Goal: Transaction & Acquisition: Purchase product/service

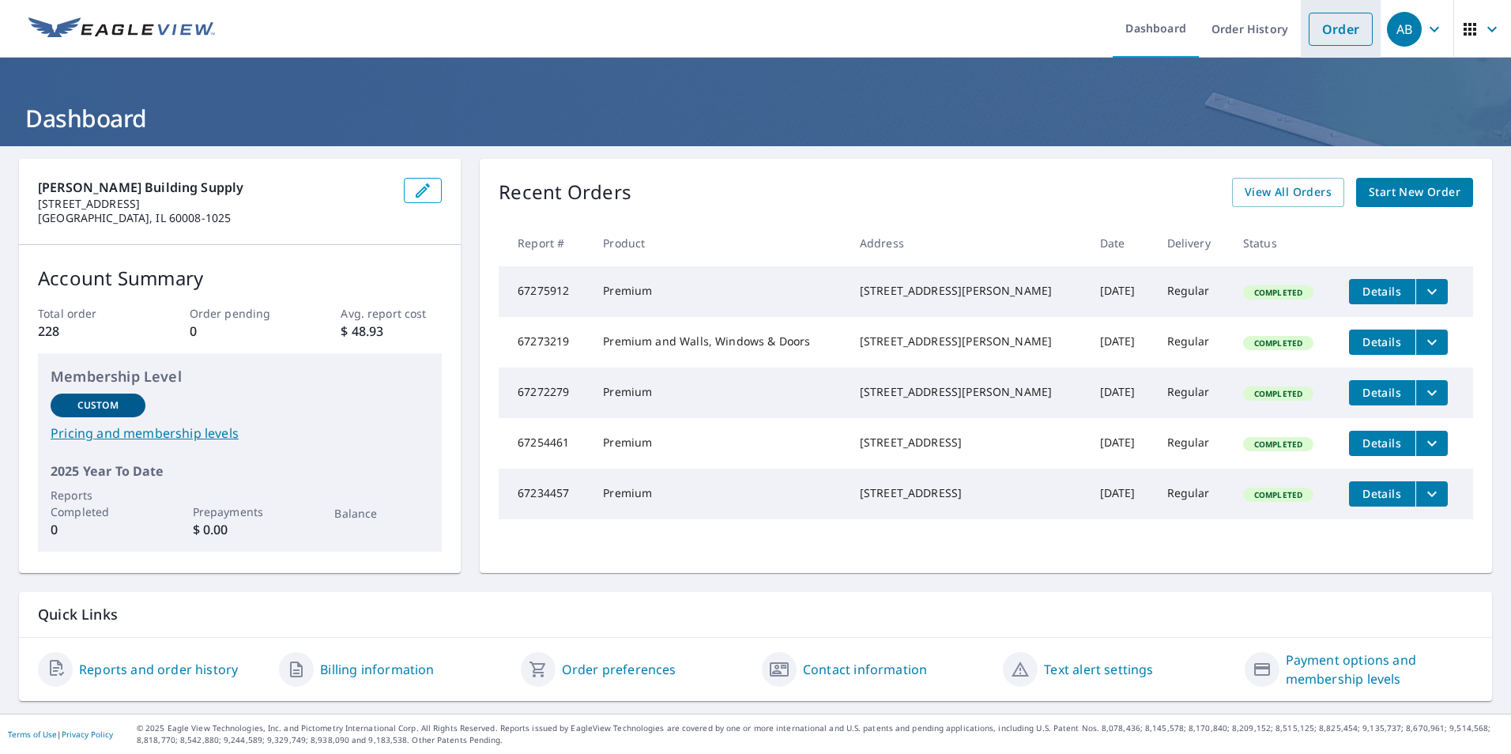
click at [1337, 27] on link "Order" at bounding box center [1341, 29] width 64 height 33
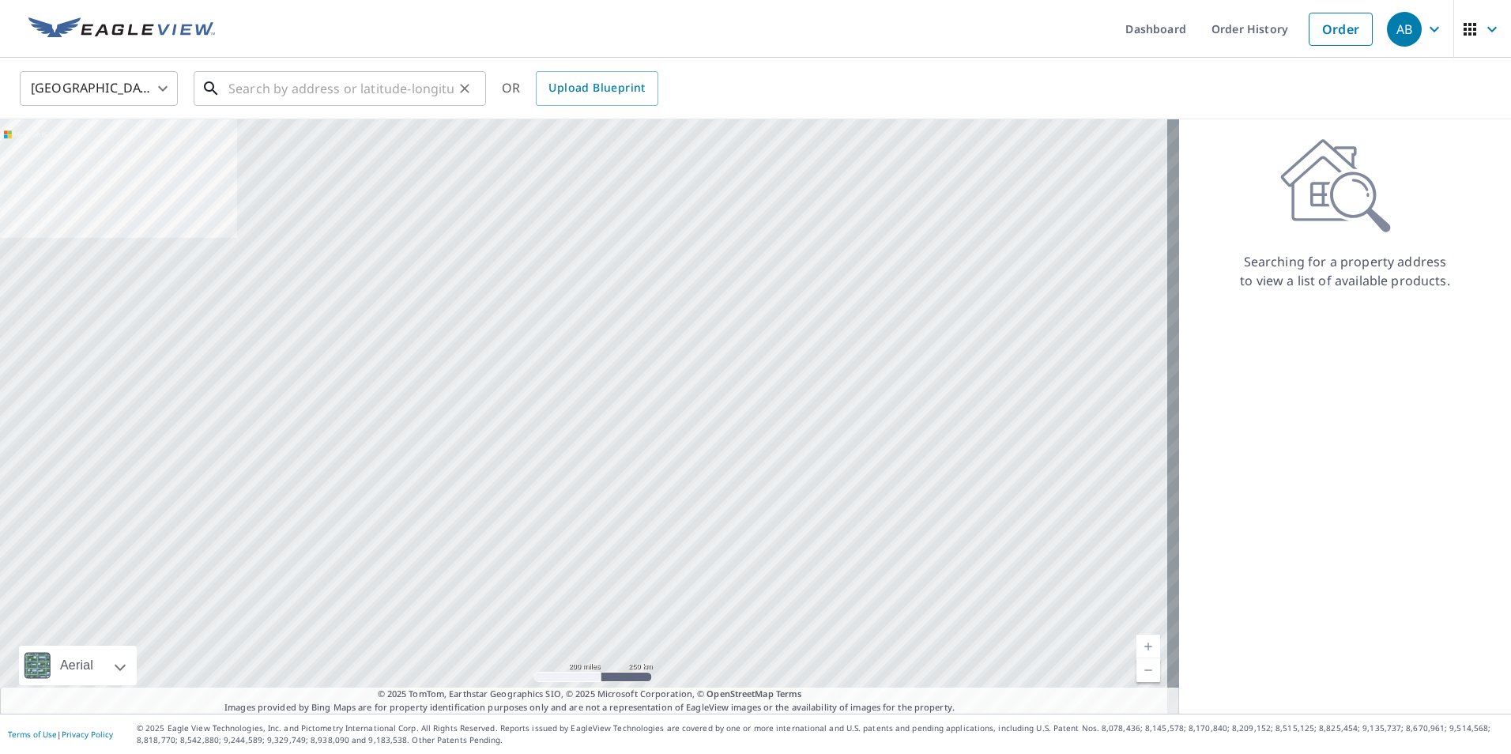
click at [268, 88] on input "text" at bounding box center [340, 88] width 225 height 44
paste input "[STREET_ADDRESS]"
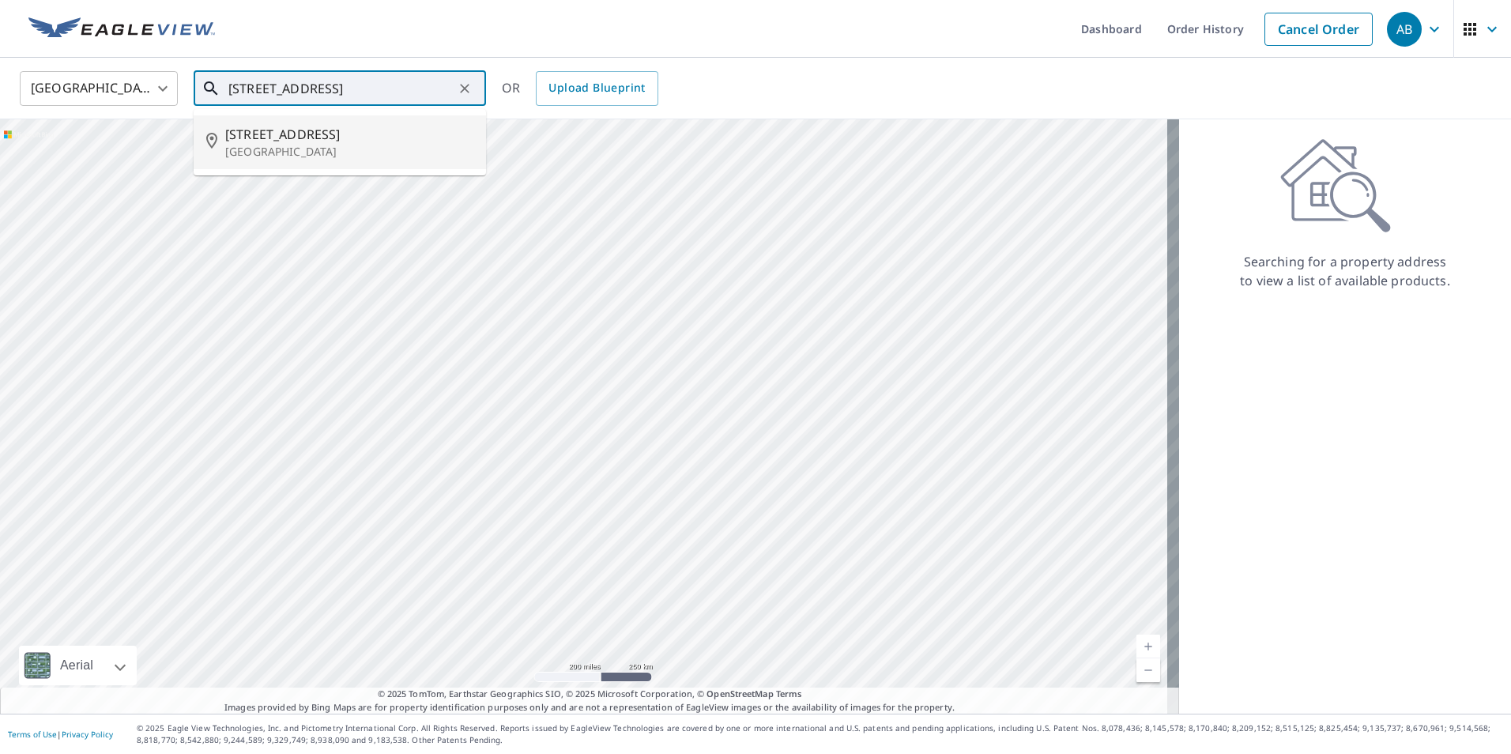
click at [262, 134] on span "[STREET_ADDRESS]" at bounding box center [349, 134] width 248 height 19
type input "[STREET_ADDRESS]"
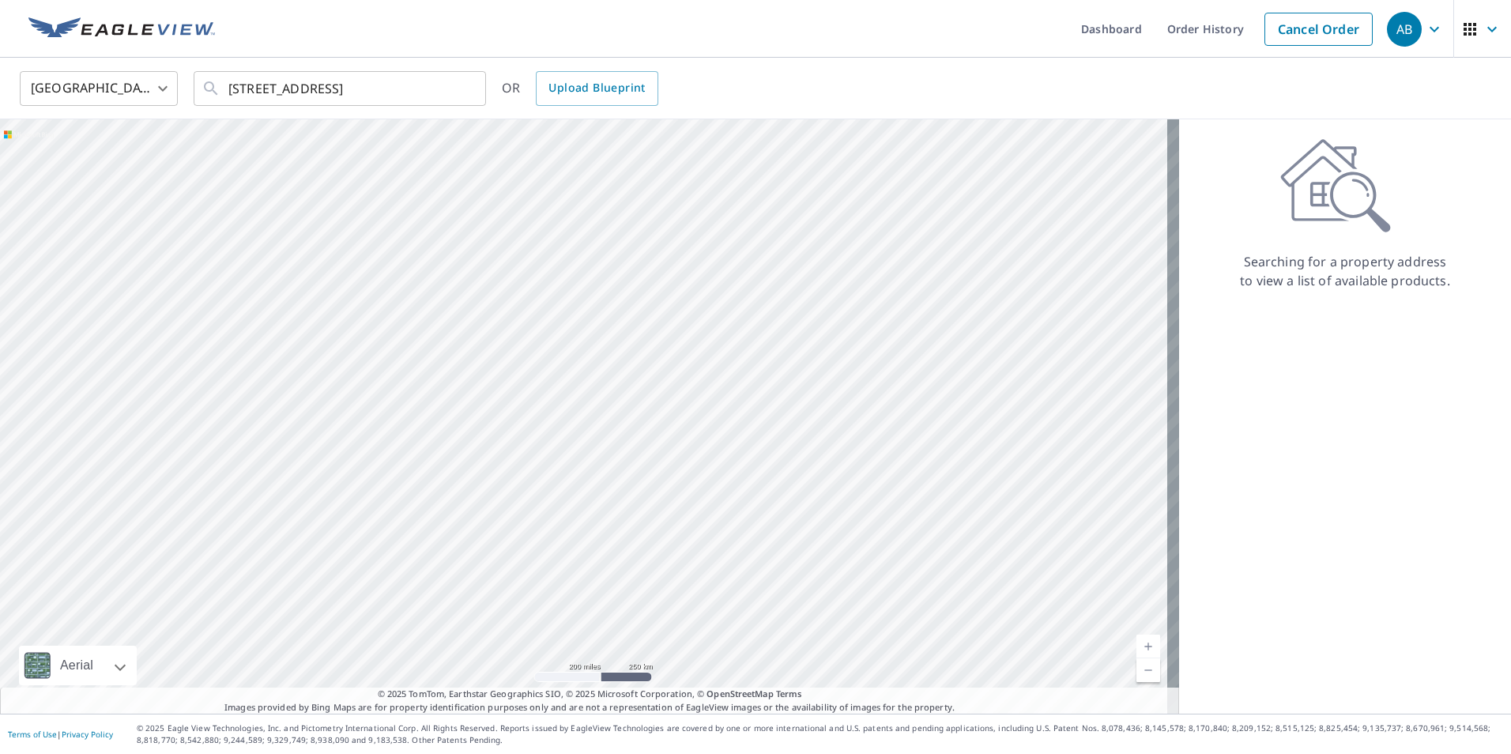
scroll to position [0, 0]
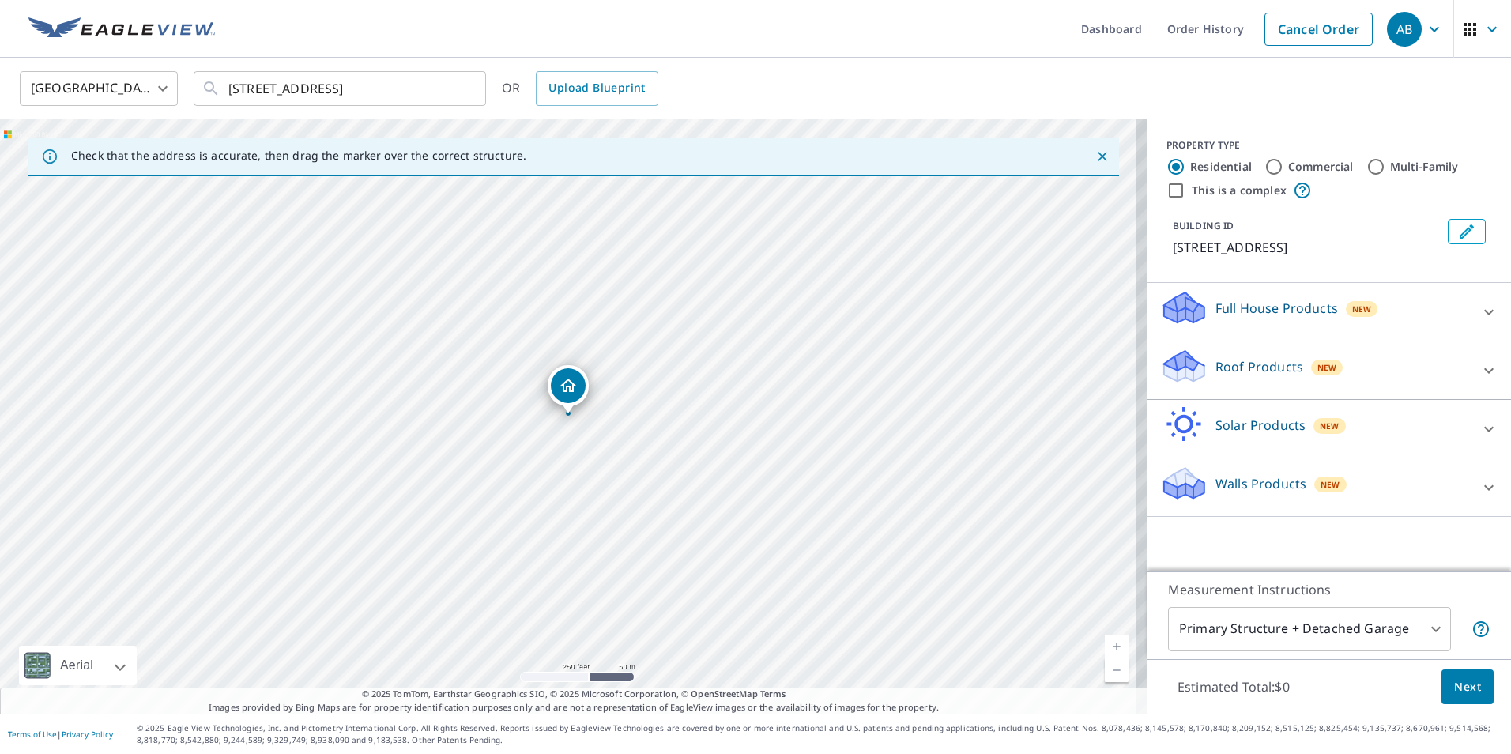
click at [1247, 367] on p "Roof Products" at bounding box center [1260, 366] width 88 height 19
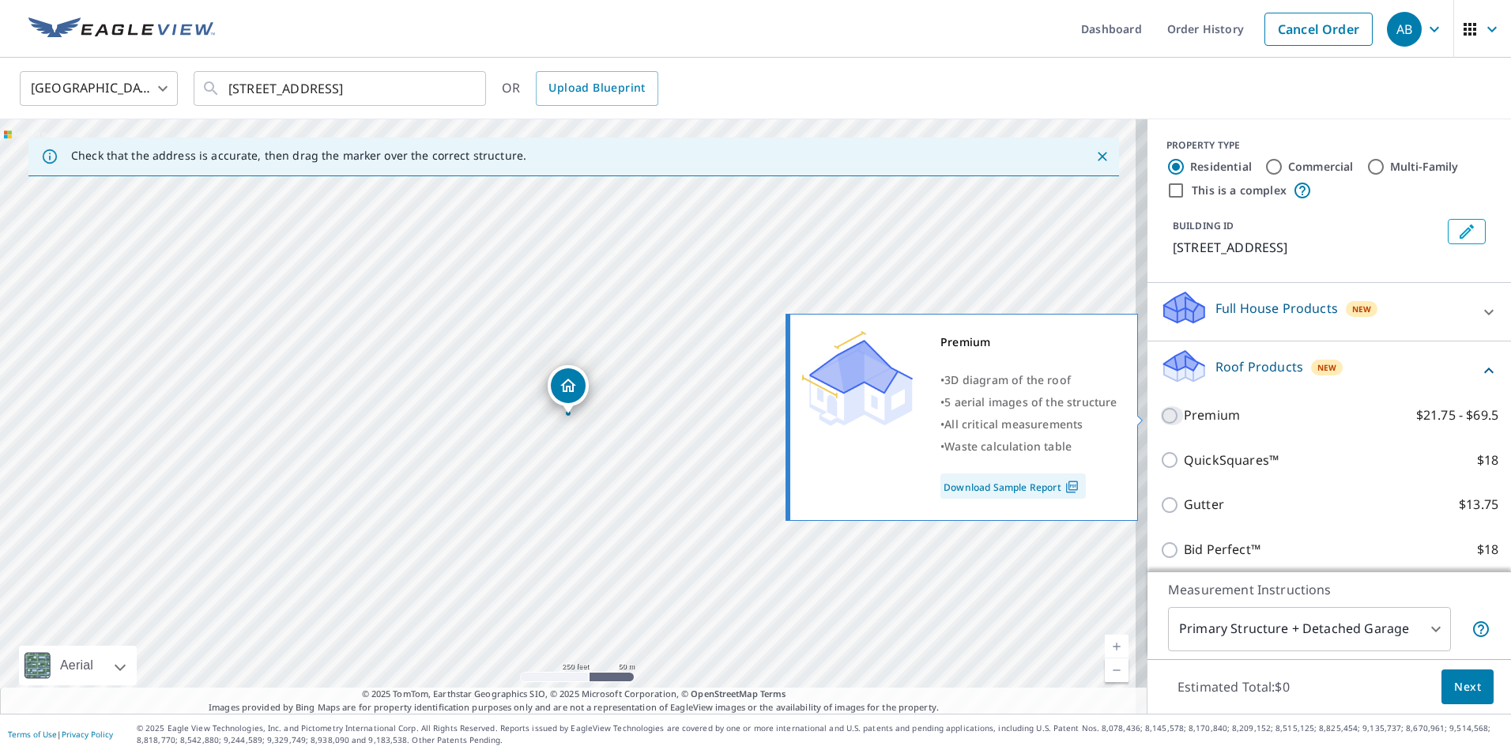
click at [1163, 417] on input "Premium $21.75 - $69.5" at bounding box center [1172, 415] width 24 height 19
checkbox input "true"
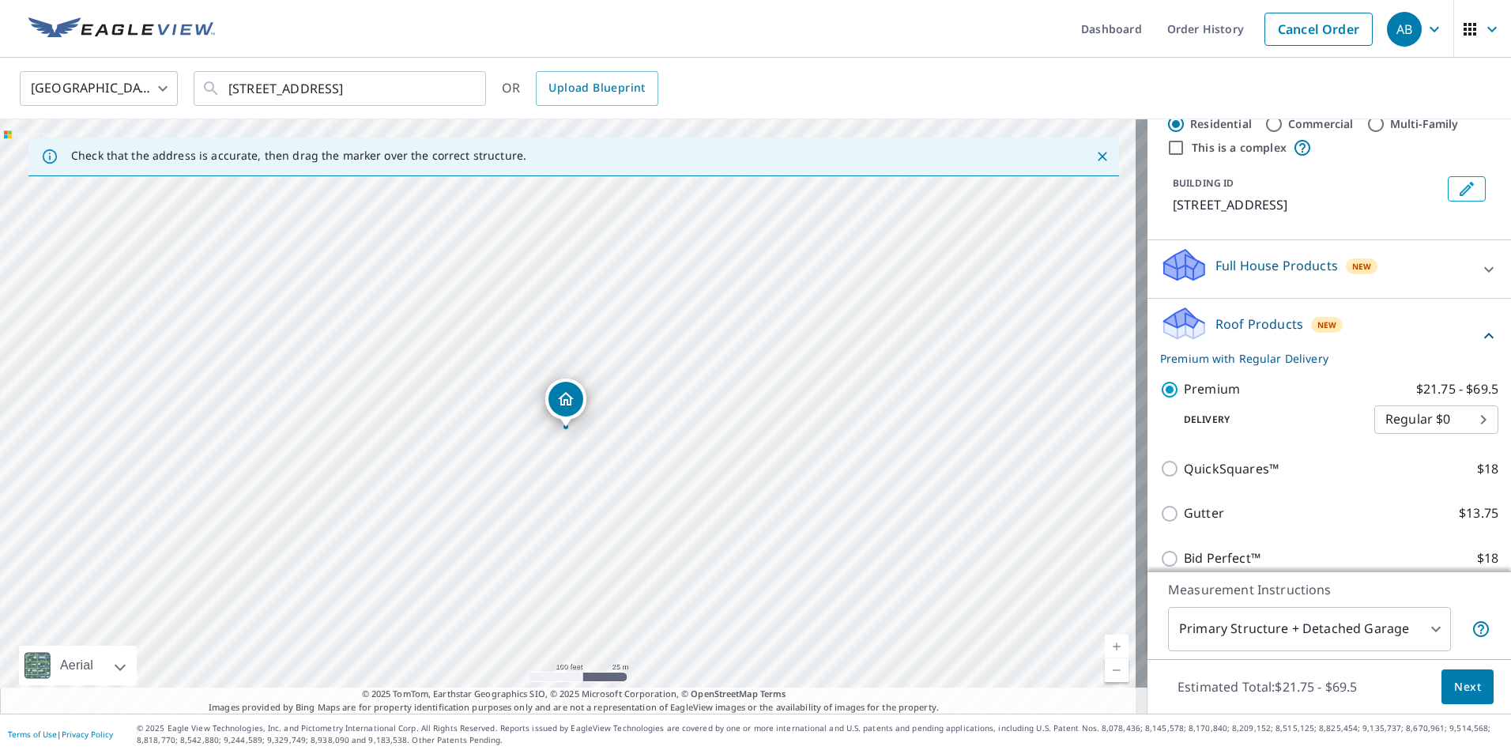
scroll to position [158, 0]
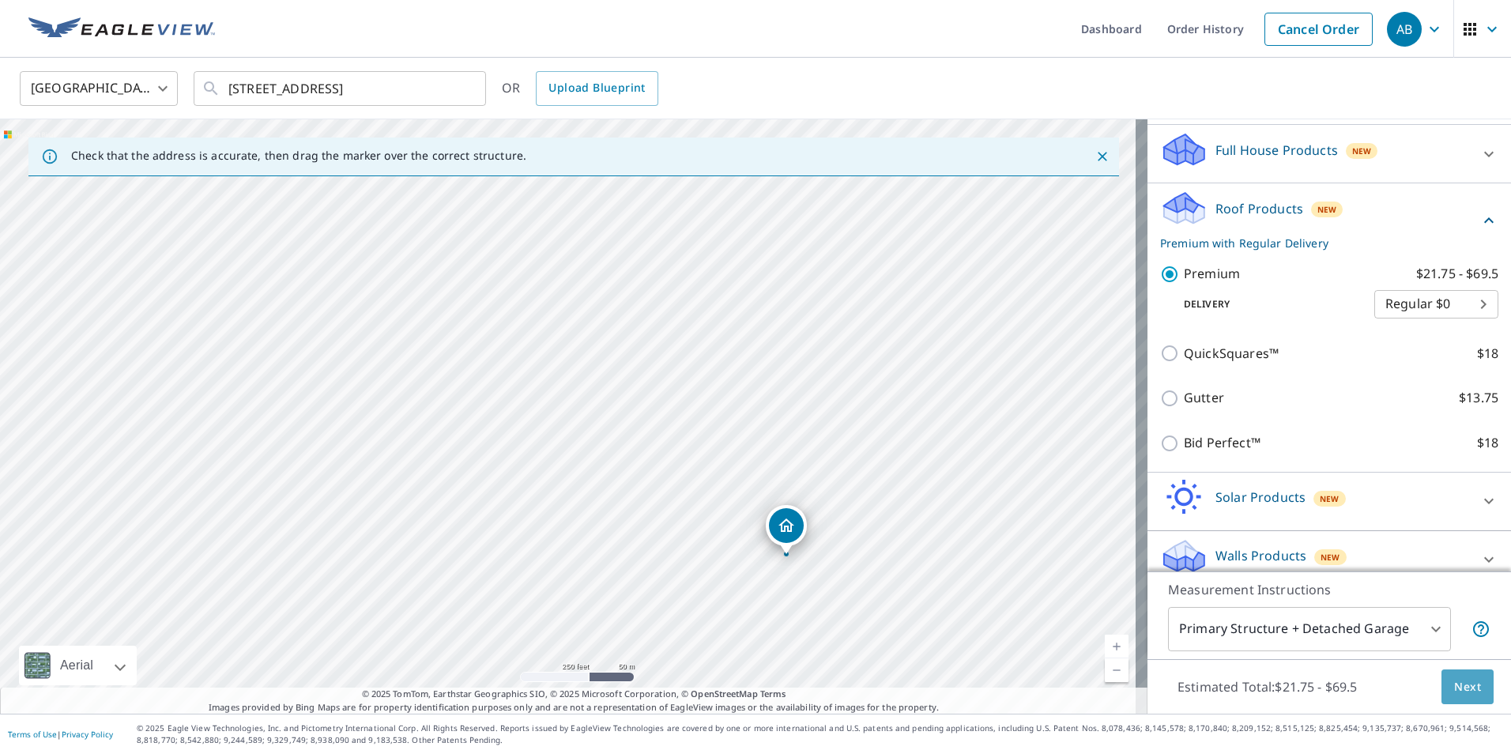
click at [1442, 681] on button "Next" at bounding box center [1468, 688] width 52 height 36
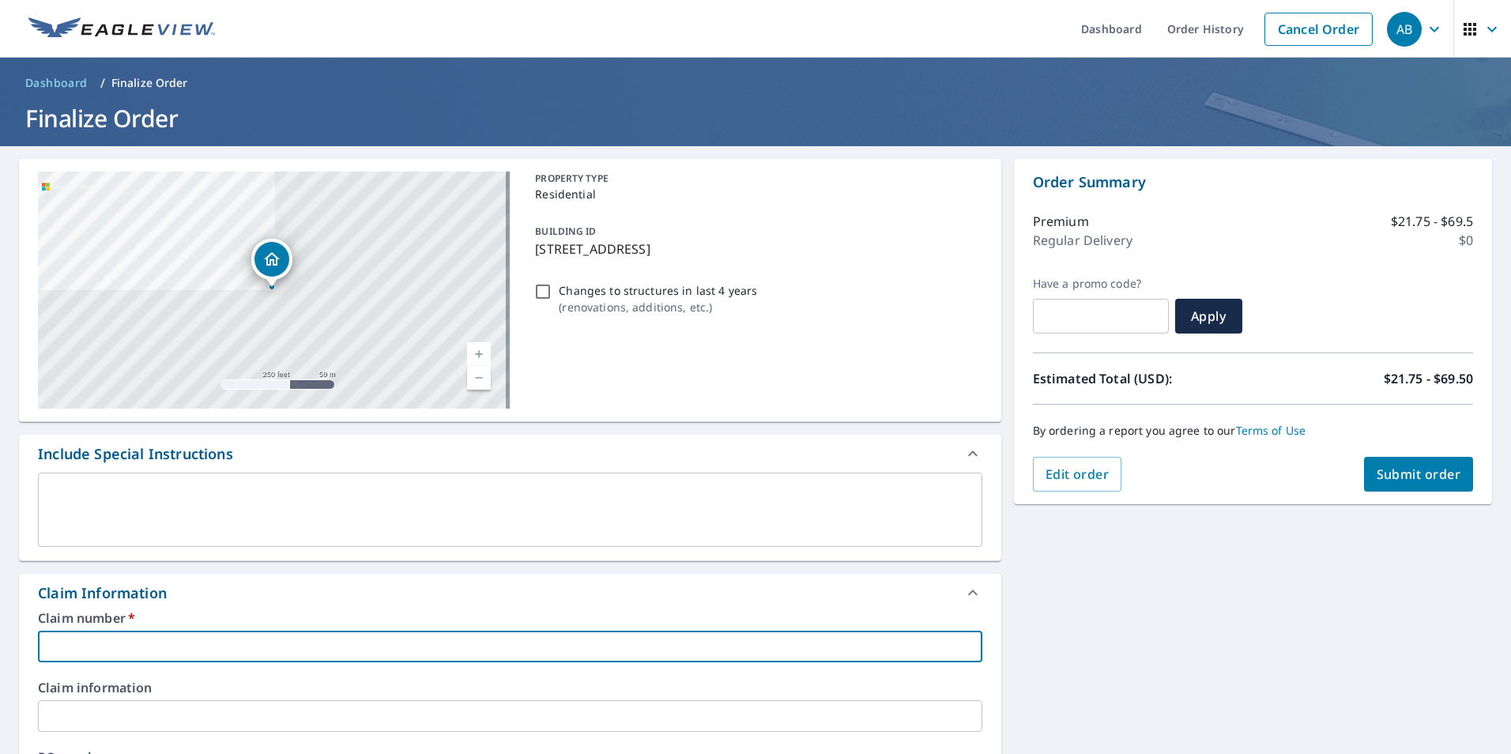
click at [115, 647] on input "text" at bounding box center [510, 647] width 945 height 32
type input "I"
checkbox input "true"
type input "Il"
checkbox input "true"
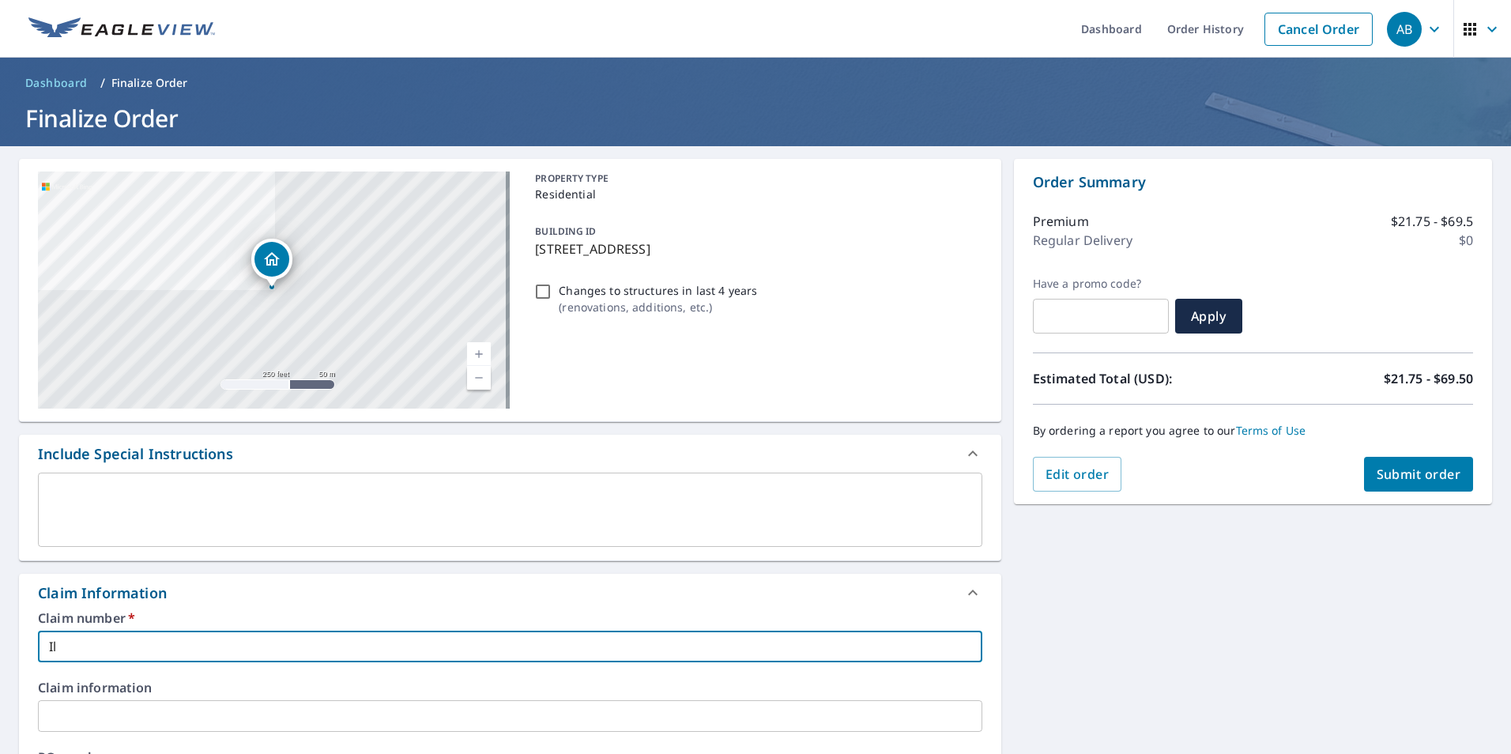
type input "Ill"
checkbox input "true"
type input "Illi"
checkbox input "true"
type input "Illin"
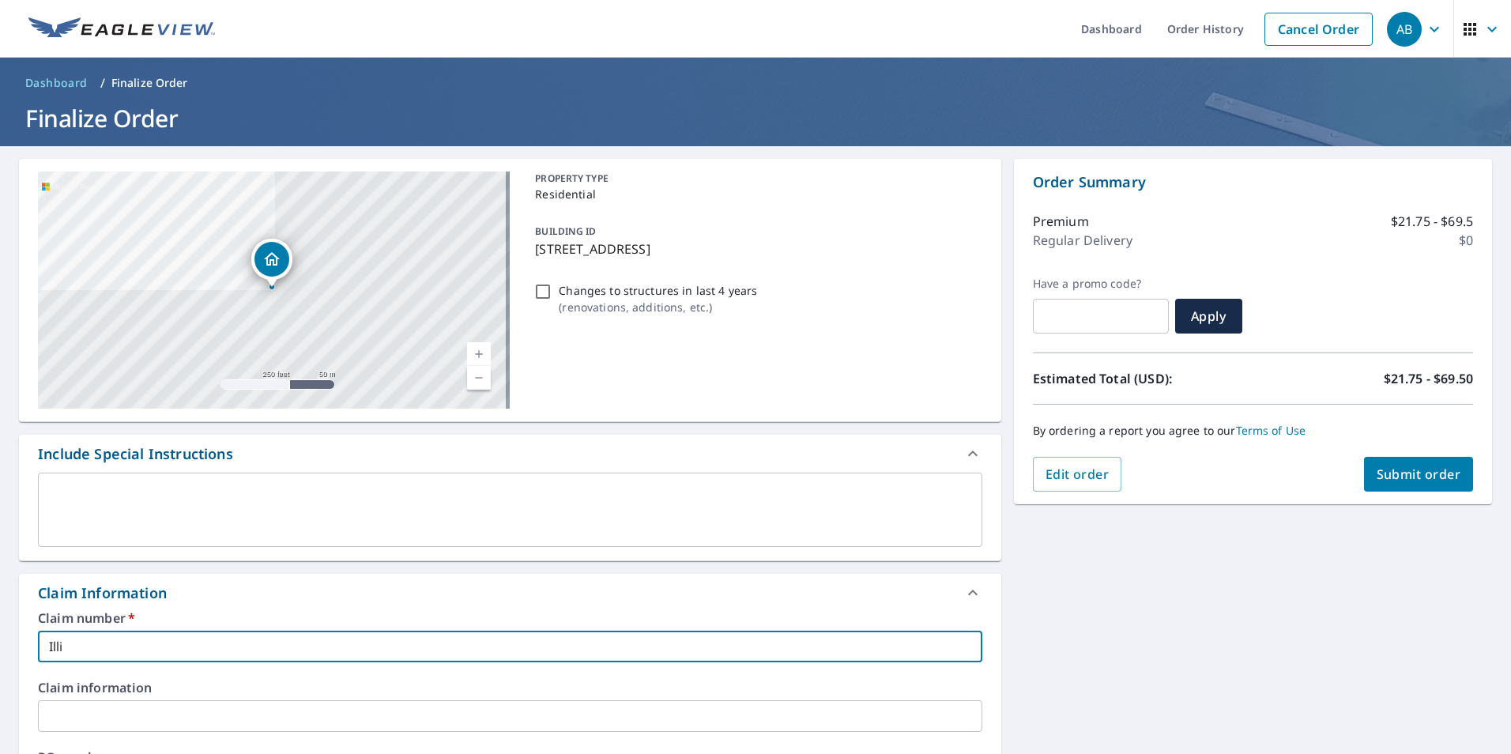
checkbox input "true"
type input "Illino"
checkbox input "true"
type input "Illinoi"
checkbox input "true"
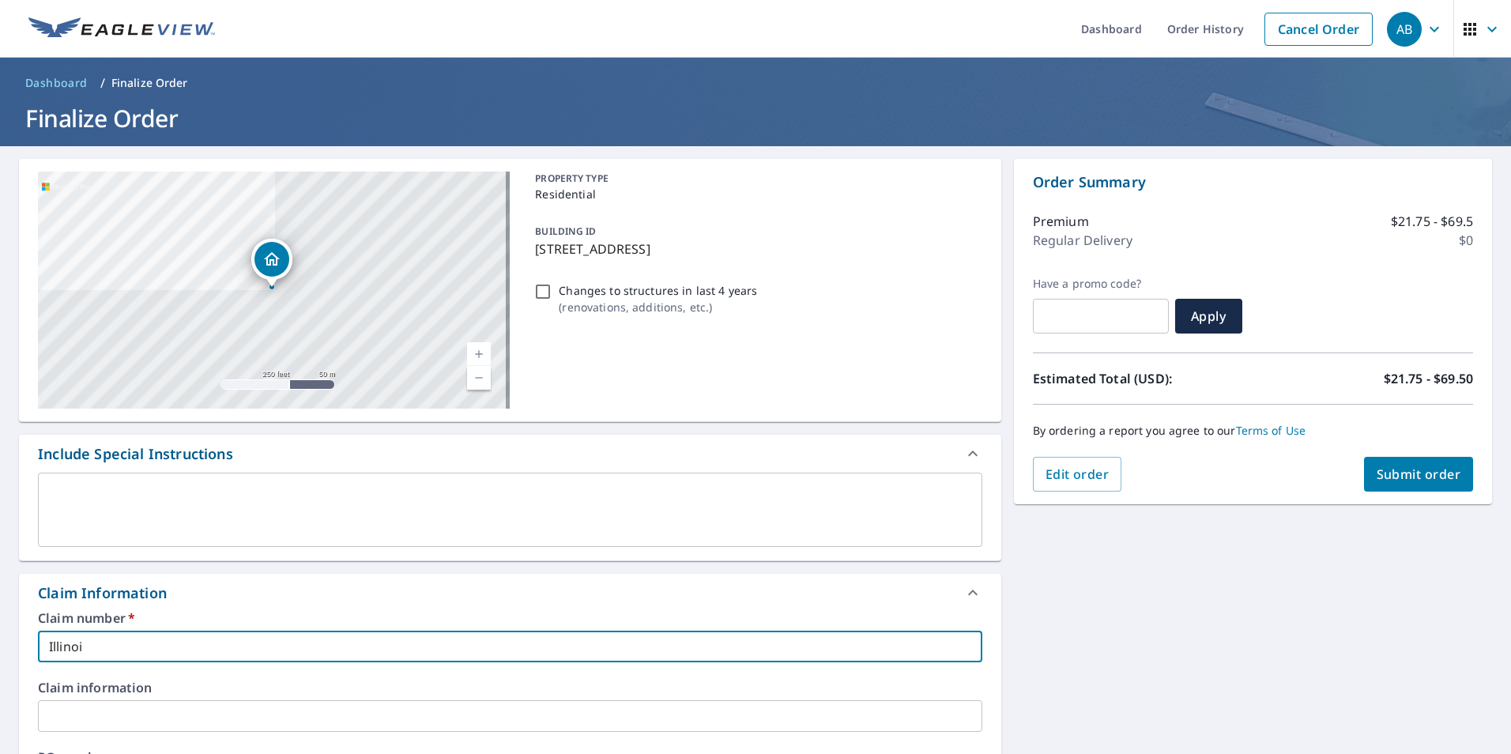
type input "[US_STATE]"
checkbox input "true"
type input "[US_STATE]"
checkbox input "true"
type input "[US_STATE] H"
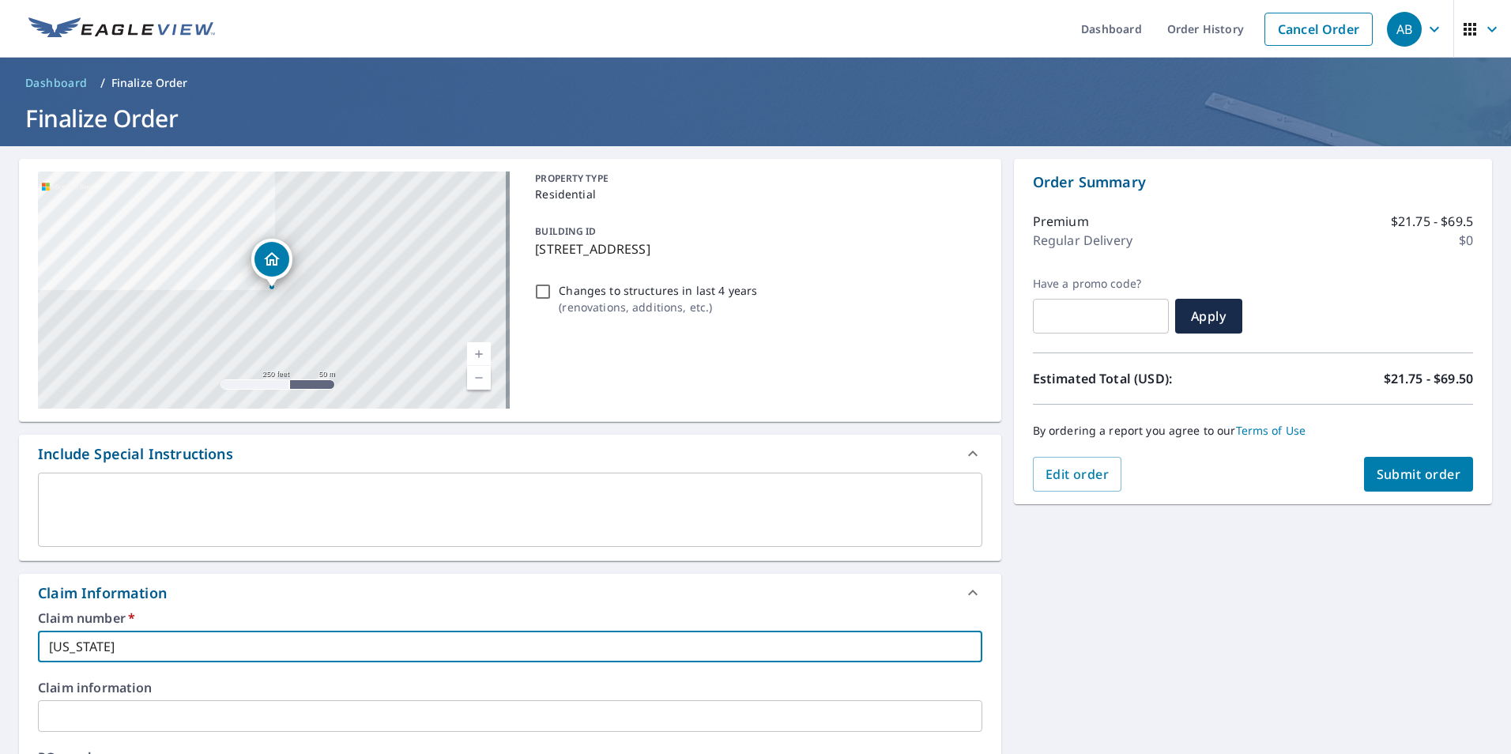
checkbox input "true"
type input "[US_STATE] Ho"
checkbox input "true"
type input "[US_STATE] Hom"
checkbox input "true"
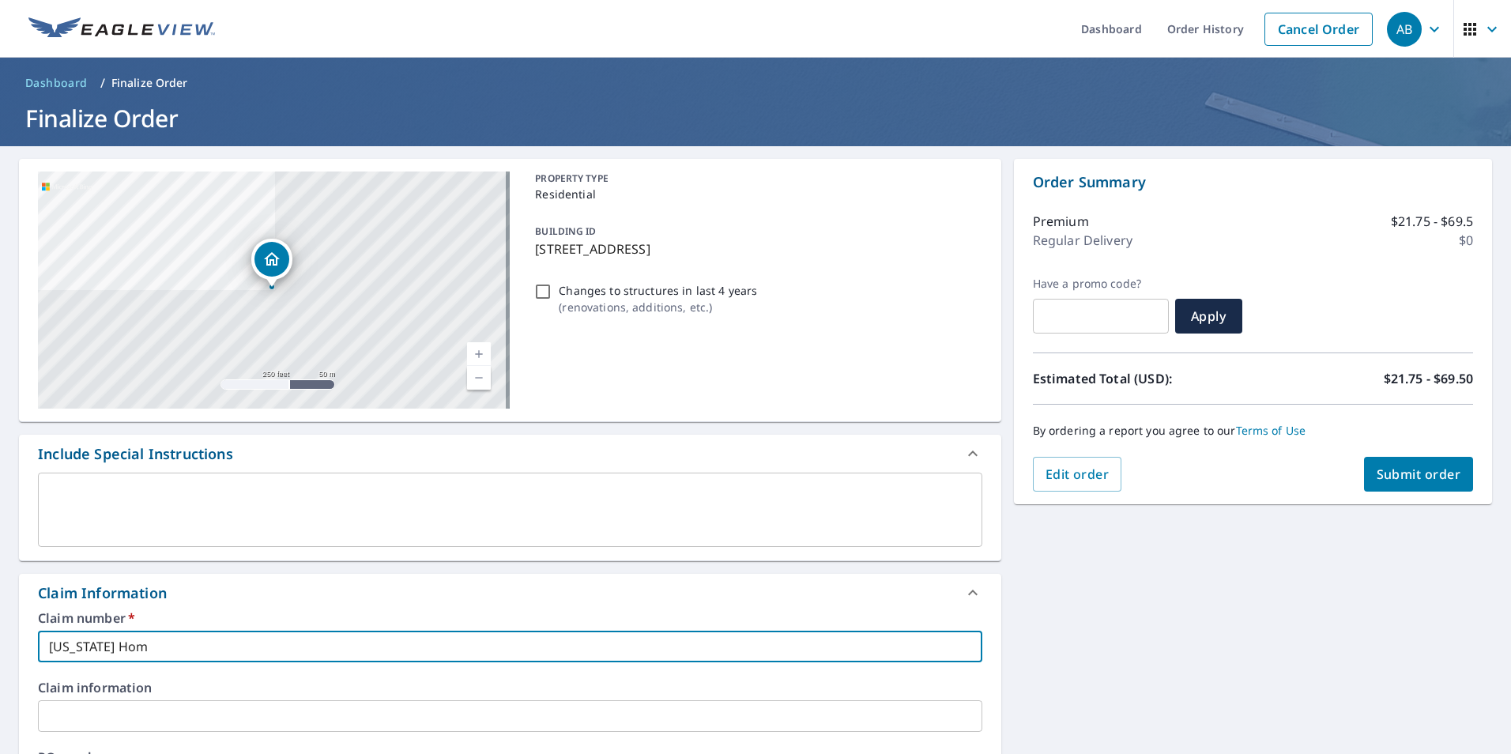
type input "[US_STATE] Home"
checkbox input "true"
type input "[US_STATE] Home"
checkbox input "true"
type input "[US_STATE] Home R"
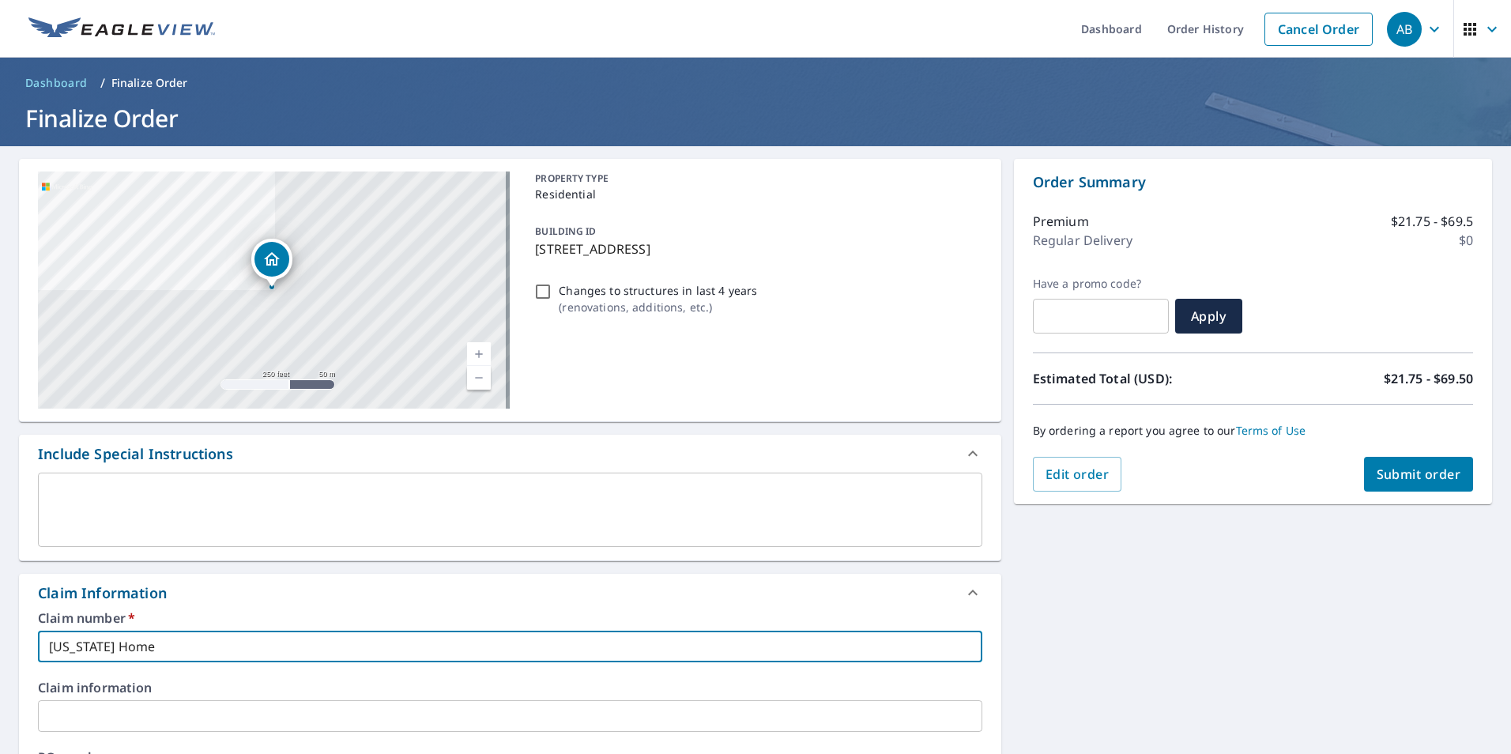
checkbox input "true"
type input "[US_STATE] Home Re"
checkbox input "true"
type input "[US_STATE] Home Rem"
checkbox input "true"
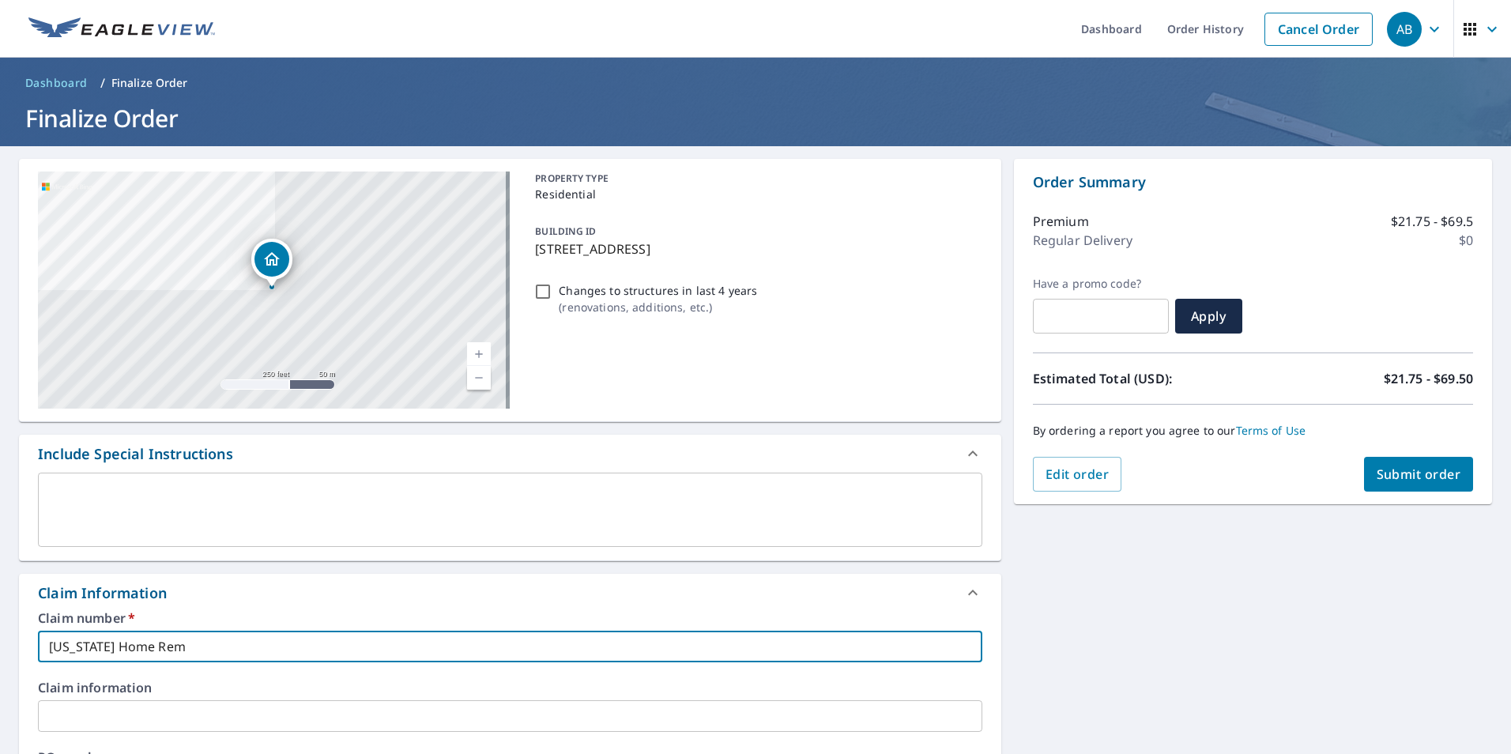
type input "[US_STATE] Home Remo"
checkbox input "true"
type input "[US_STATE] Home Remod"
checkbox input "true"
type input "[US_STATE] Home Remode"
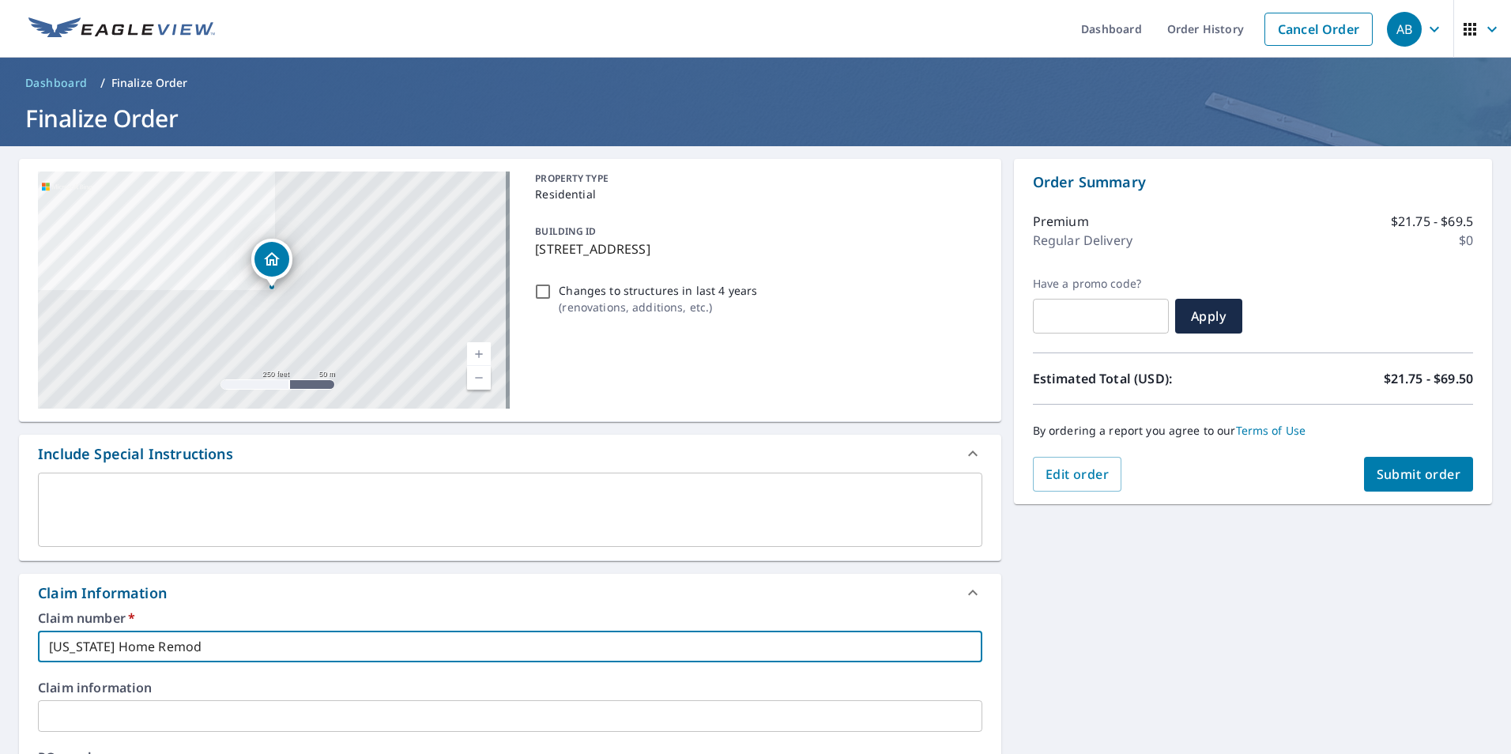
checkbox input "true"
type input "[US_STATE] Home Remodel"
checkbox input "true"
type input "[US_STATE] Home Remodeli"
checkbox input "true"
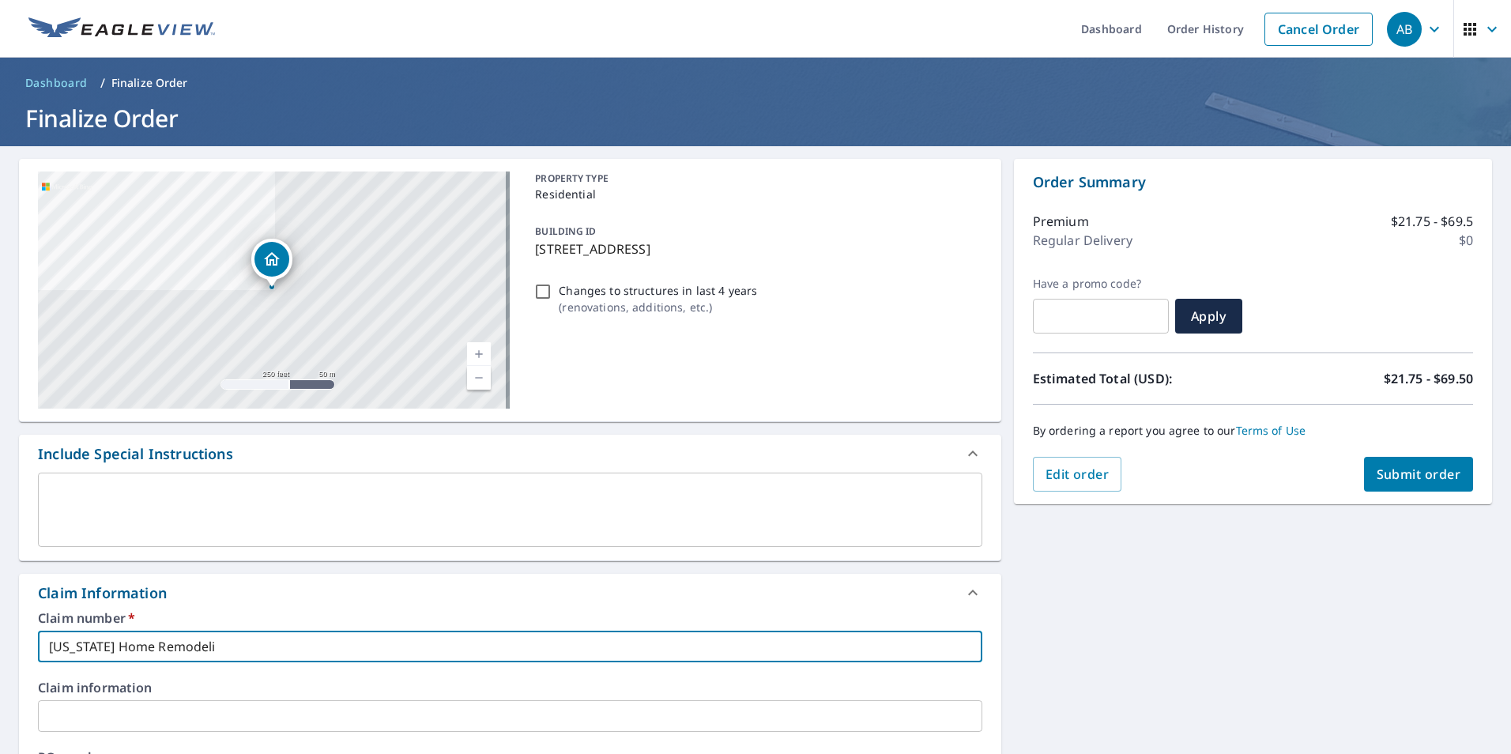
type input "[US_STATE] Home Remodelin"
checkbox input "true"
type input "[US_STATE] Home Remodeling"
checkbox input "true"
type input "[US_STATE] Home Remodeling"
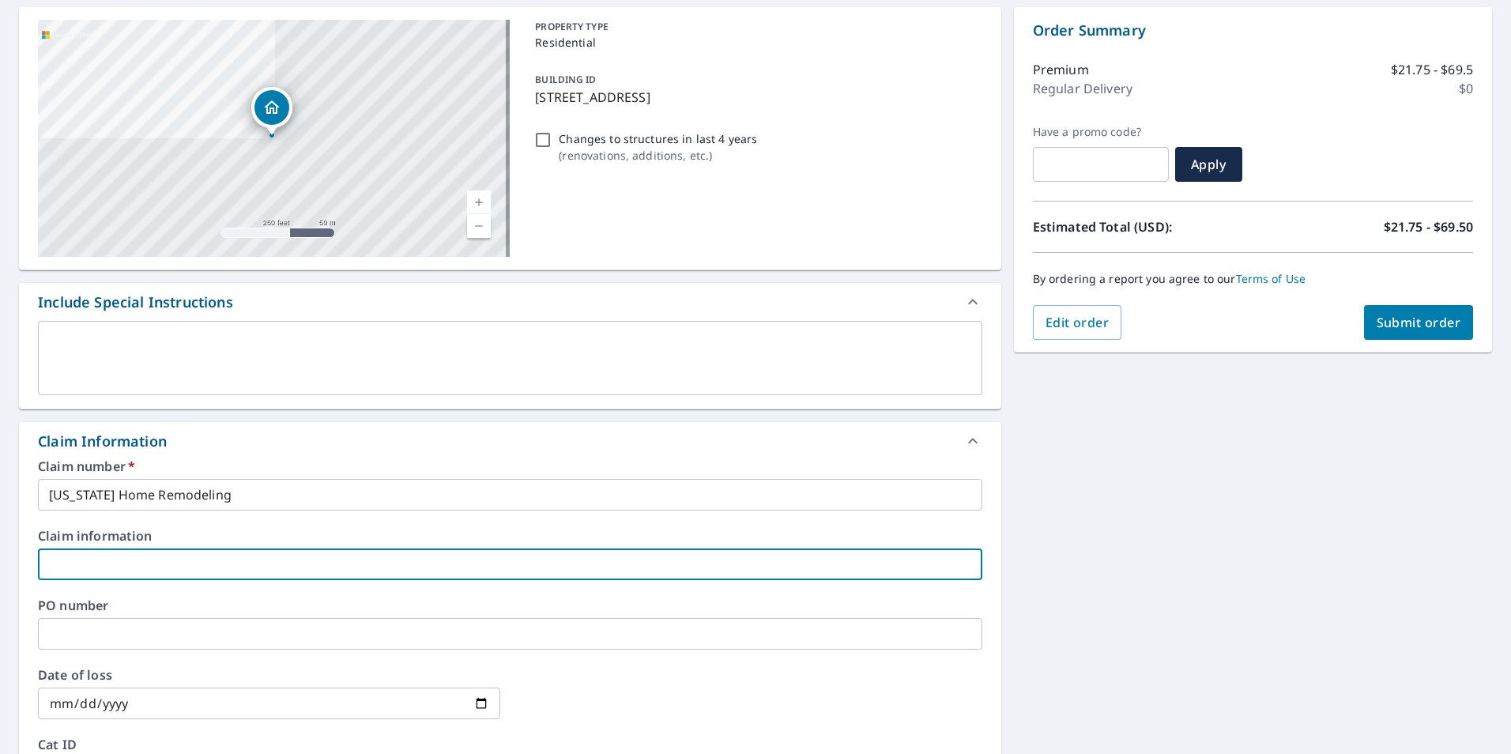
scroll to position [158, 0]
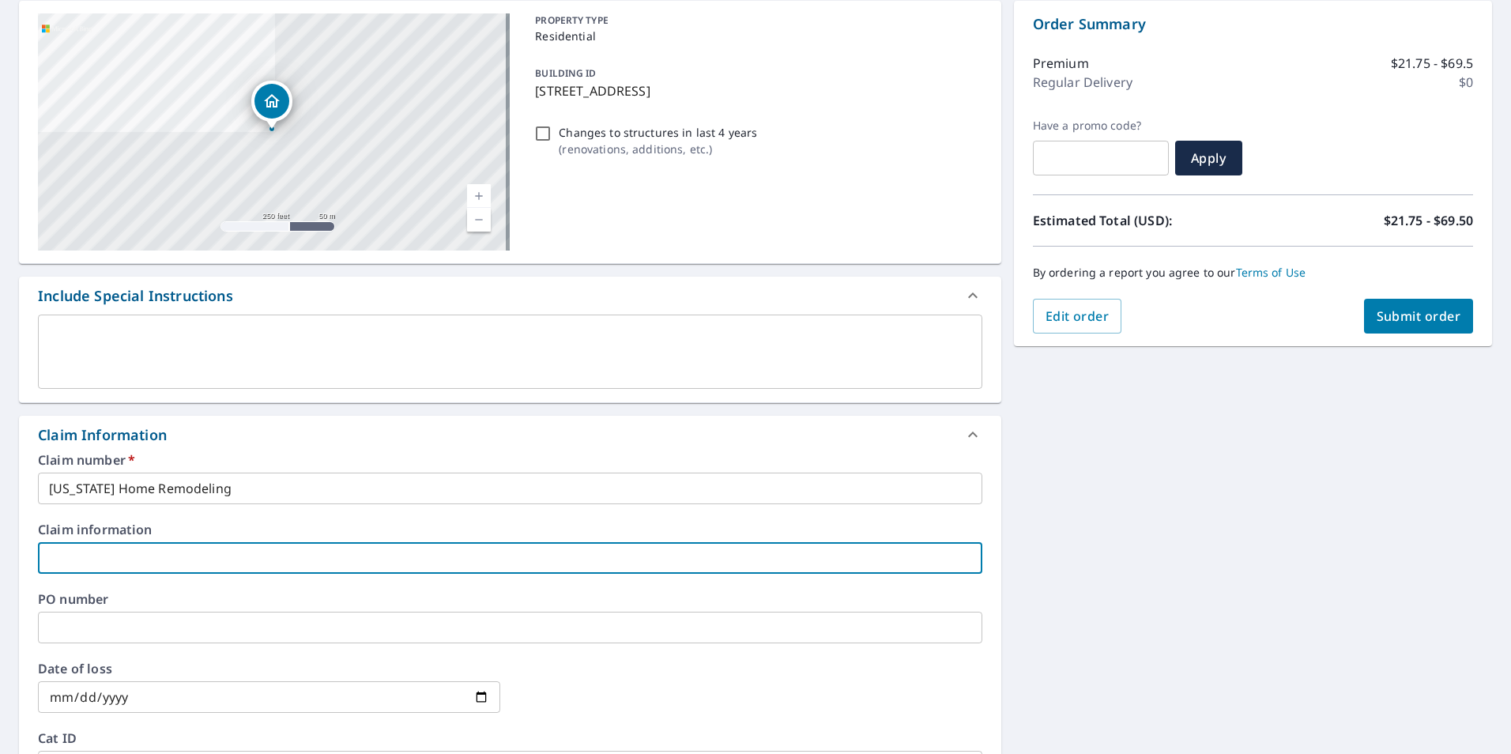
click at [139, 629] on input "text" at bounding box center [510, 628] width 945 height 32
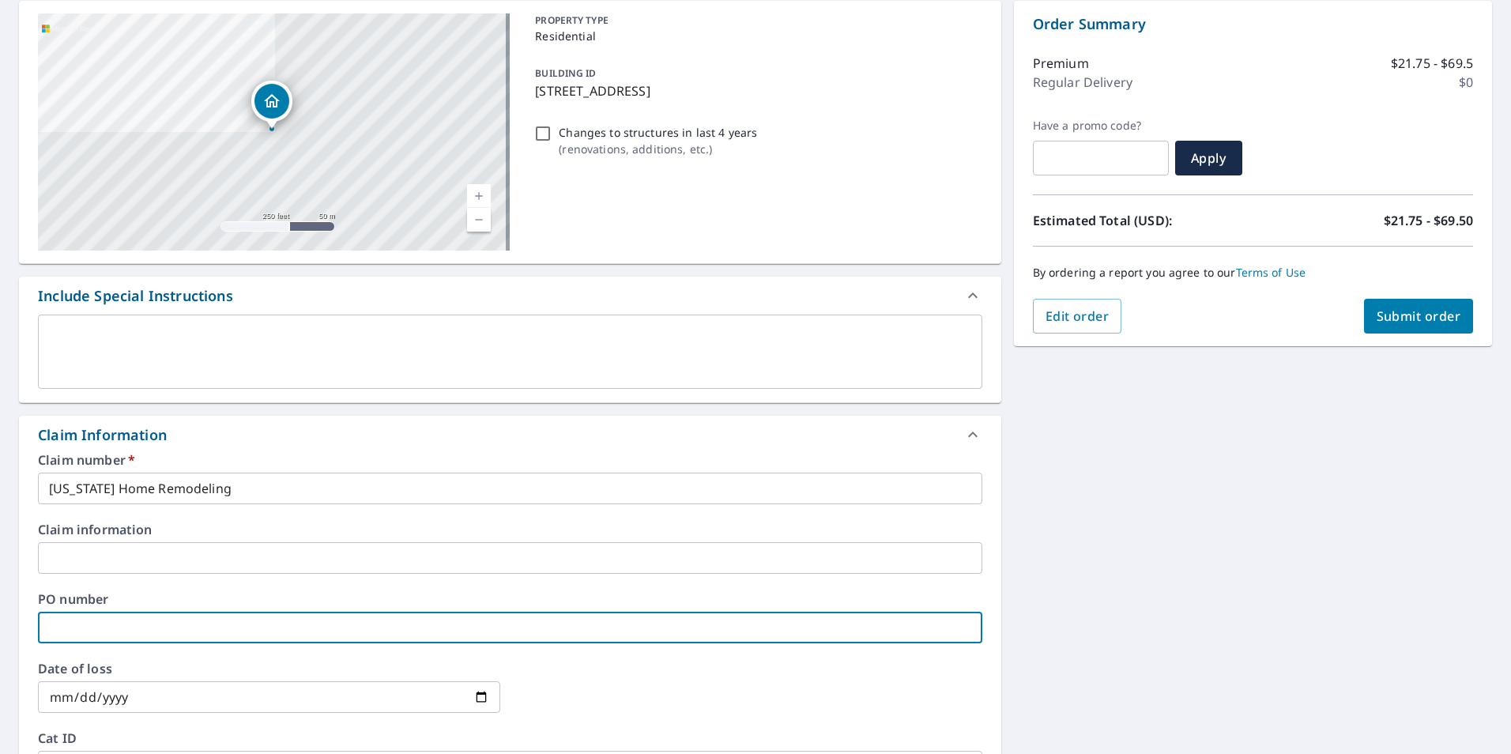
type input "J"
checkbox input "true"
type input "Je"
checkbox input "true"
type input "Jer"
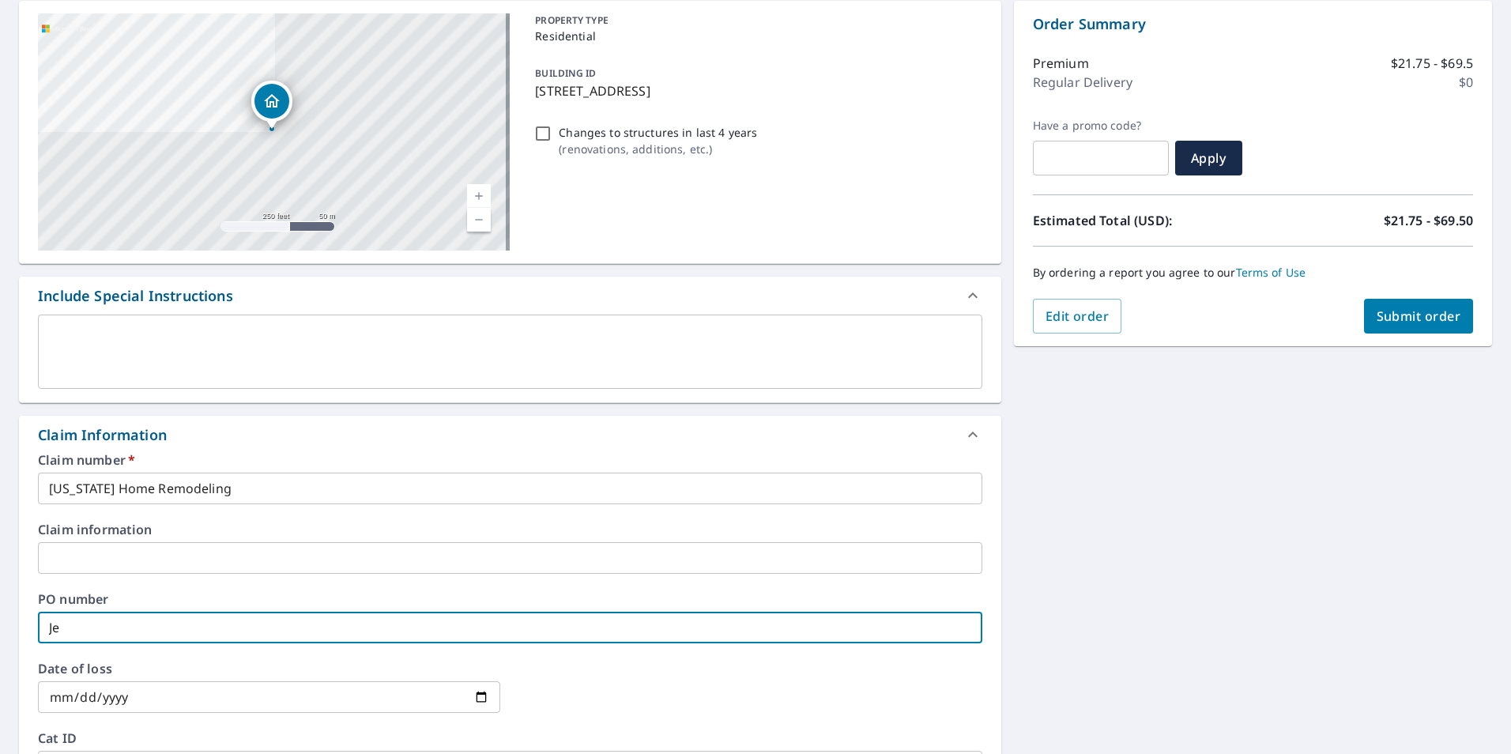
checkbox input "true"
type input "Jerr"
checkbox input "true"
type input "[PERSON_NAME]"
checkbox input "true"
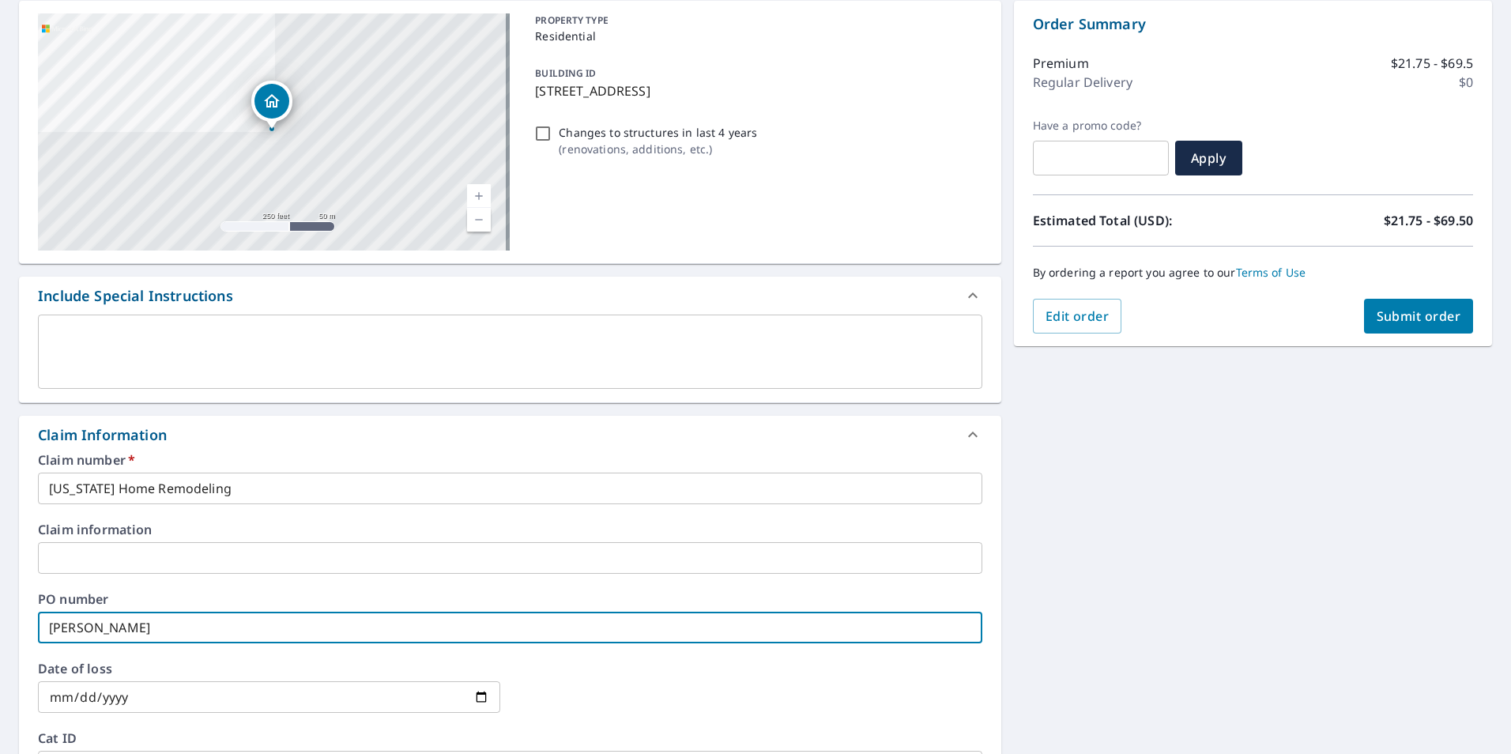
type input "[PERSON_NAME]"
checkbox input "true"
type input "[PERSON_NAME]"
checkbox input "true"
type input "[PERSON_NAME]"
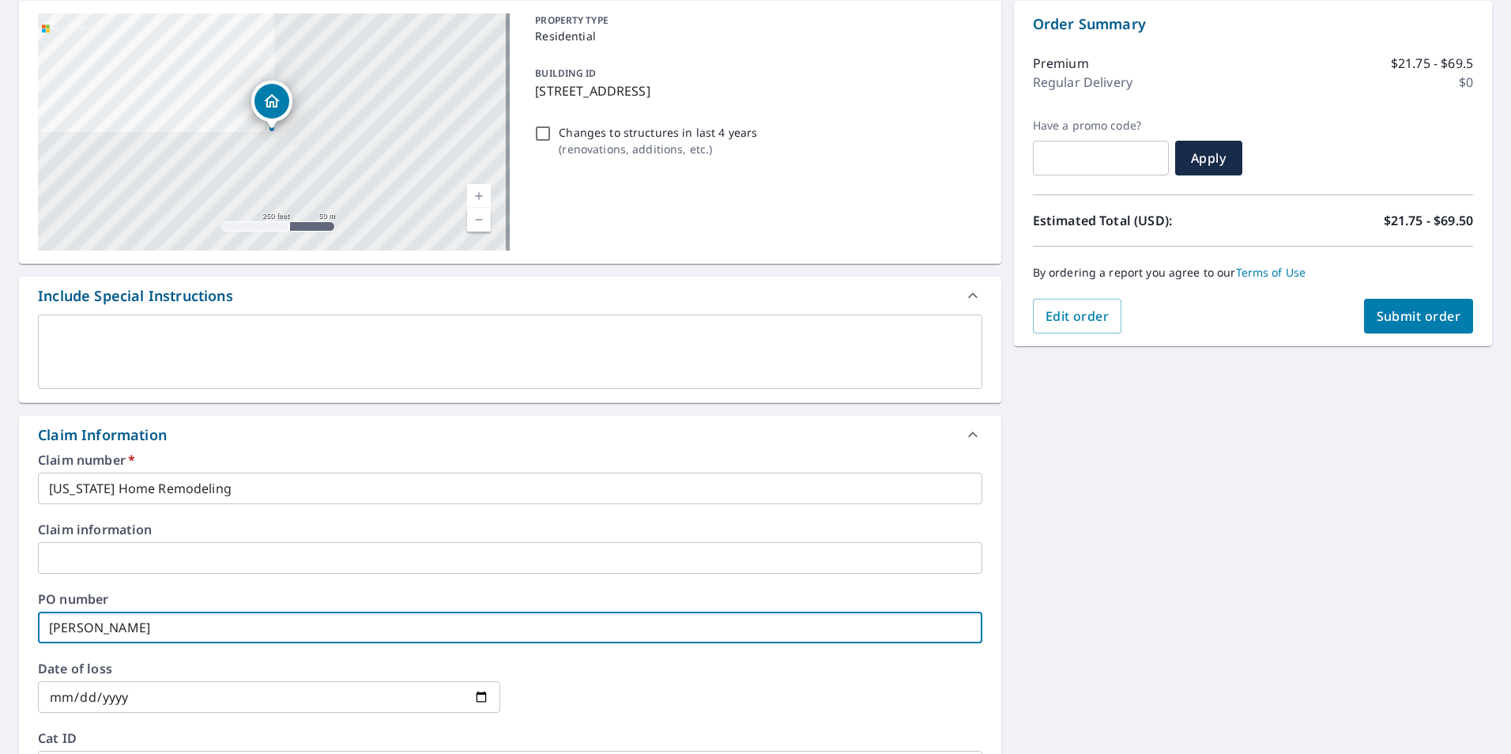
checkbox input "true"
type input "[PERSON_NAME]"
checkbox input "true"
type input "[PERSON_NAME]"
checkbox input "true"
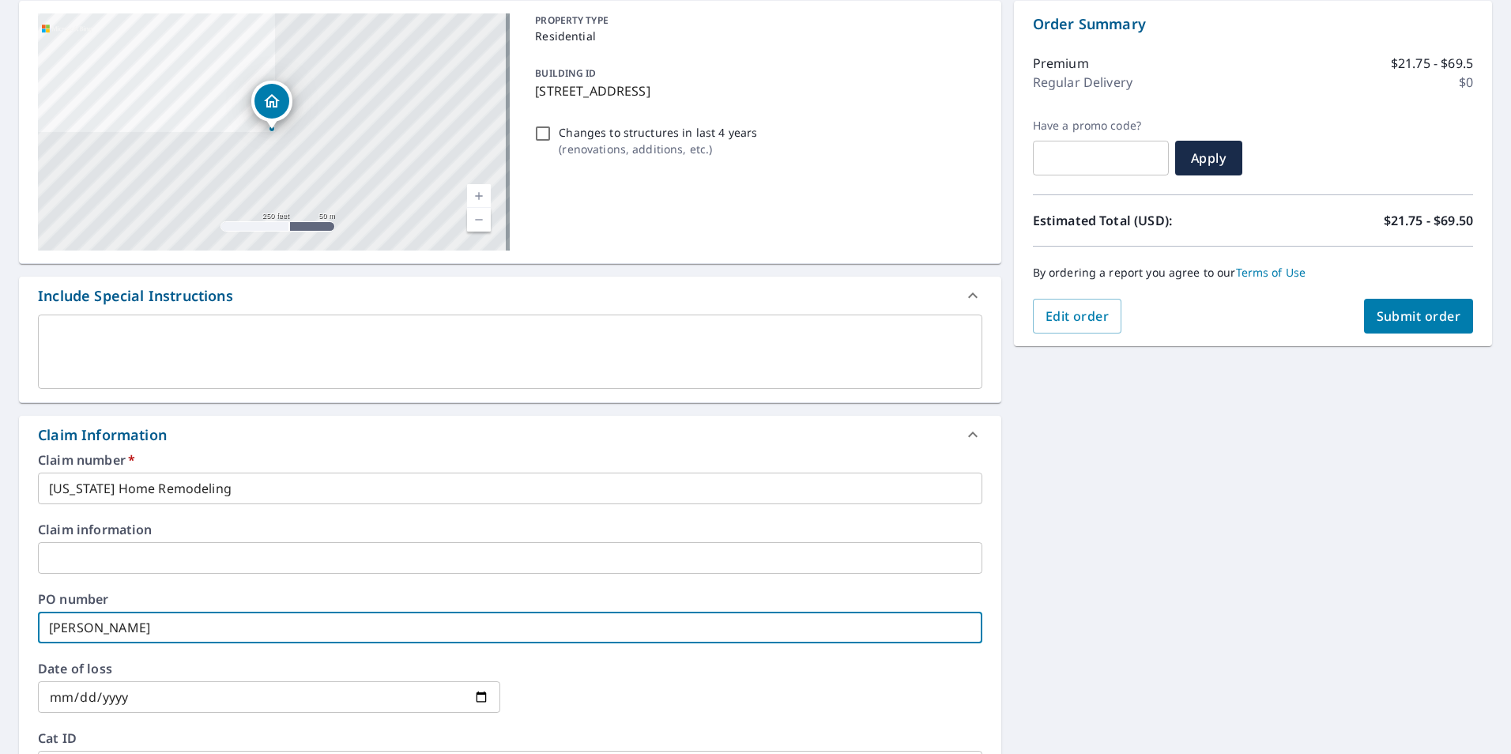
type input "[PERSON_NAME]"
checkbox input "true"
type input "[PERSON_NAME]"
checkbox input "true"
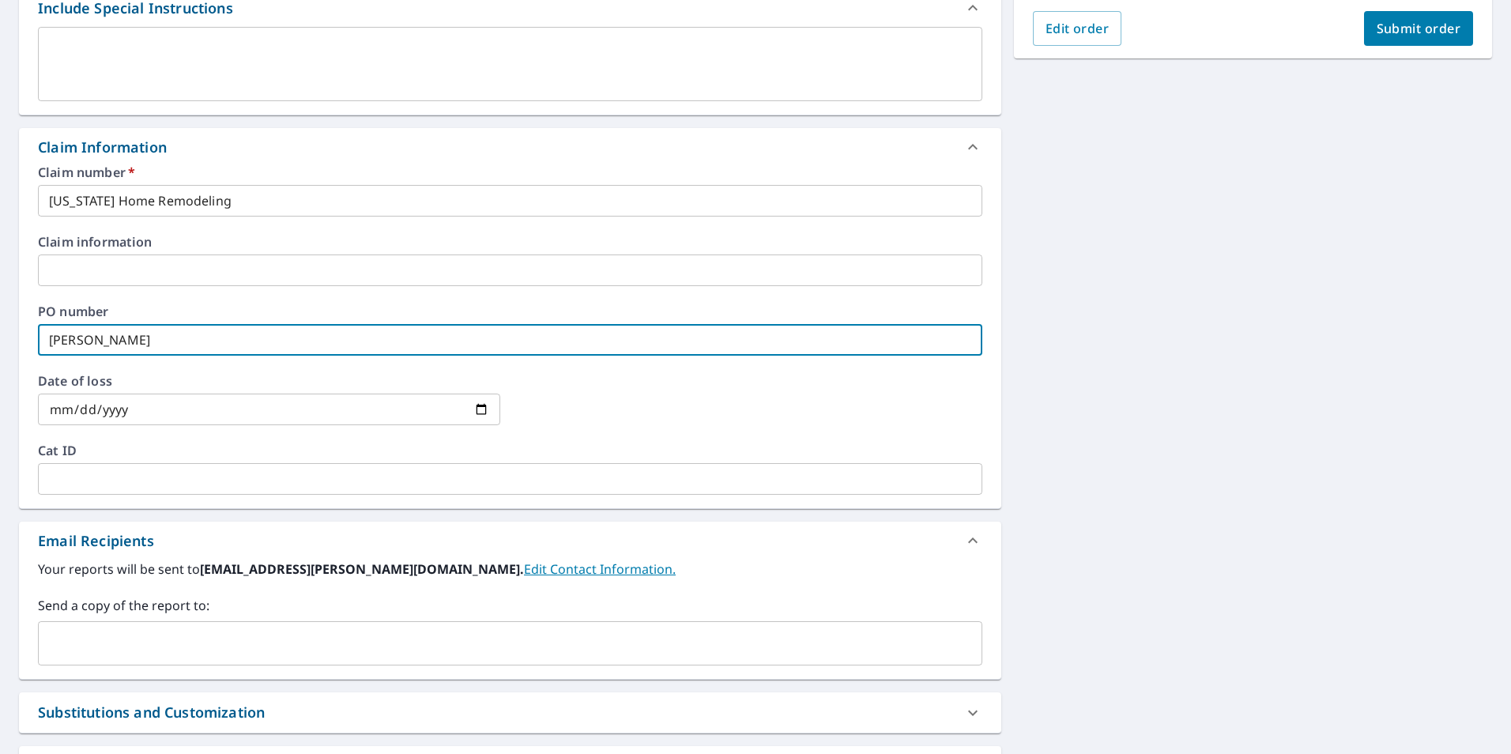
scroll to position [474, 0]
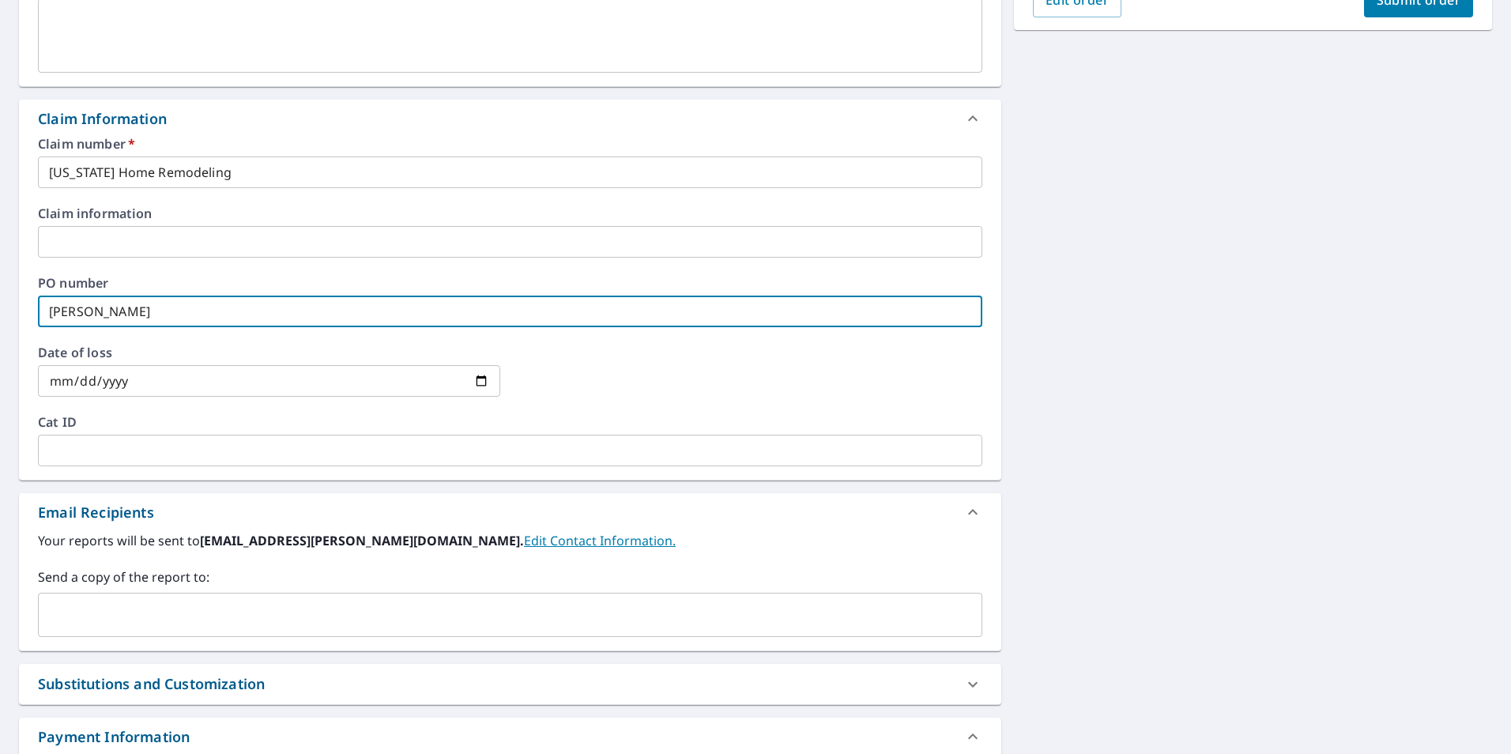
type input "[PERSON_NAME]"
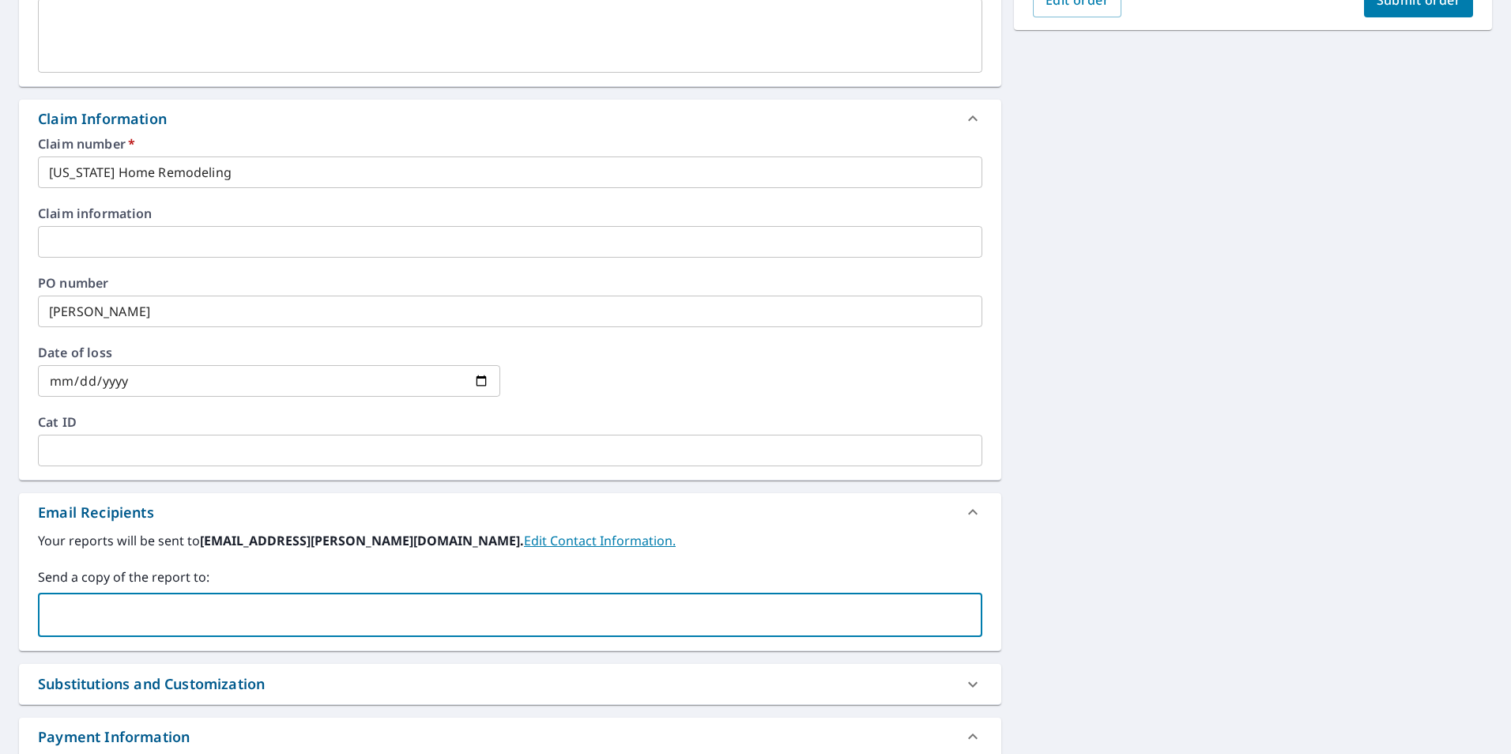
click at [116, 625] on input "text" at bounding box center [498, 615] width 907 height 30
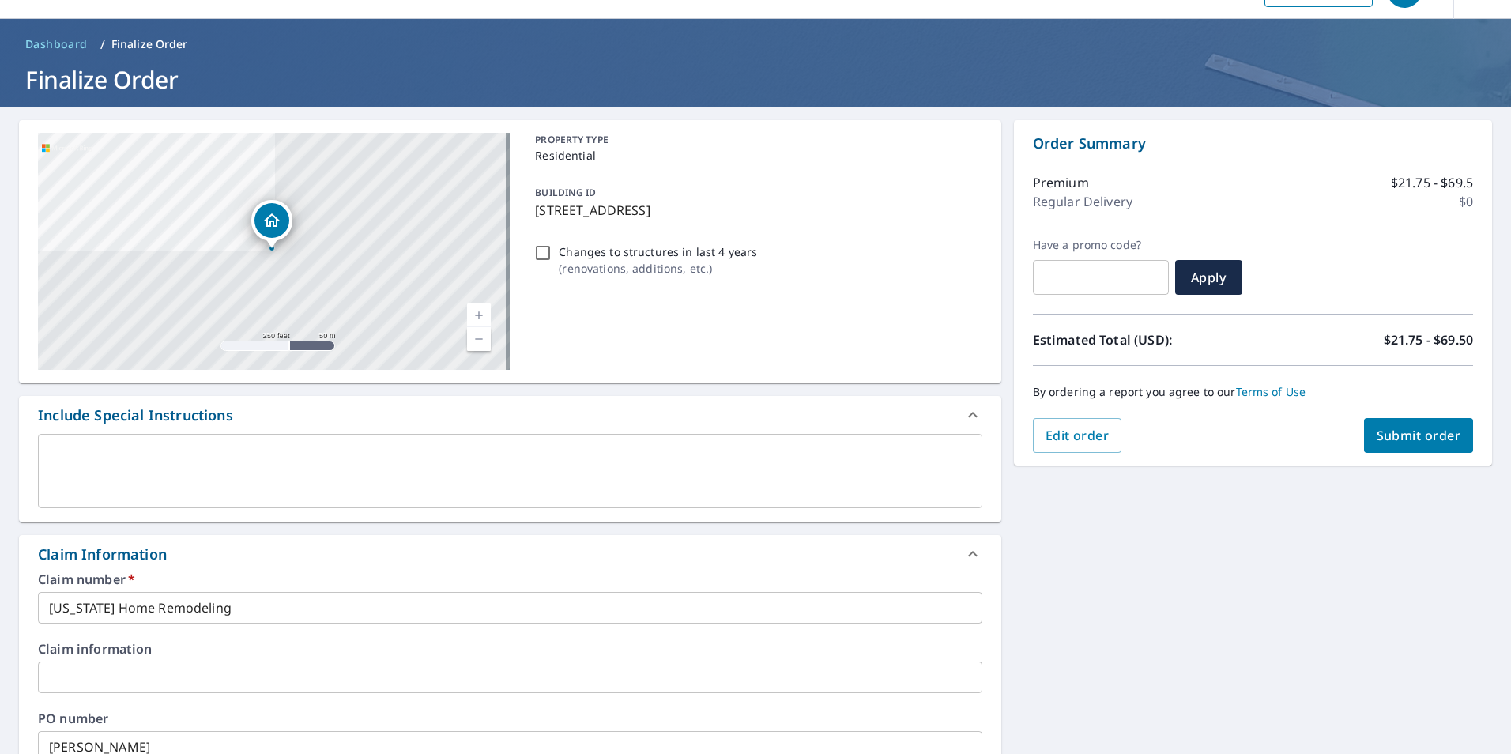
scroll to position [0, 0]
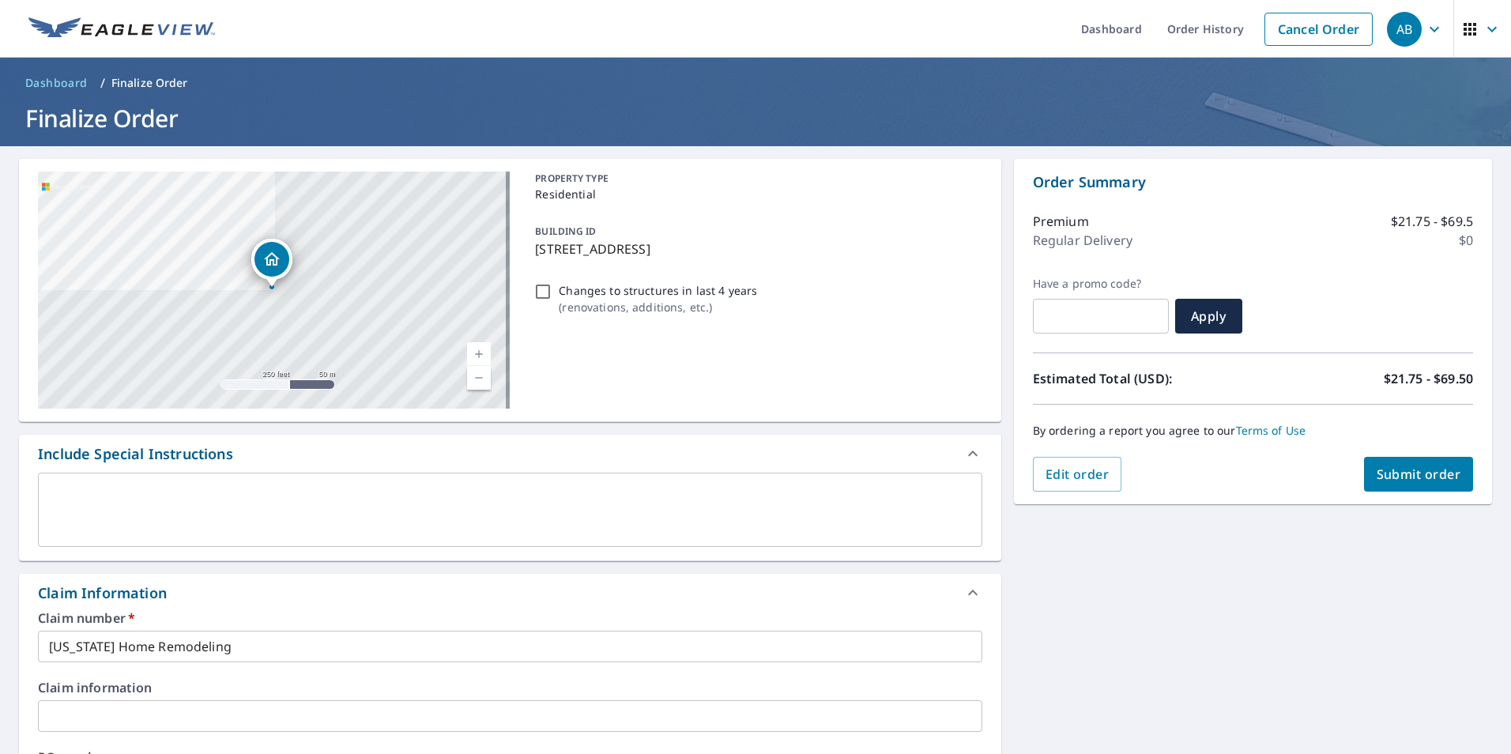
type input "[EMAIL_ADDRESS][PERSON_NAME][DOMAIN_NAME]"
click at [1409, 473] on span "Submit order" at bounding box center [1419, 474] width 85 height 17
checkbox input "true"
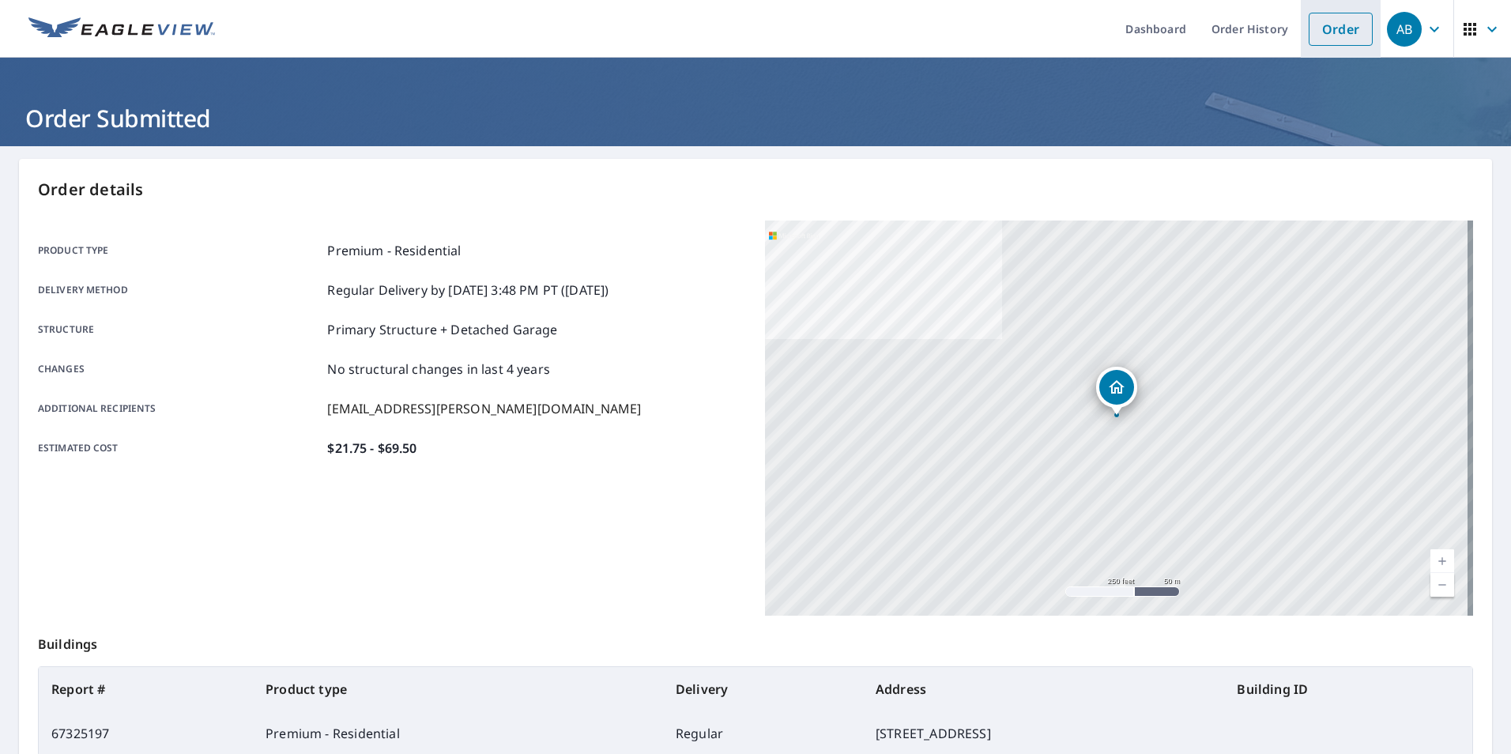
click at [1335, 22] on link "Order" at bounding box center [1341, 29] width 64 height 33
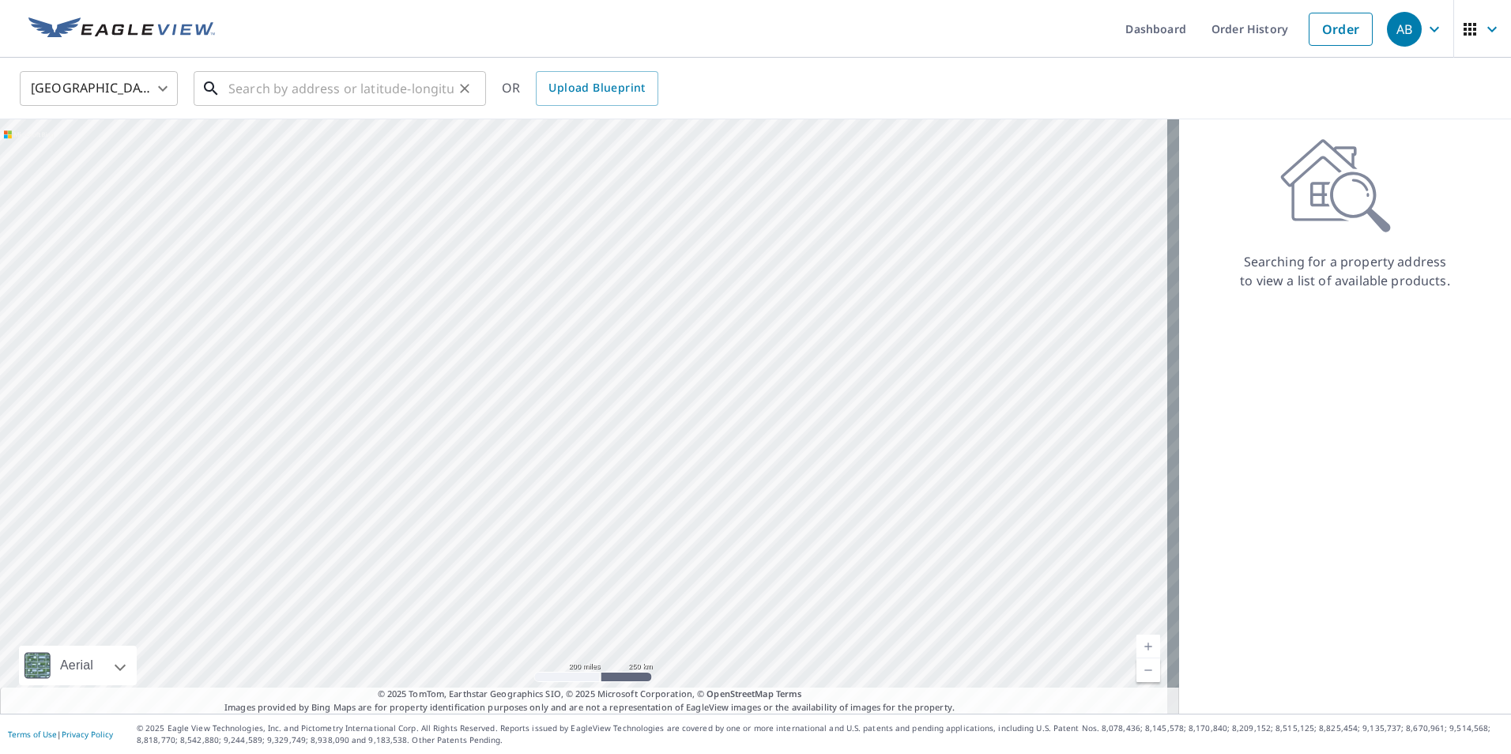
click at [281, 88] on input "text" at bounding box center [340, 88] width 225 height 44
paste input "[STREET_ADDRESS]"
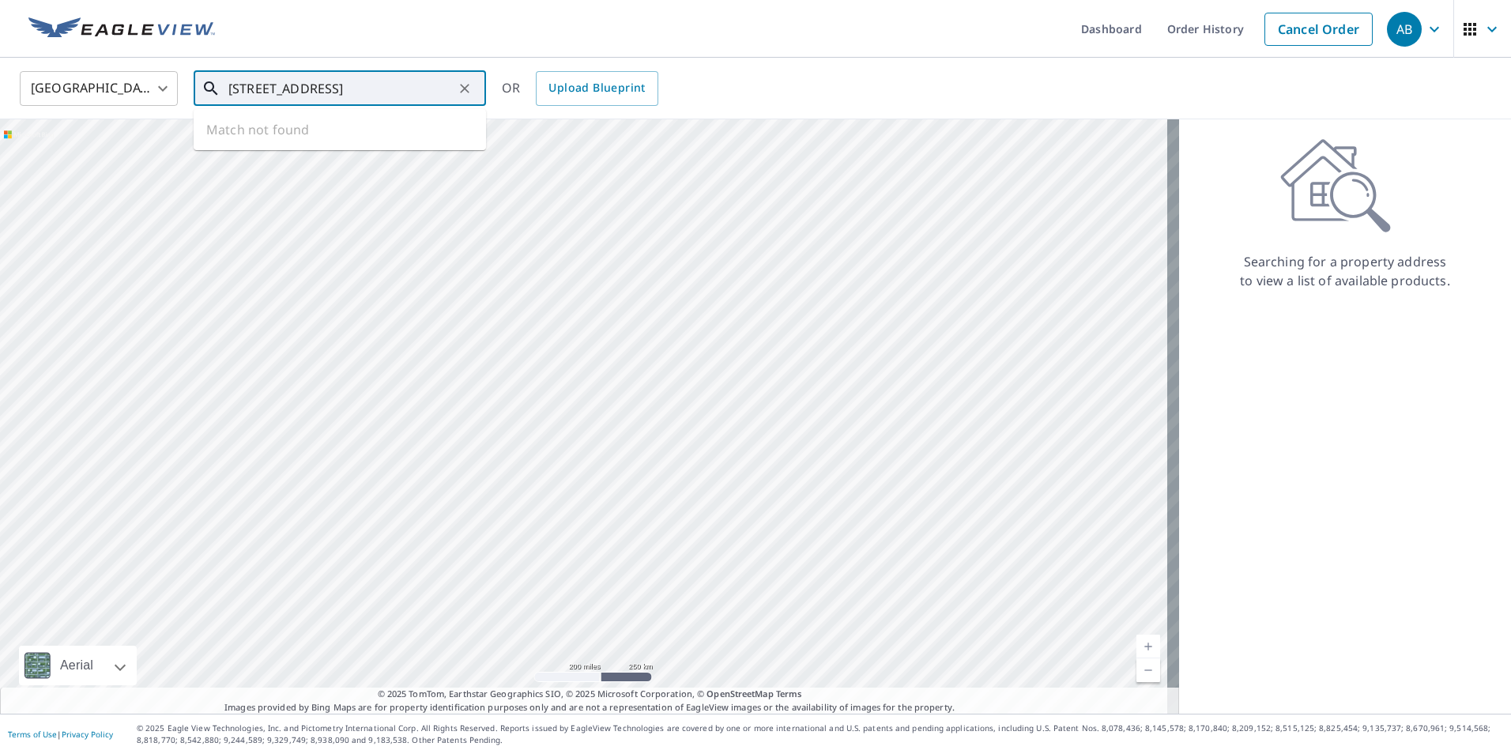
scroll to position [0, 66]
click at [254, 142] on span "1172 Barneswood Dr" at bounding box center [349, 134] width 248 height 19
type input "[STREET_ADDRESS][PERSON_NAME]"
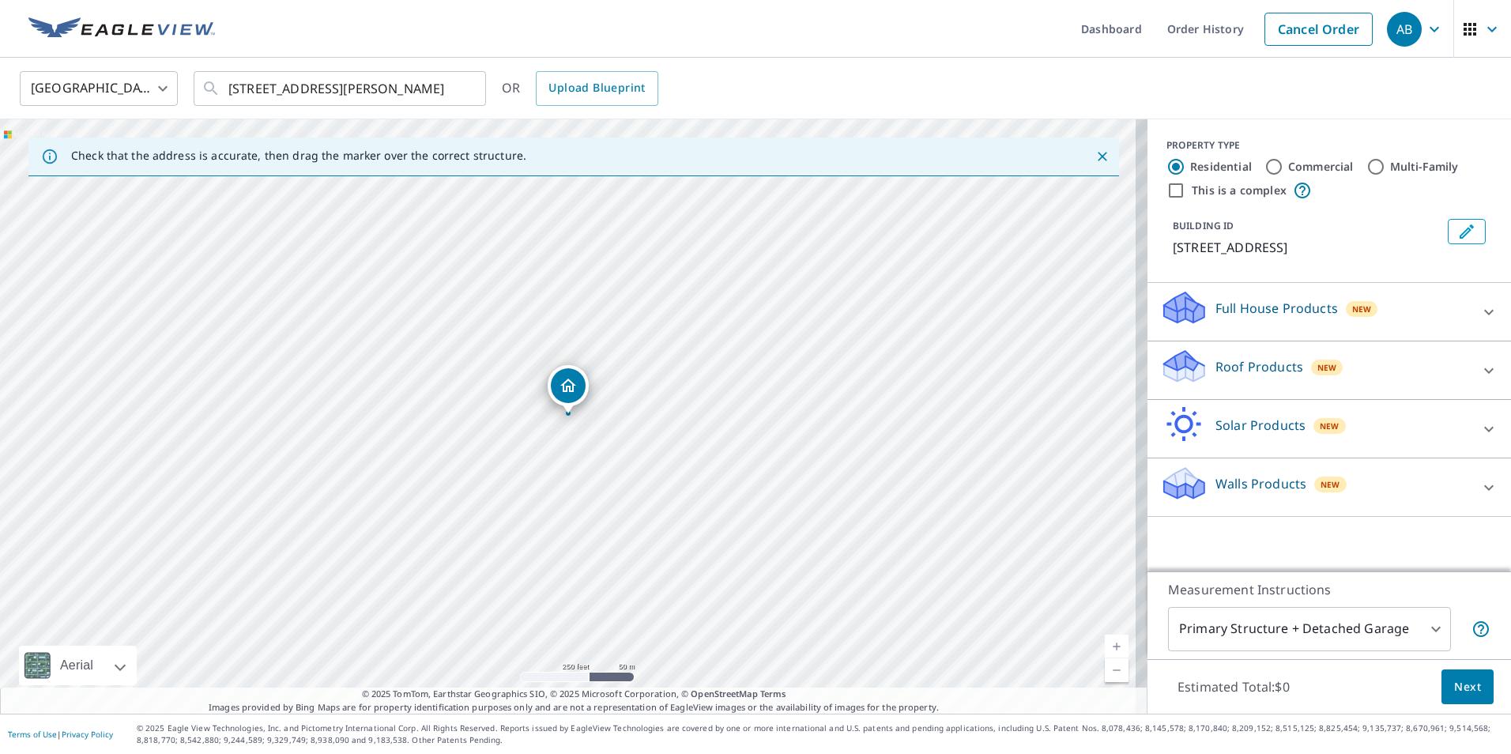
click at [1216, 376] on p "Roof Products" at bounding box center [1260, 366] width 88 height 19
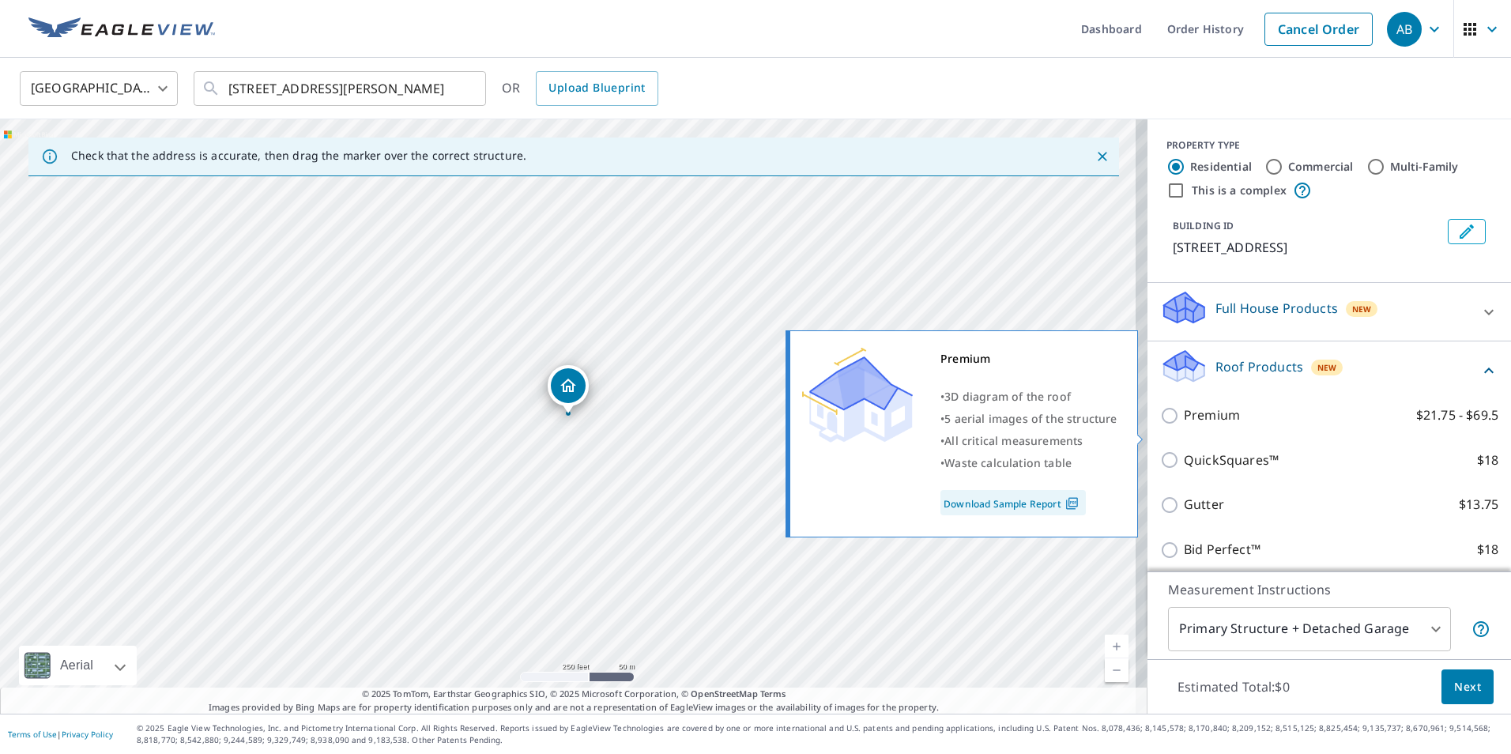
click at [1160, 425] on input "Premium $21.75 - $69.5" at bounding box center [1172, 415] width 24 height 19
checkbox input "true"
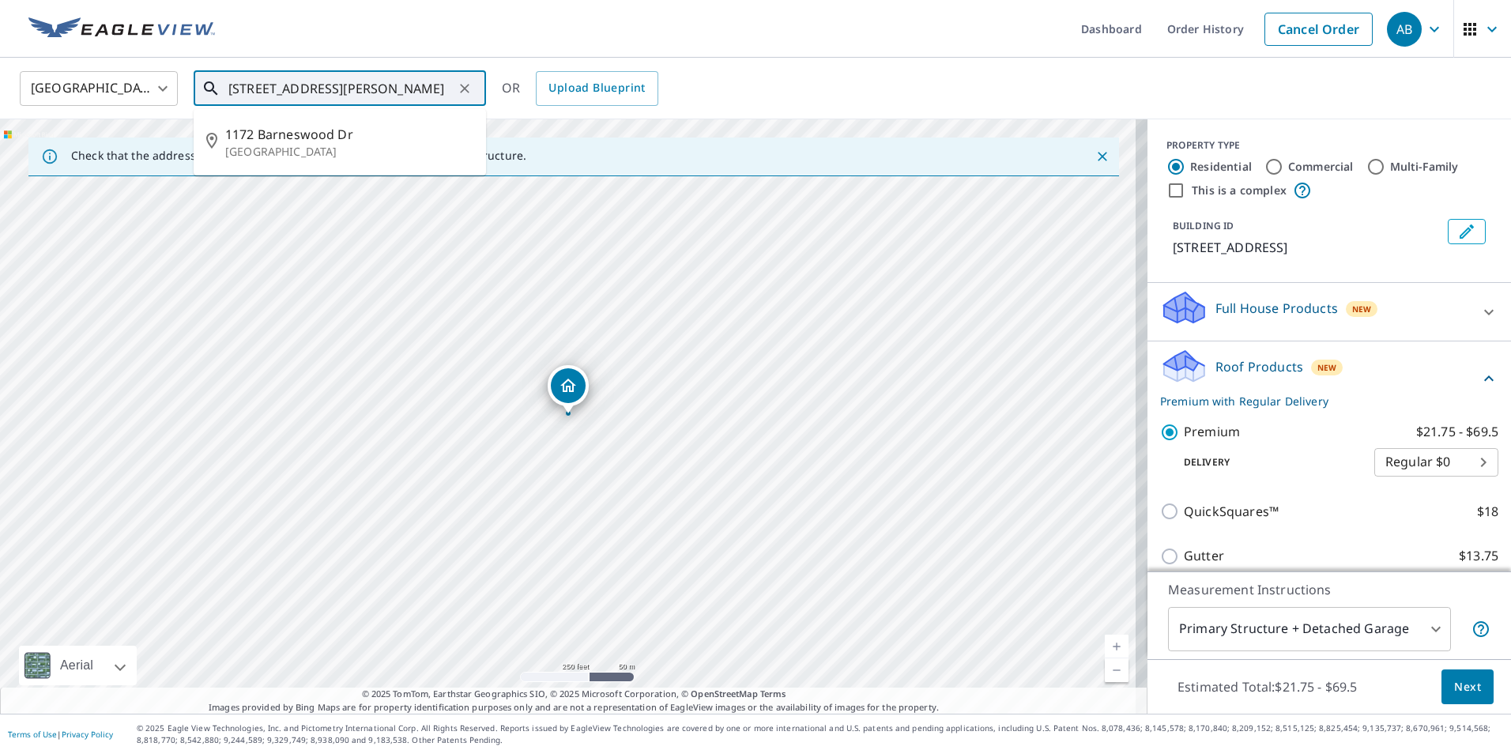
click at [448, 83] on input "[STREET_ADDRESS][PERSON_NAME]" at bounding box center [340, 88] width 225 height 44
click at [350, 148] on p "[GEOGRAPHIC_DATA]" at bounding box center [349, 152] width 248 height 16
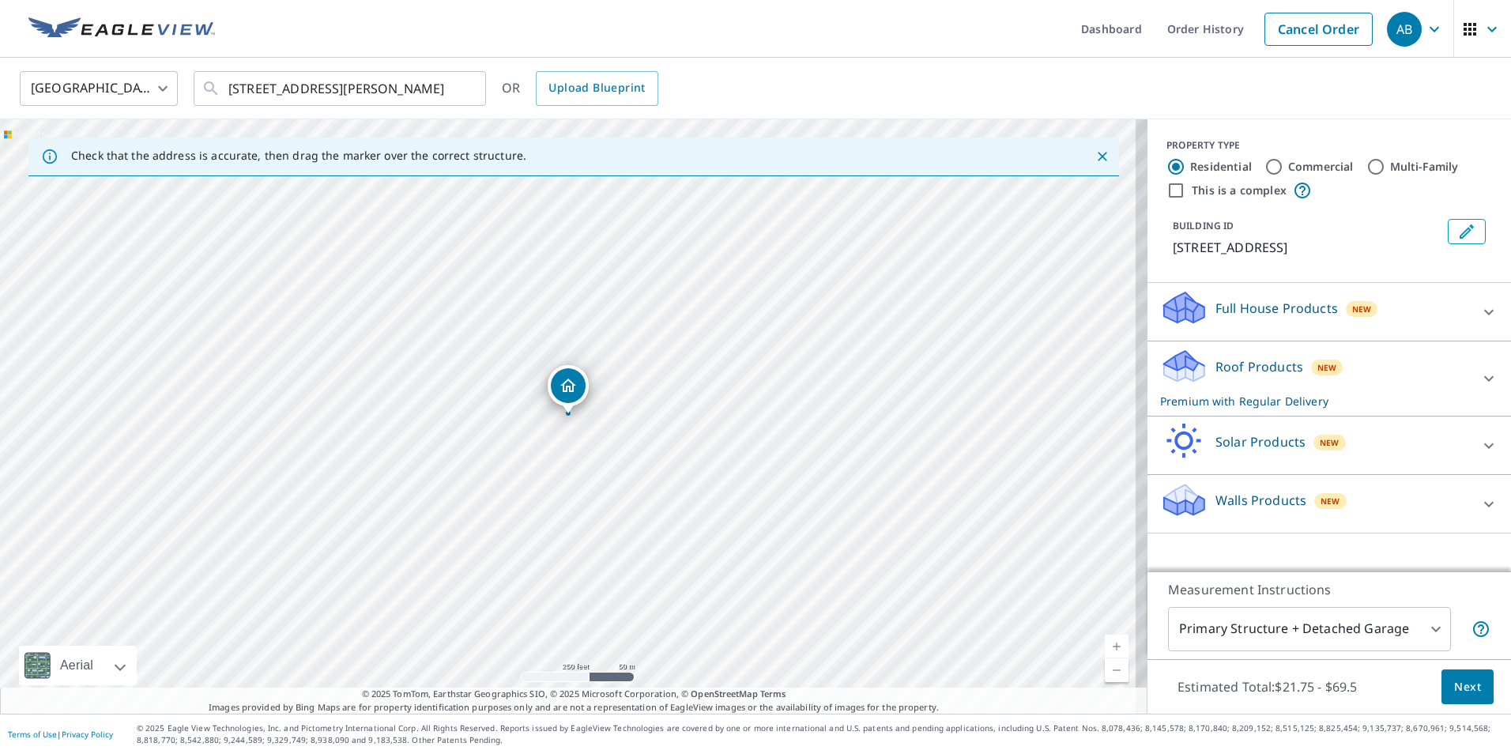
click at [1216, 376] on p "Roof Products" at bounding box center [1260, 366] width 88 height 19
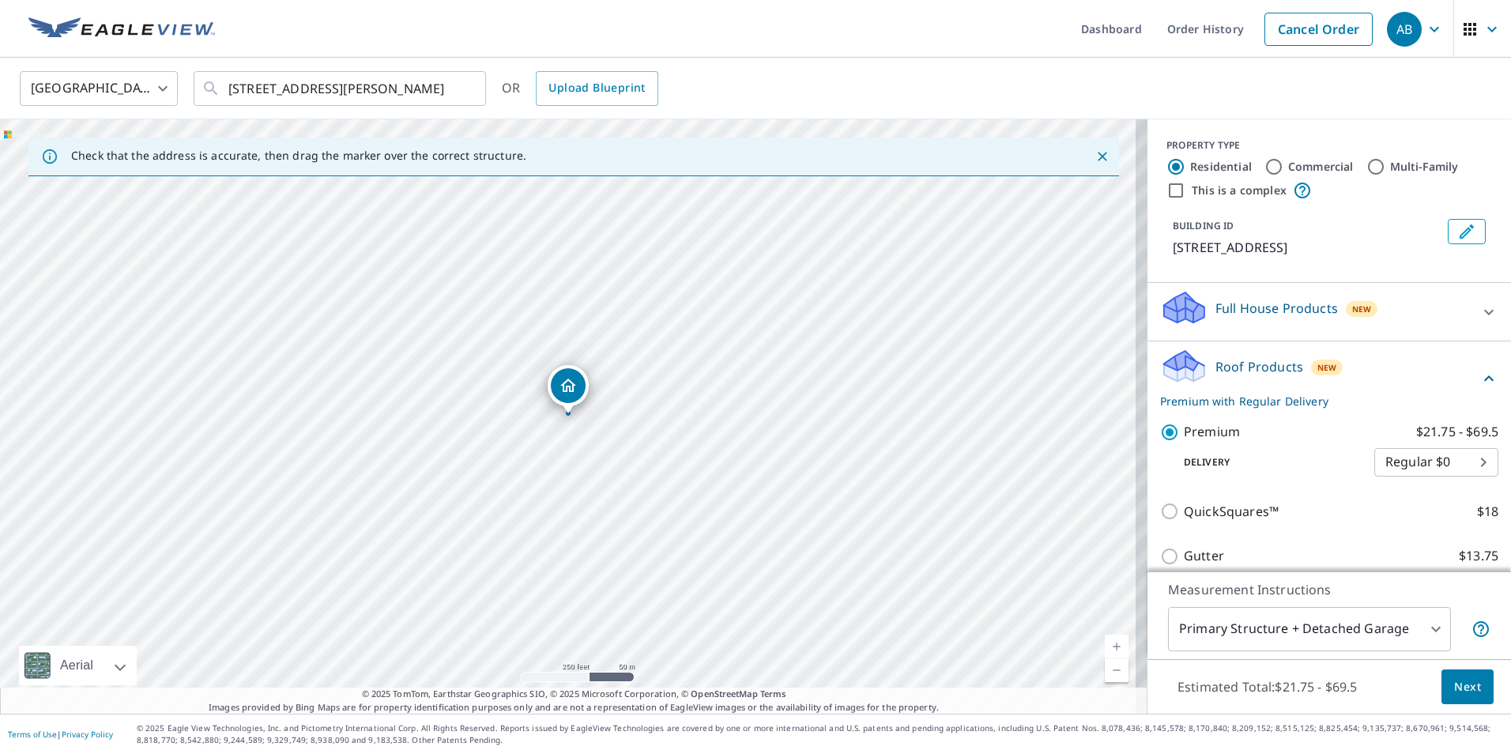
click at [1458, 685] on span "Next" at bounding box center [1467, 687] width 27 height 20
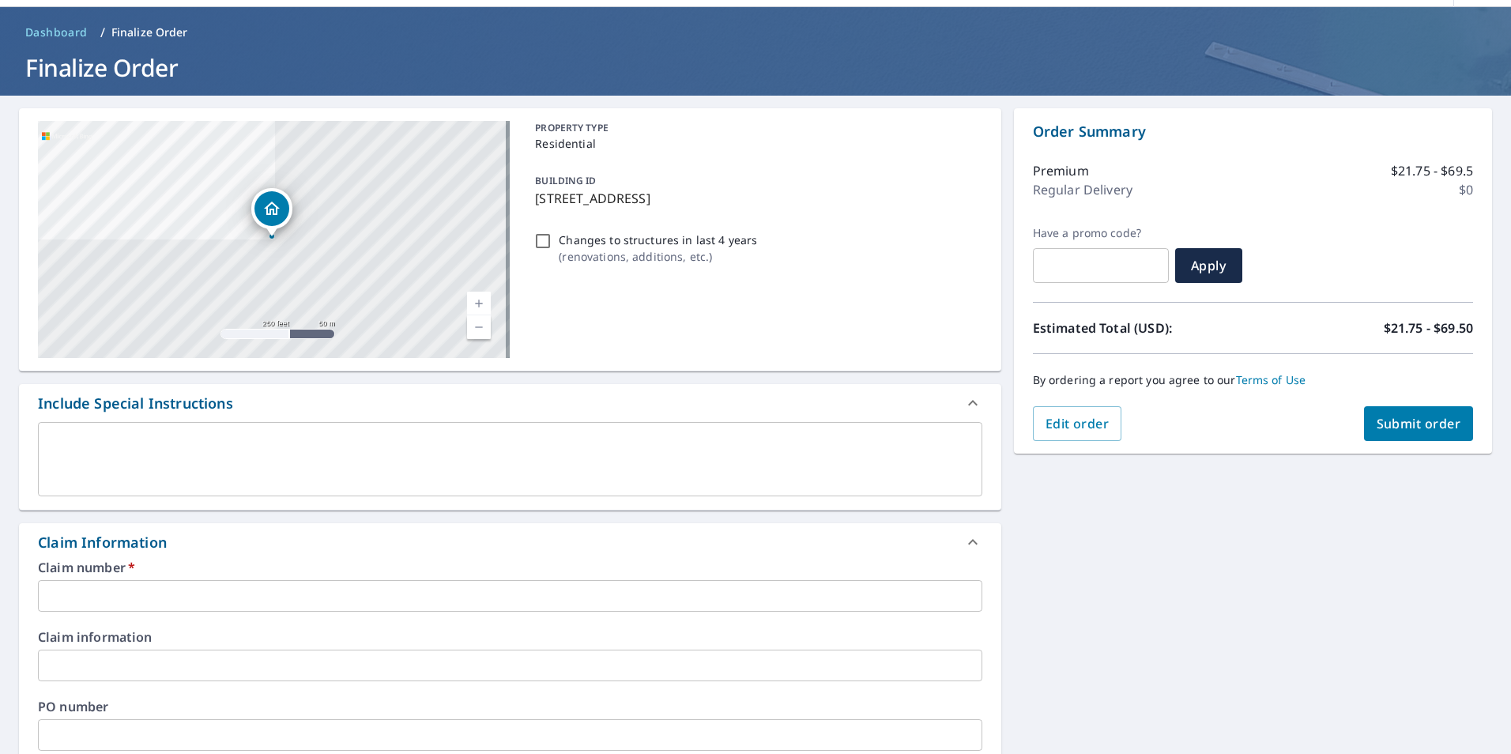
scroll to position [79, 0]
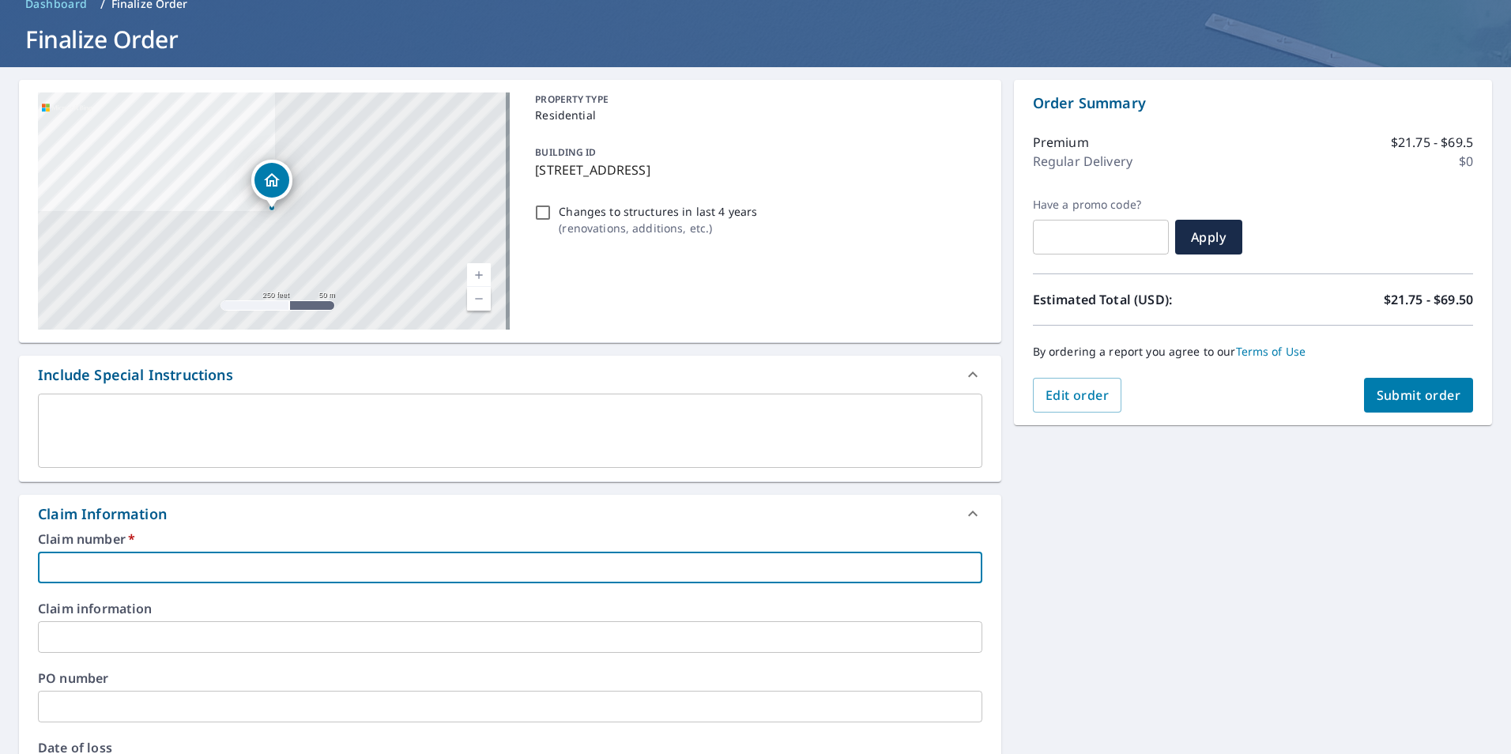
click at [96, 566] on input "text" at bounding box center [510, 568] width 945 height 32
type input "I"
checkbox input "true"
type input "Il"
checkbox input "true"
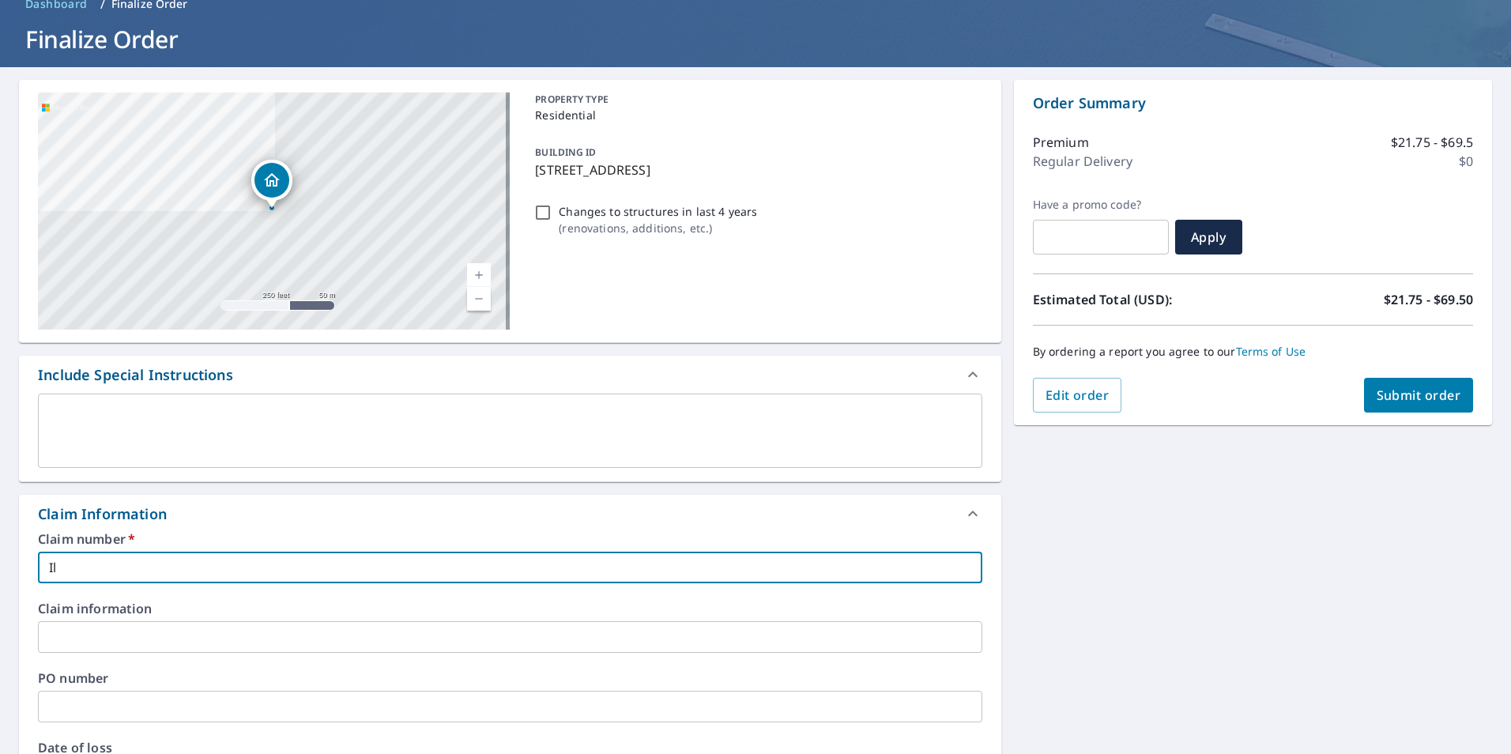
type input "Ill"
checkbox input "true"
type input "Illi"
checkbox input "true"
type input "Illin"
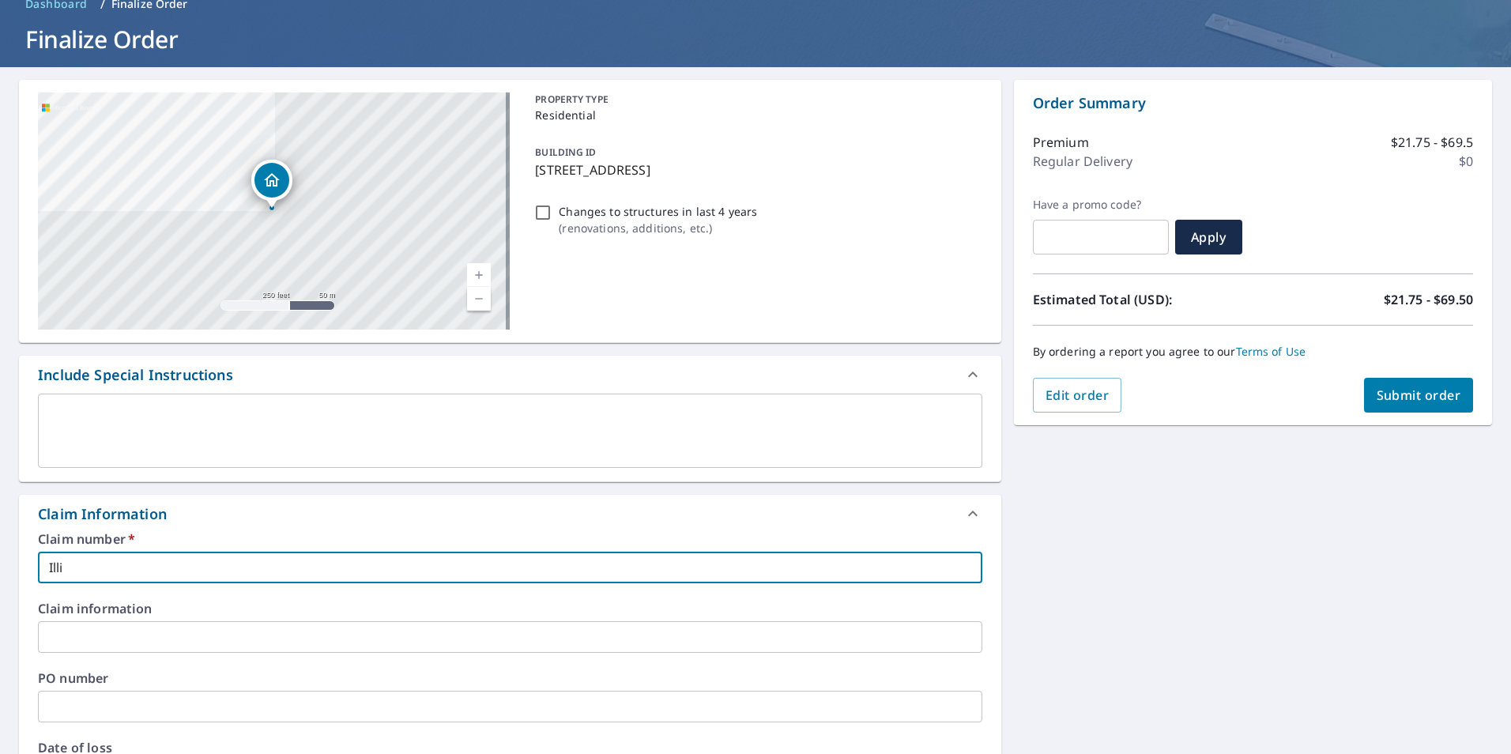
checkbox input "true"
type input "Illino"
checkbox input "true"
type input "Illinoi"
checkbox input "true"
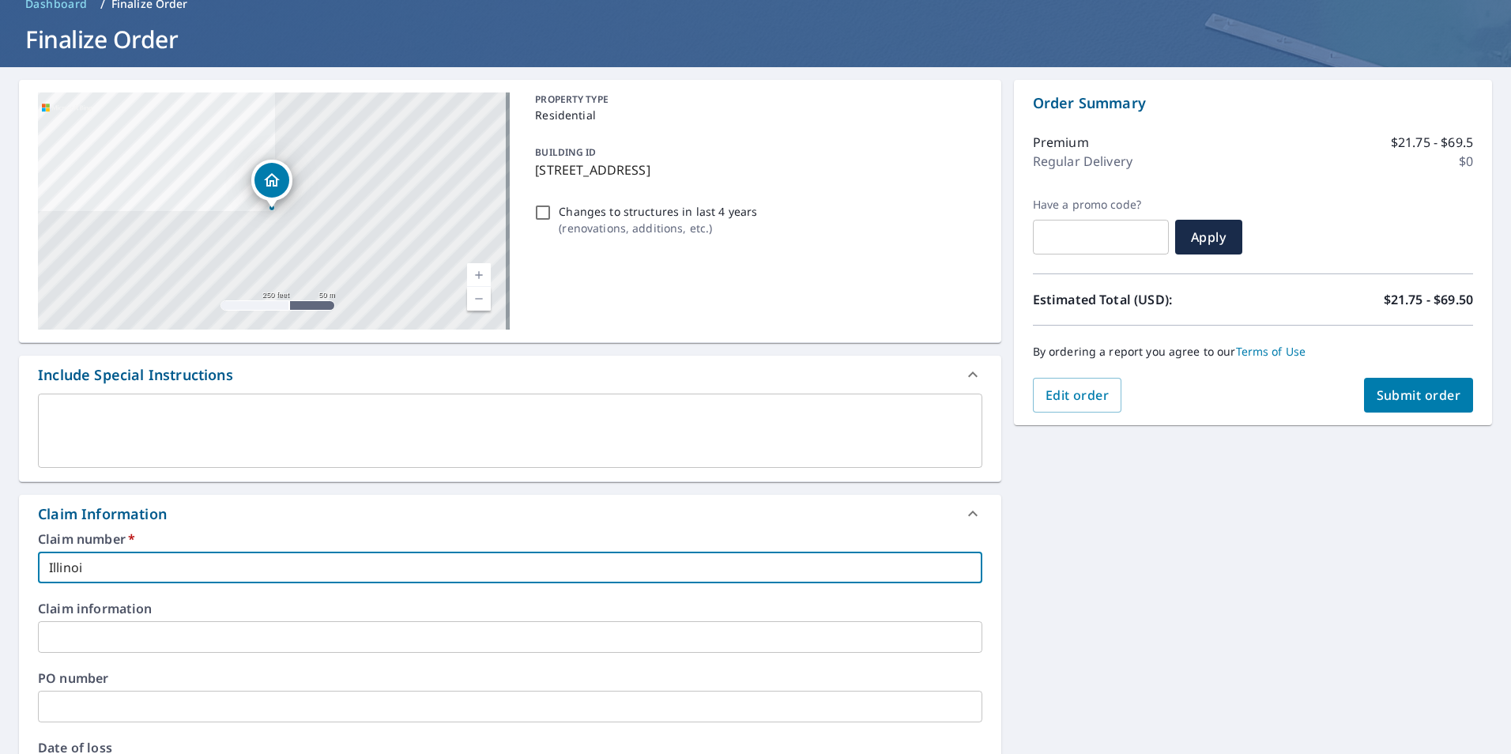
type input "[US_STATE]"
checkbox input "true"
type input "[US_STATE]"
checkbox input "true"
type input "[US_STATE] H"
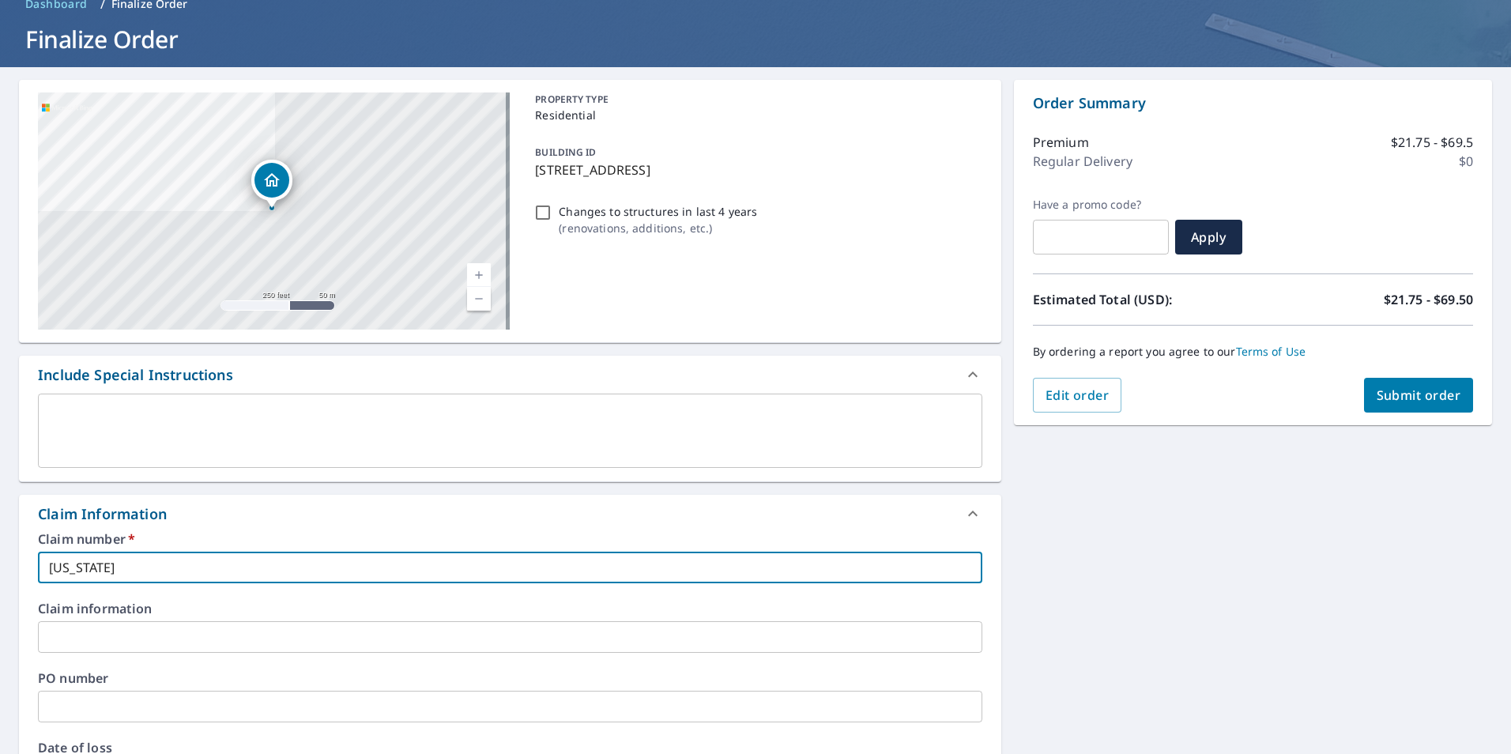
checkbox input "true"
type input "[US_STATE] Ho"
checkbox input "true"
type input "[US_STATE] Hom"
checkbox input "true"
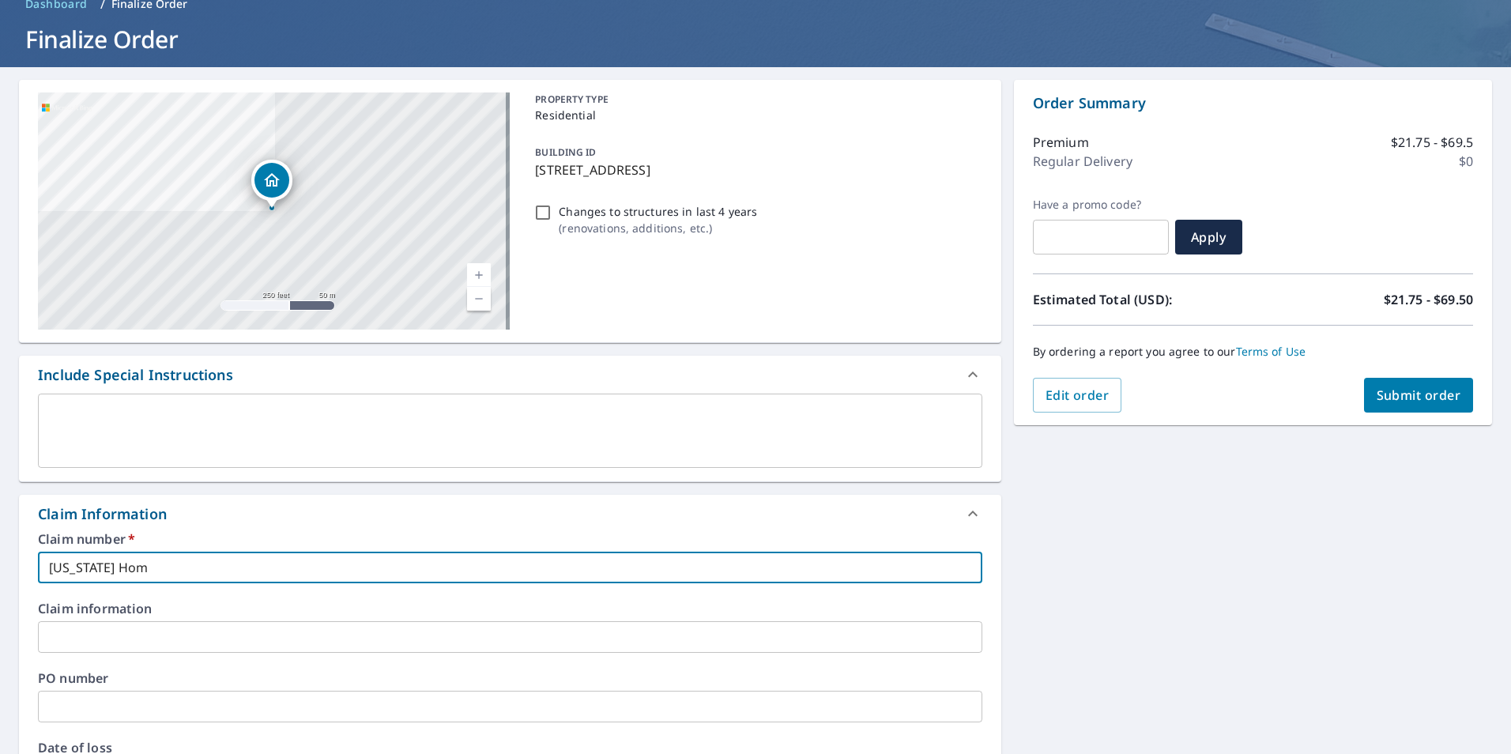
type input "[US_STATE] Home"
checkbox input "true"
type input "[US_STATE] Home"
checkbox input "true"
type input "[US_STATE] Home R"
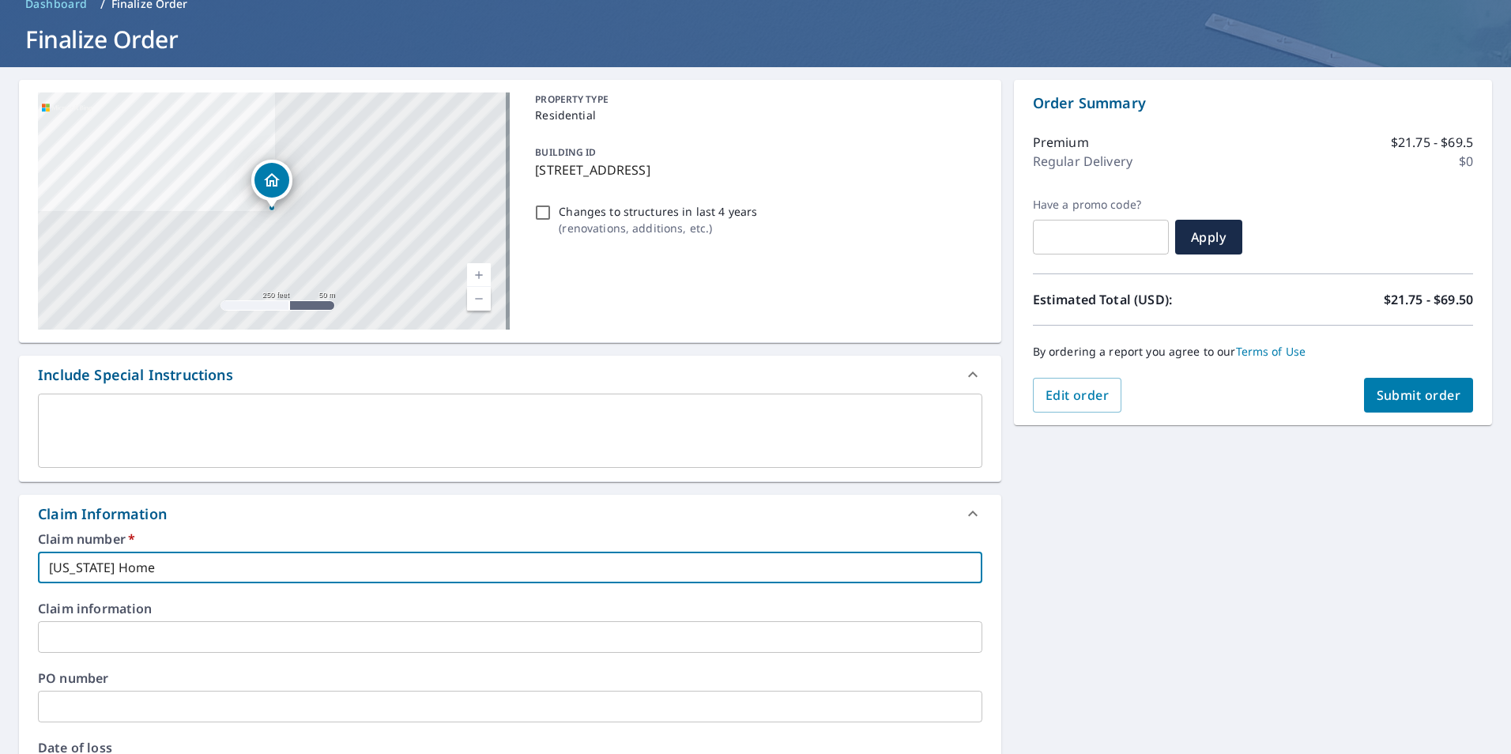
checkbox input "true"
type input "[US_STATE] Home Re"
checkbox input "true"
type input "[US_STATE] Home Rem"
checkbox input "true"
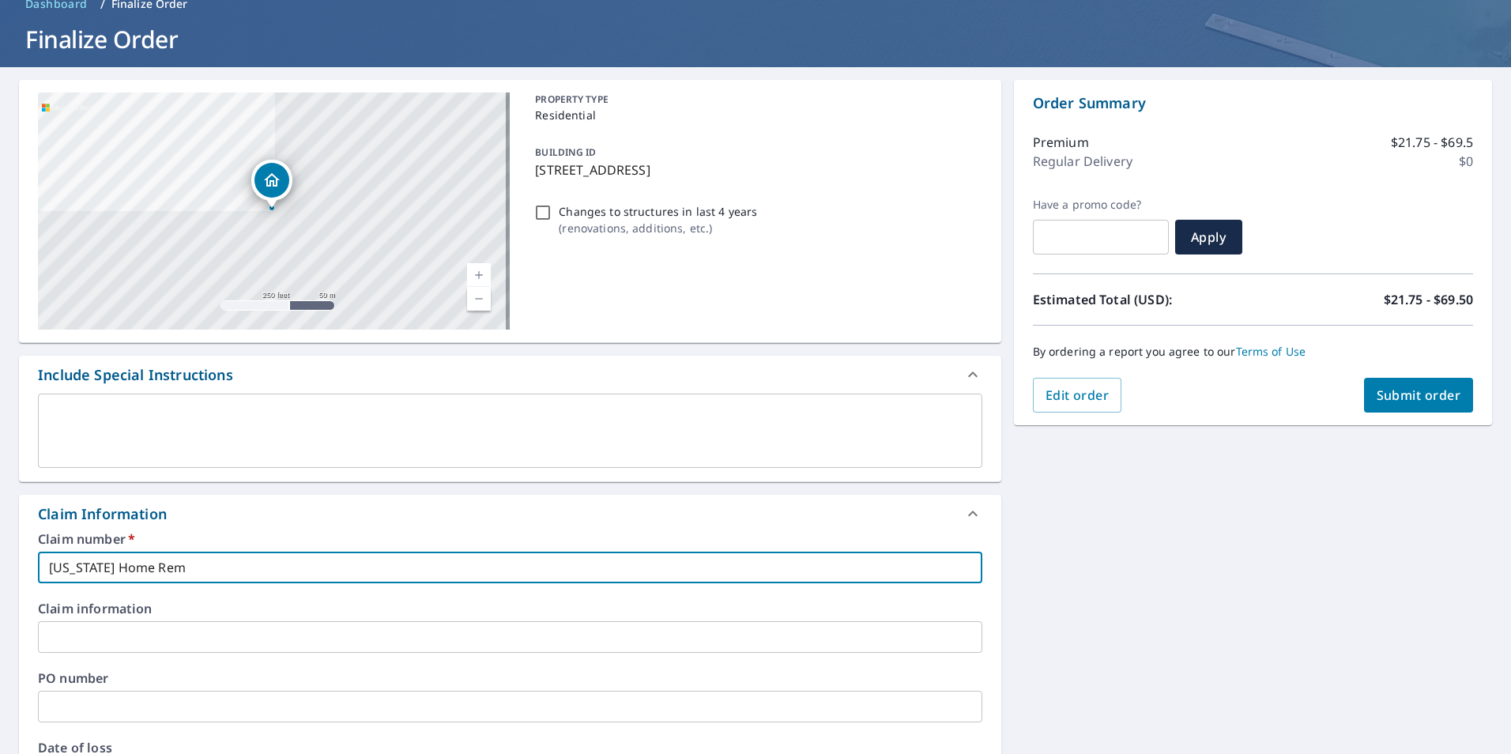
type input "[US_STATE] Home Remo"
checkbox input "true"
type input "[US_STATE] Home Remod"
checkbox input "true"
type input "[US_STATE] Home Remode"
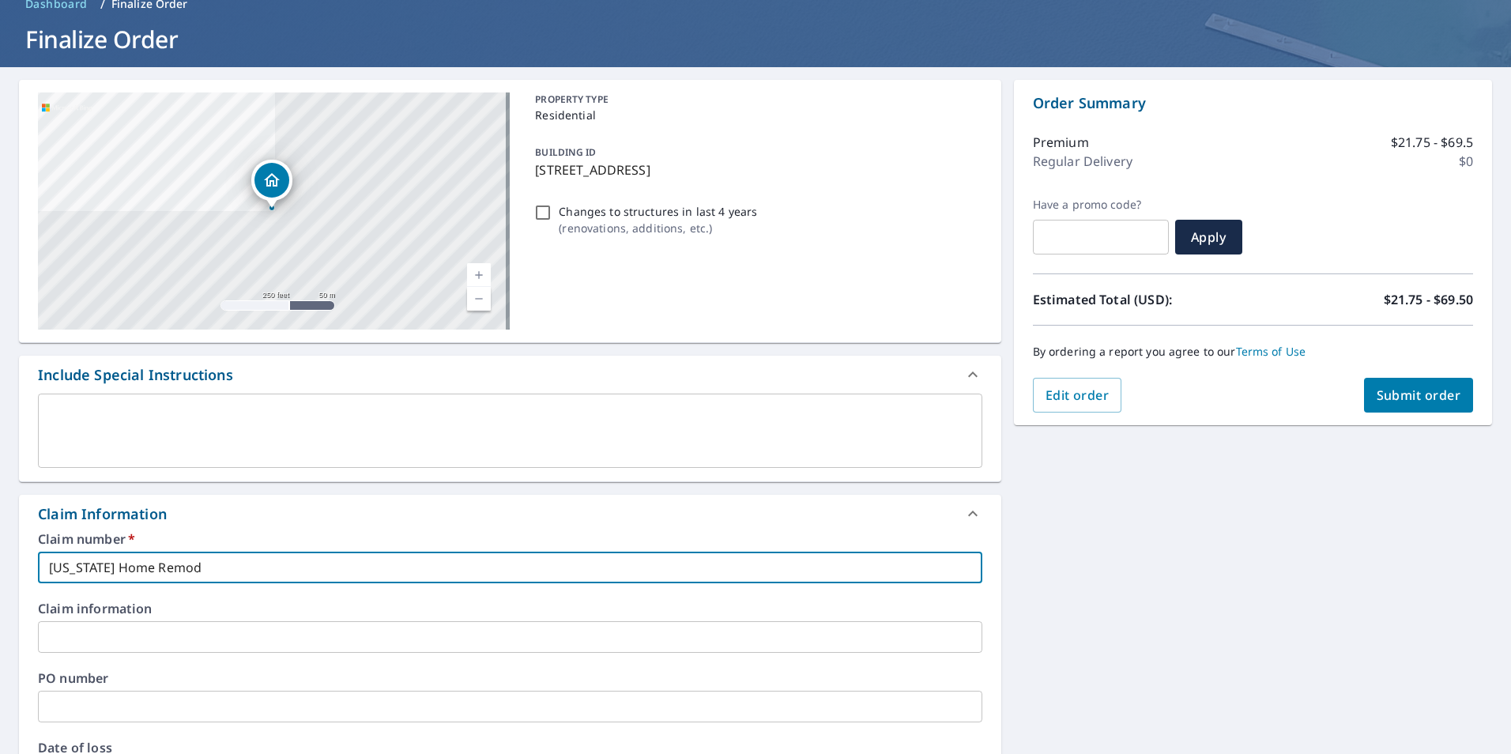
checkbox input "true"
type input "[US_STATE] Home Remodel"
checkbox input "true"
type input "[US_STATE] Home Remodeli"
checkbox input "true"
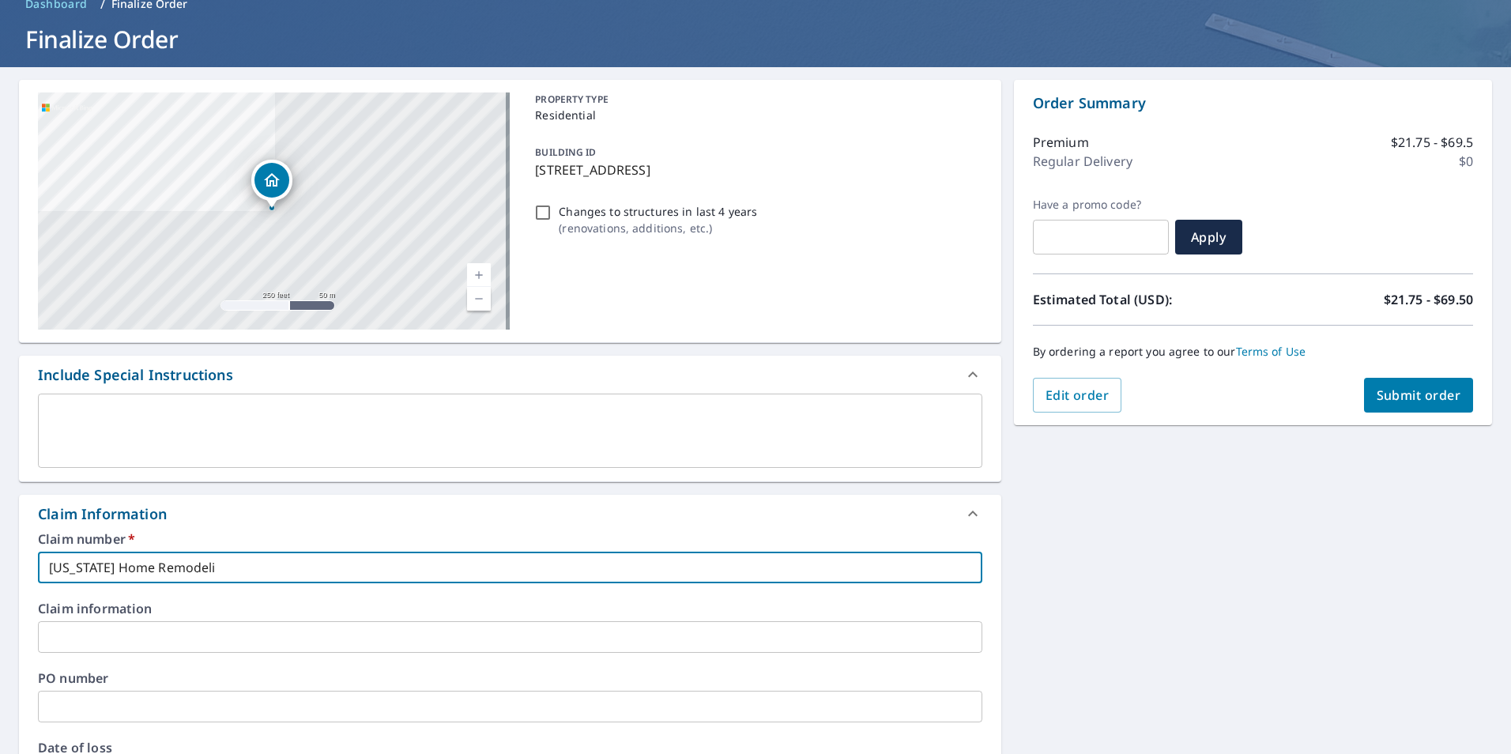
type input "[US_STATE] Home Remodelin"
checkbox input "true"
type input "[US_STATE] Home Remodeling"
checkbox input "true"
type input "[US_STATE] Home Remodeling"
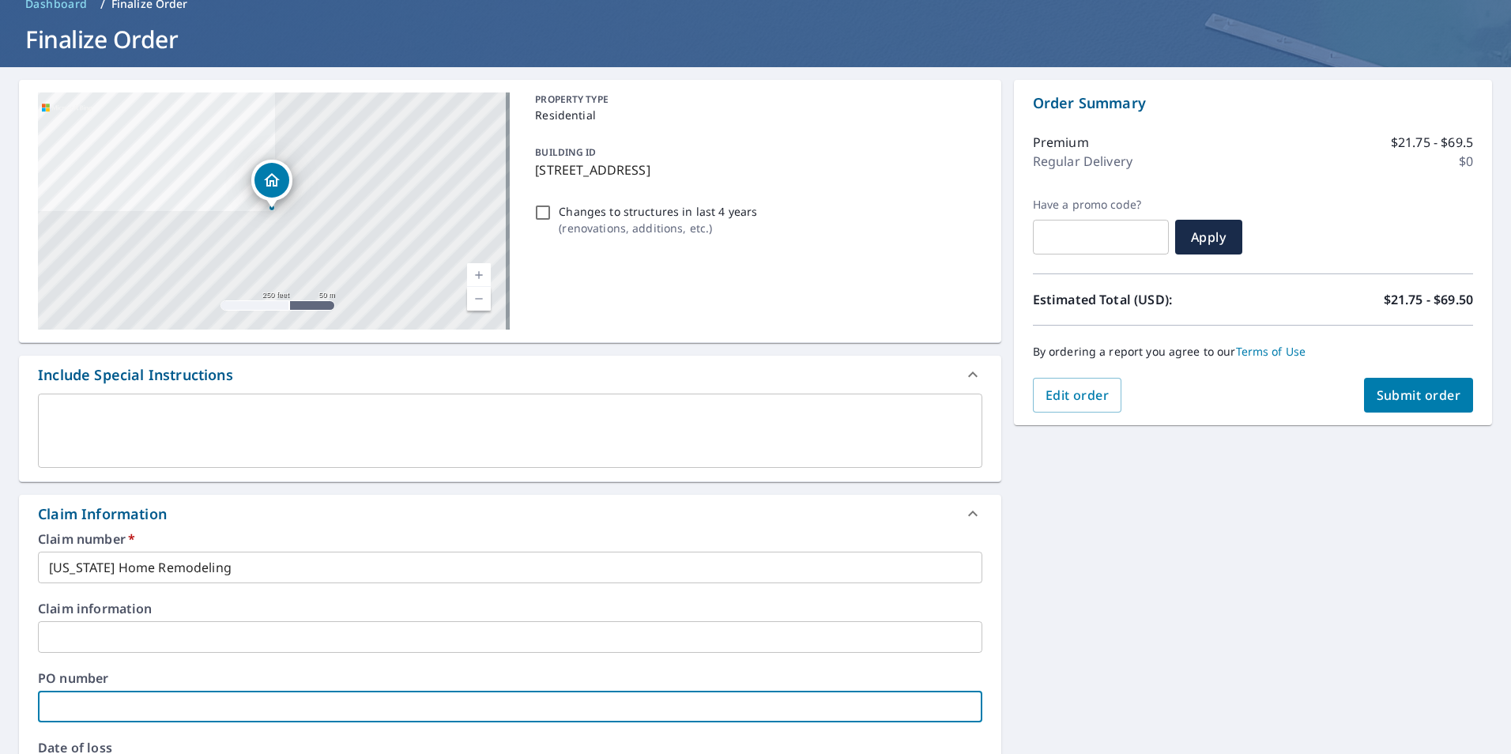
click at [119, 714] on input "text" at bounding box center [510, 707] width 945 height 32
type input "J"
checkbox input "true"
type input "Ji"
checkbox input "true"
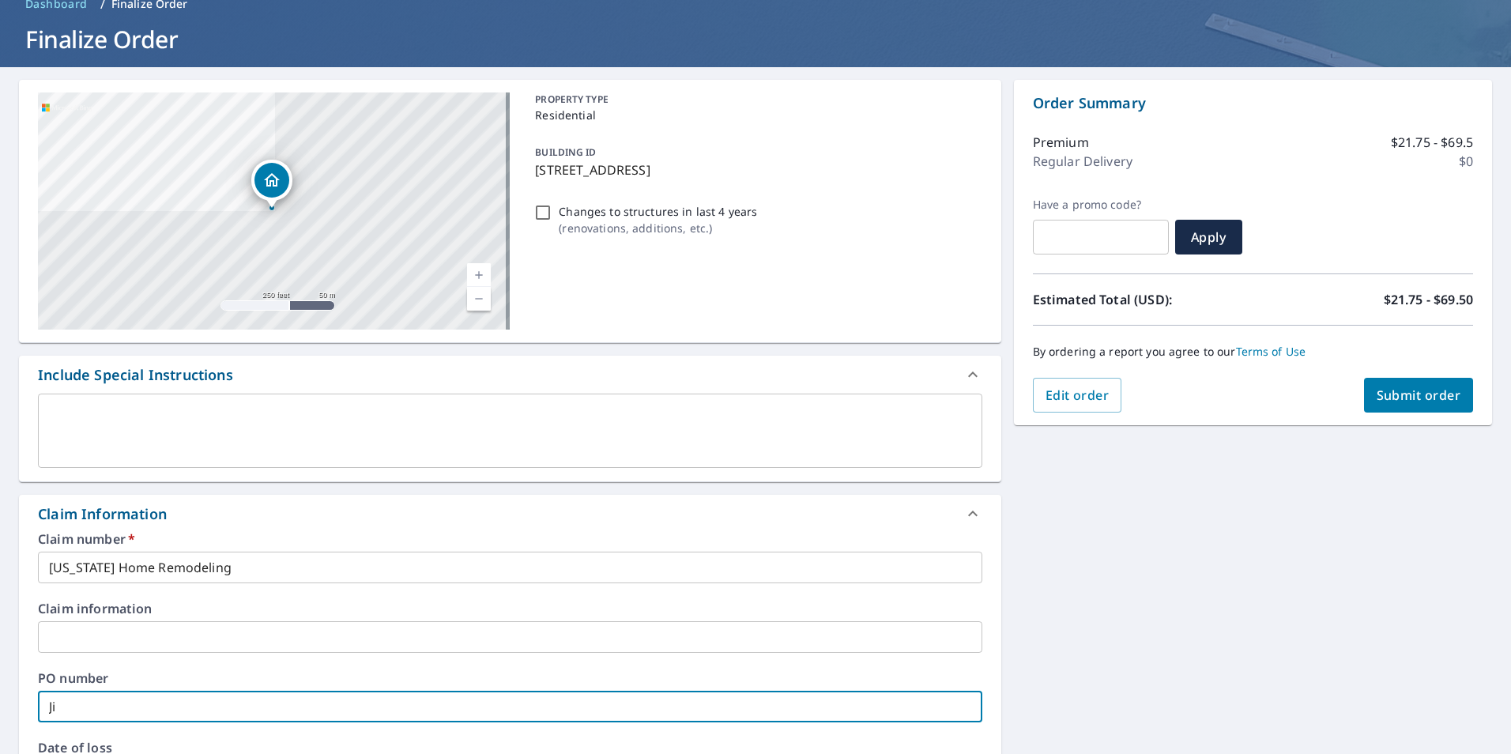
type input "[PERSON_NAME]"
checkbox input "true"
type input "Jimm"
checkbox input "true"
type input "[PERSON_NAME]"
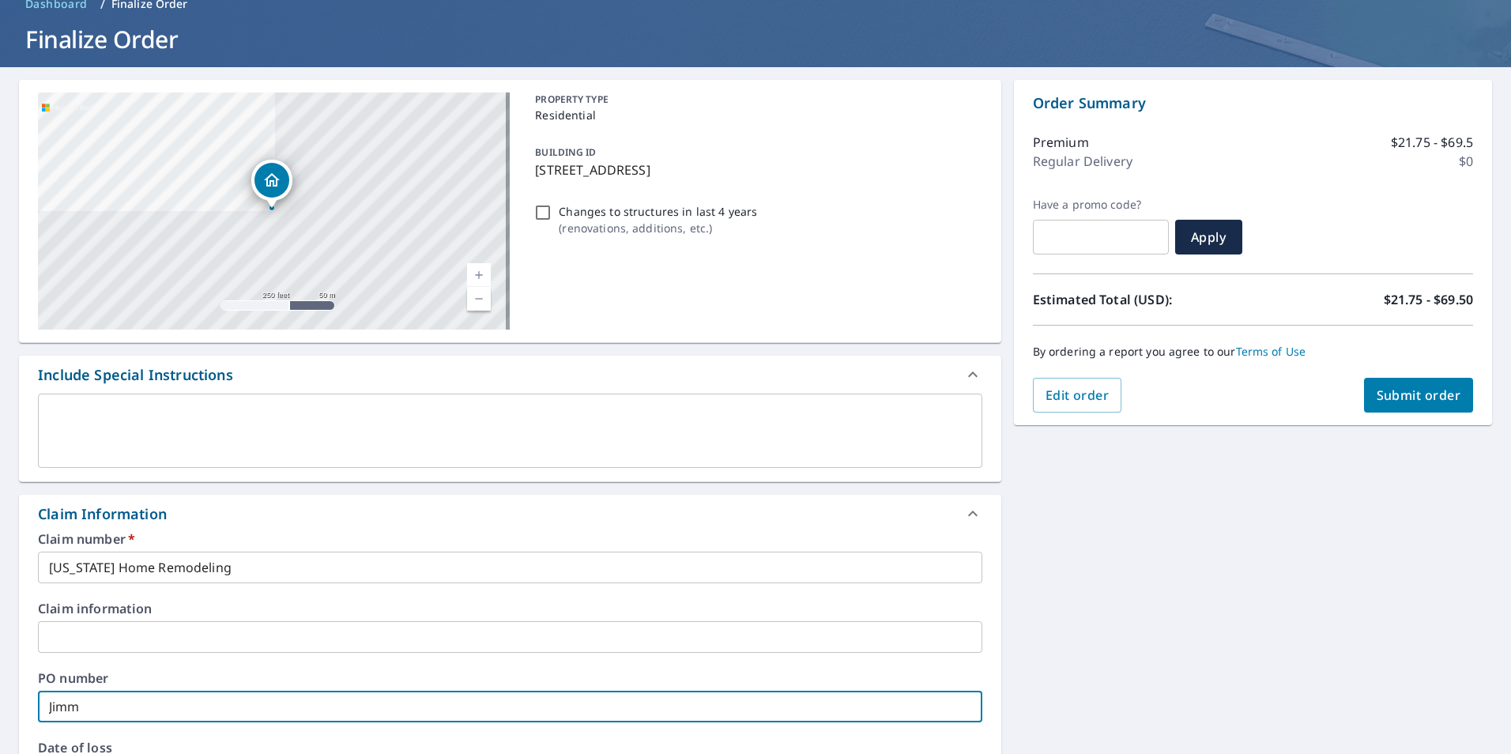
checkbox input "true"
type input "[PERSON_NAME]"
checkbox input "true"
type input "[PERSON_NAME]"
checkbox input "true"
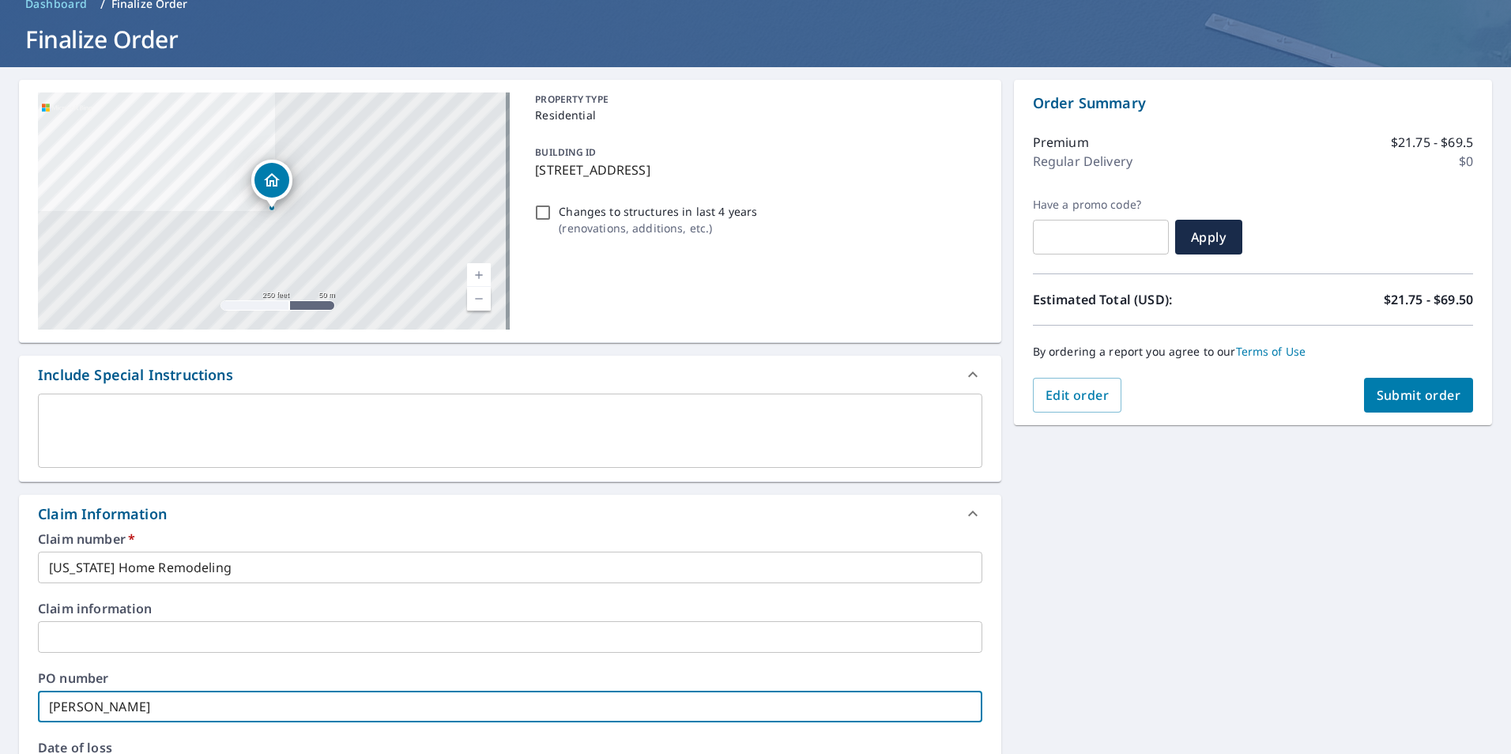
type input "[PERSON_NAME]"
checkbox input "true"
type input "[PERSON_NAME]"
checkbox input "true"
type input "[PERSON_NAME]"
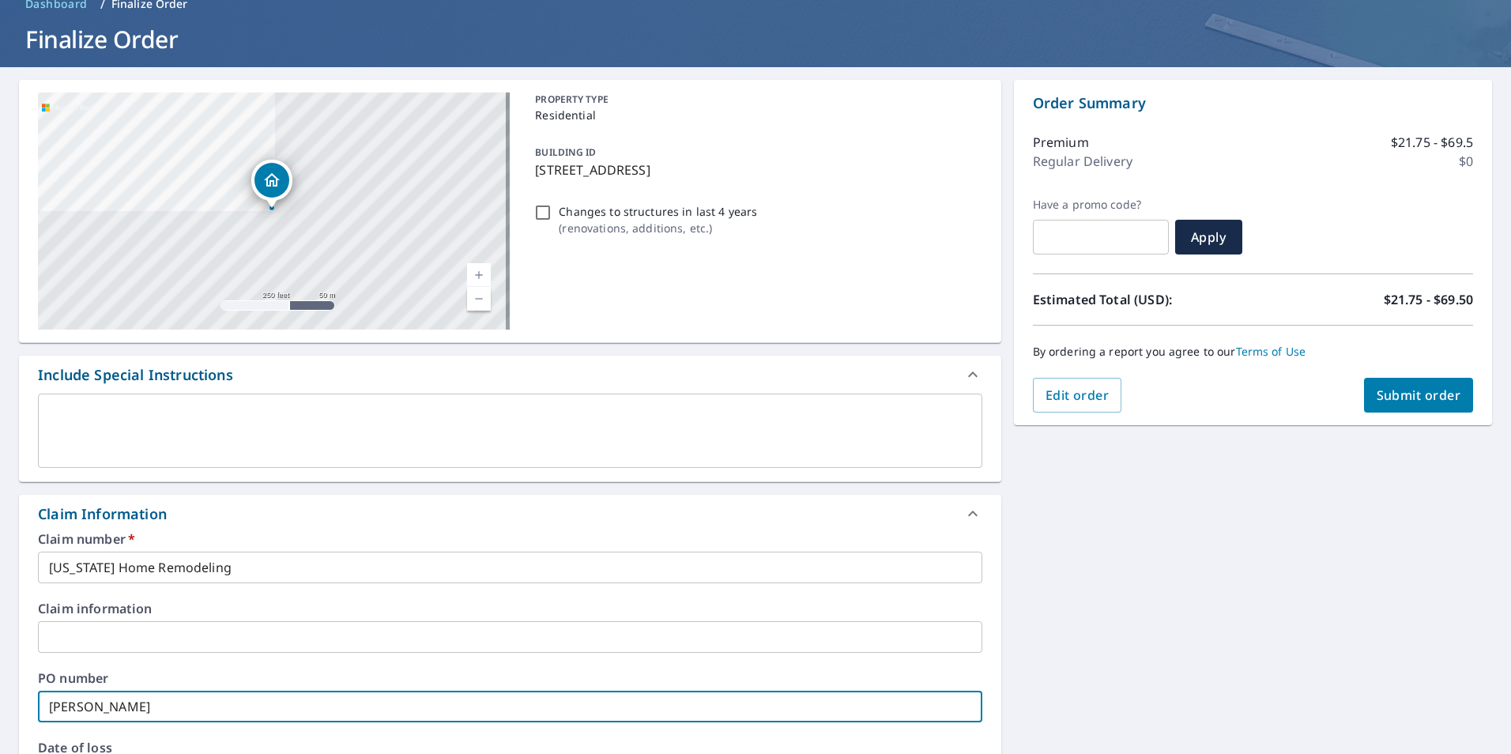
checkbox input "true"
type input "[PERSON_NAME]"
checkbox input "true"
type input "[PERSON_NAME]"
checkbox input "true"
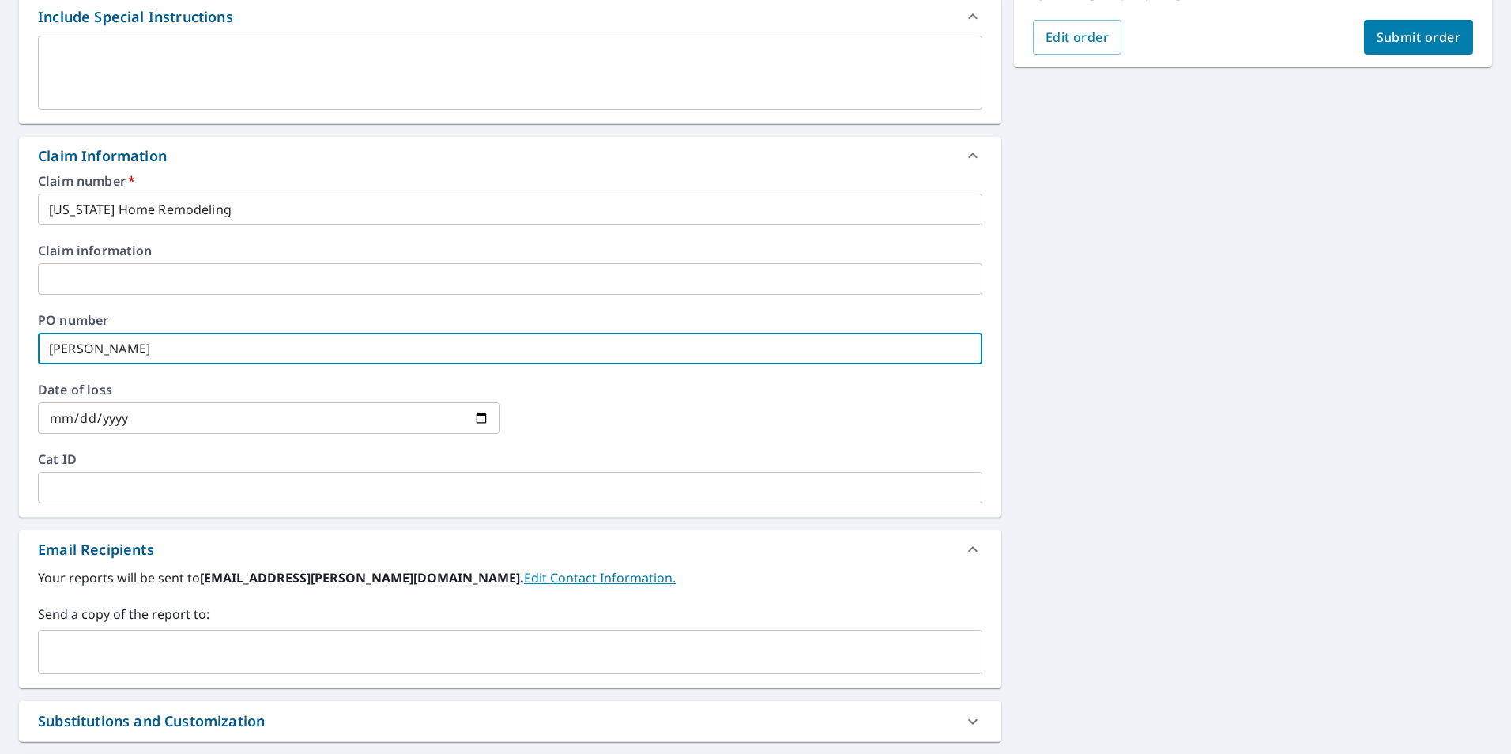
scroll to position [474, 0]
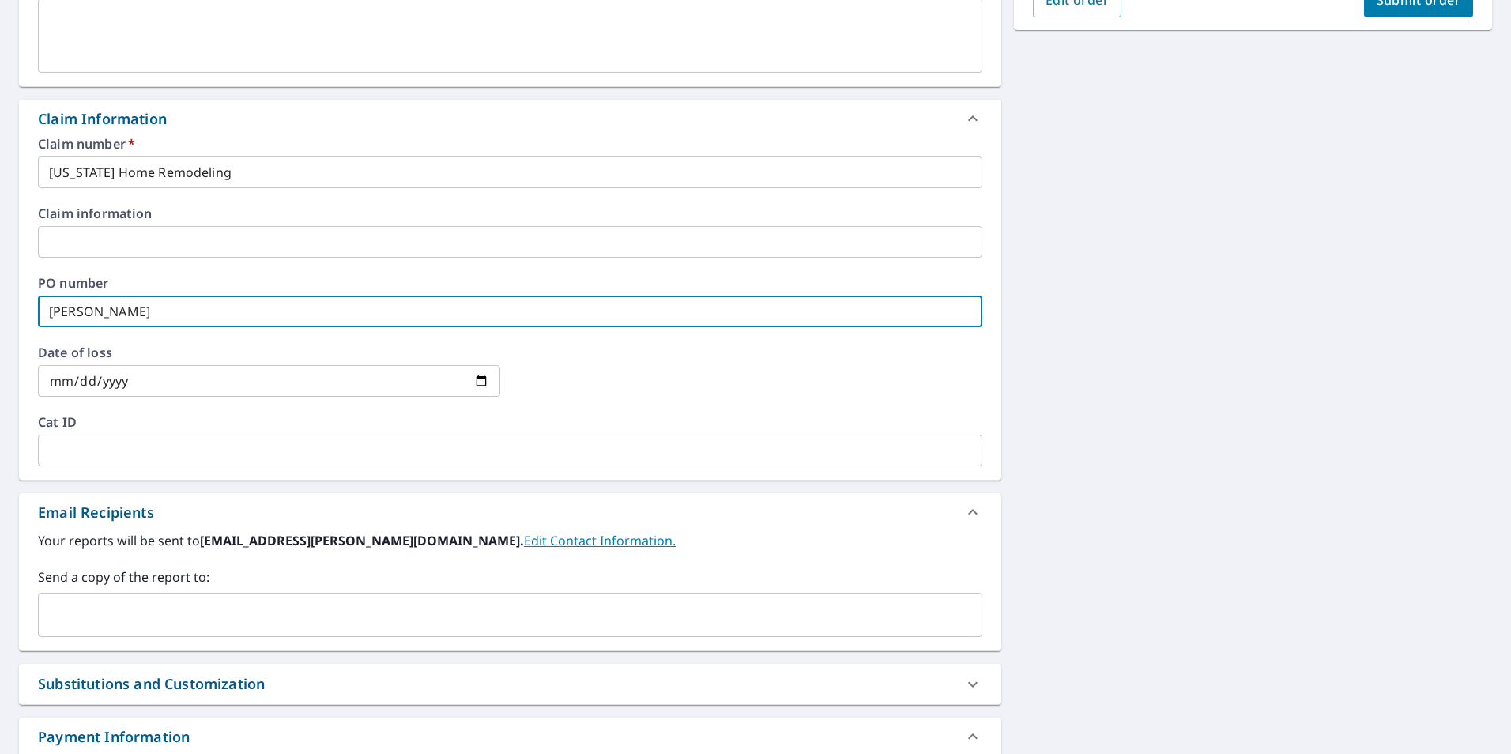
type input "[PERSON_NAME]"
click at [126, 625] on input "text" at bounding box center [498, 615] width 907 height 30
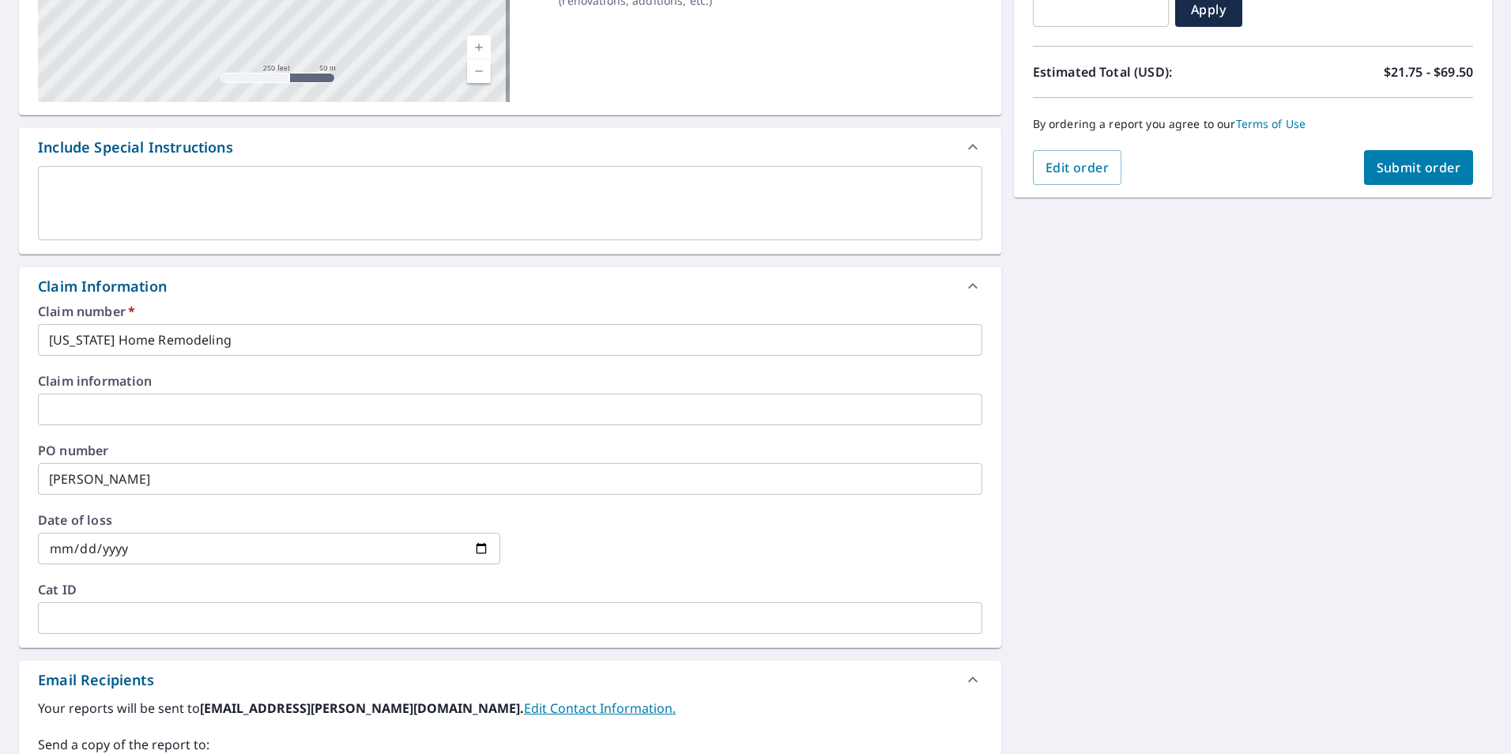
scroll to position [39, 0]
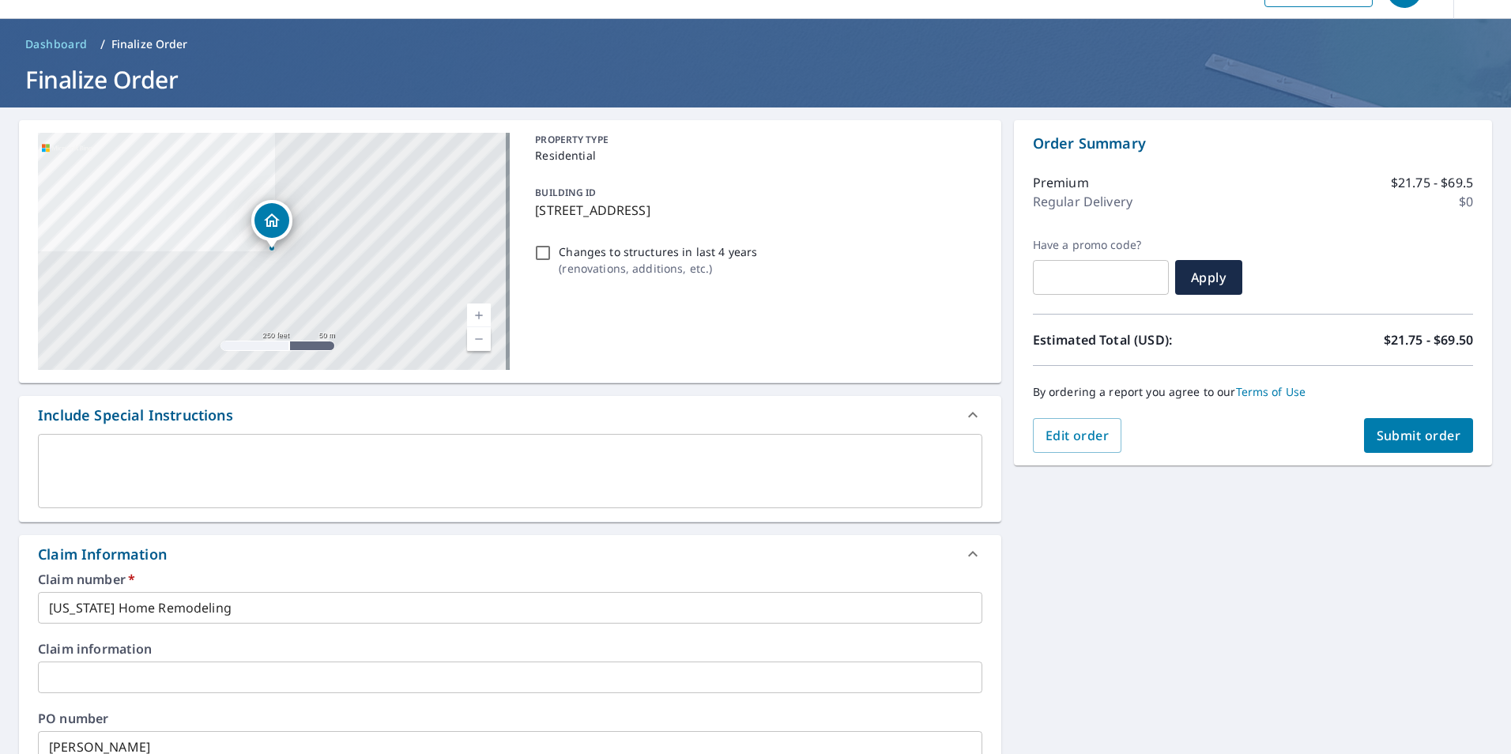
type input "[EMAIL_ADDRESS][PERSON_NAME][DOMAIN_NAME]"
click at [1416, 432] on span "Submit order" at bounding box center [1419, 435] width 85 height 17
checkbox input "true"
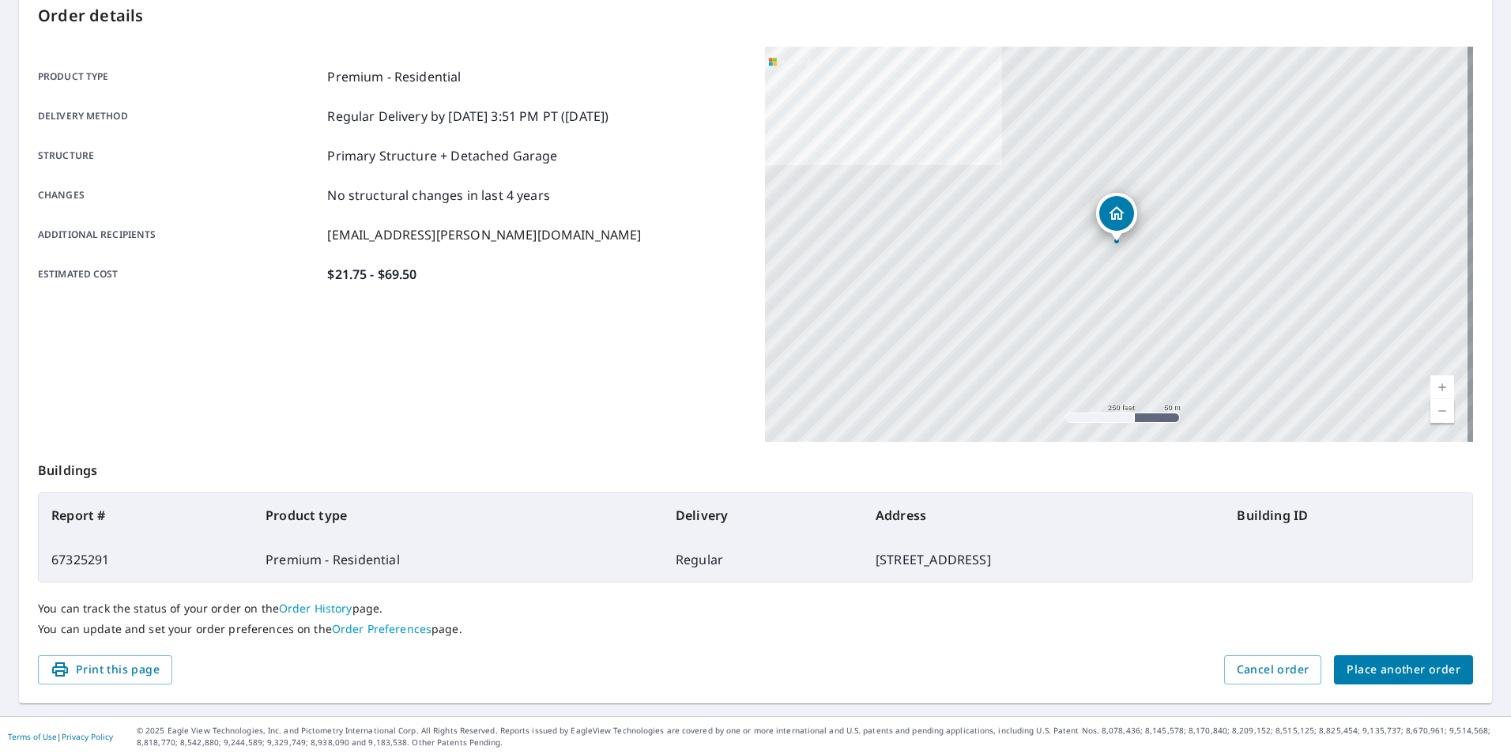
scroll to position [176, 0]
click at [1398, 661] on span "Place another order" at bounding box center [1404, 668] width 114 height 20
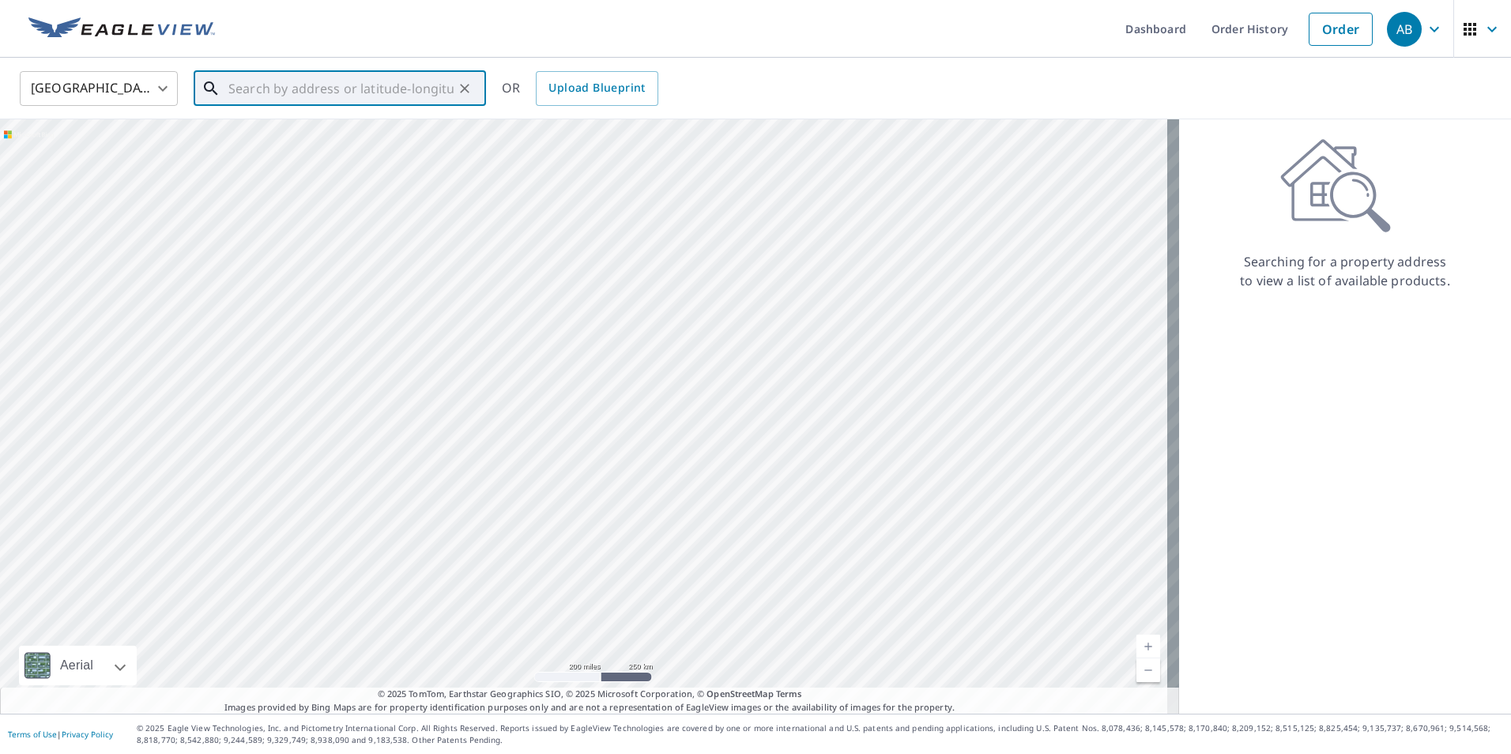
click at [248, 87] on input "text" at bounding box center [340, 88] width 225 height 44
paste input "[STREET_ADDRESS][PERSON_NAME]"
click at [251, 134] on span "[STREET_ADDRESS][PERSON_NAME]" at bounding box center [349, 134] width 248 height 19
type input "[STREET_ADDRESS][PERSON_NAME]"
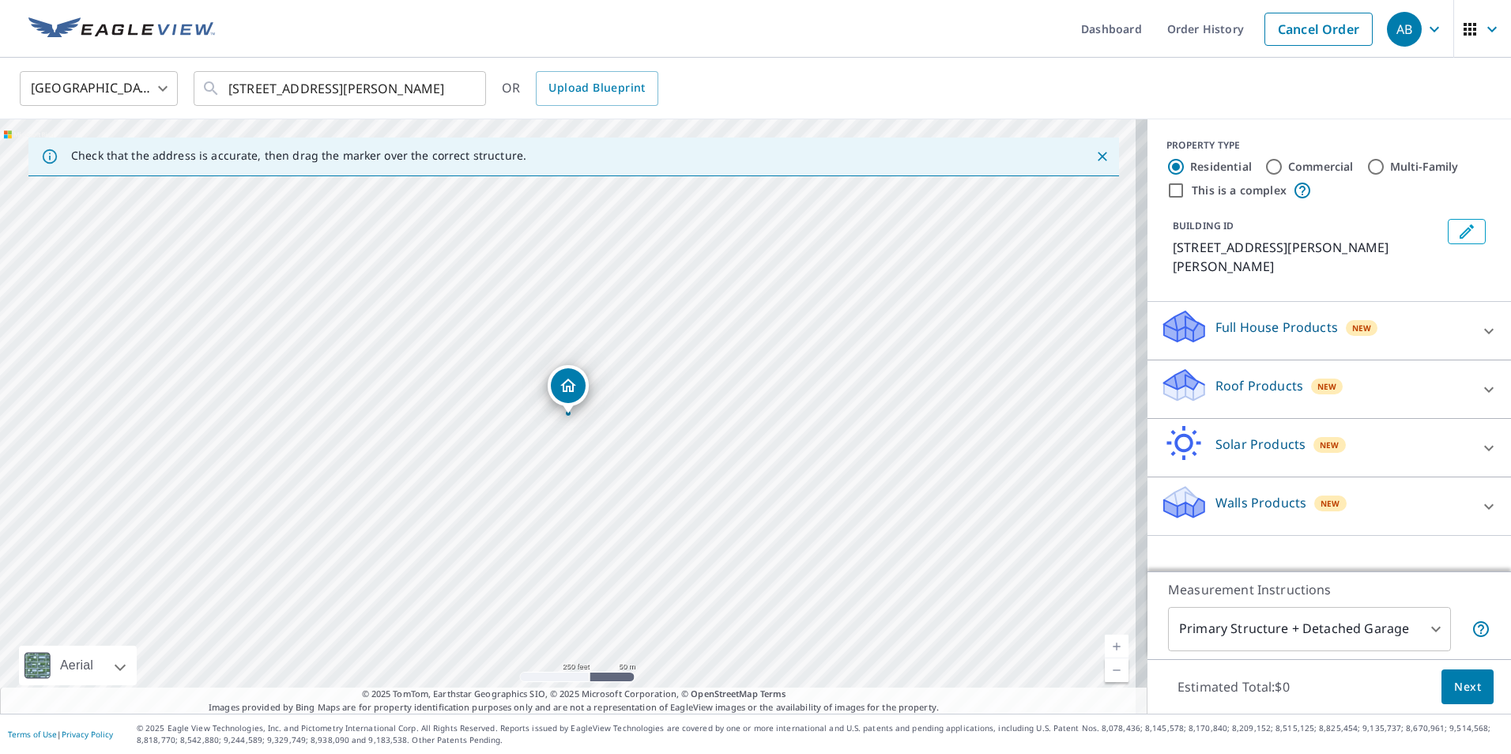
click at [1186, 370] on icon at bounding box center [1184, 380] width 40 height 20
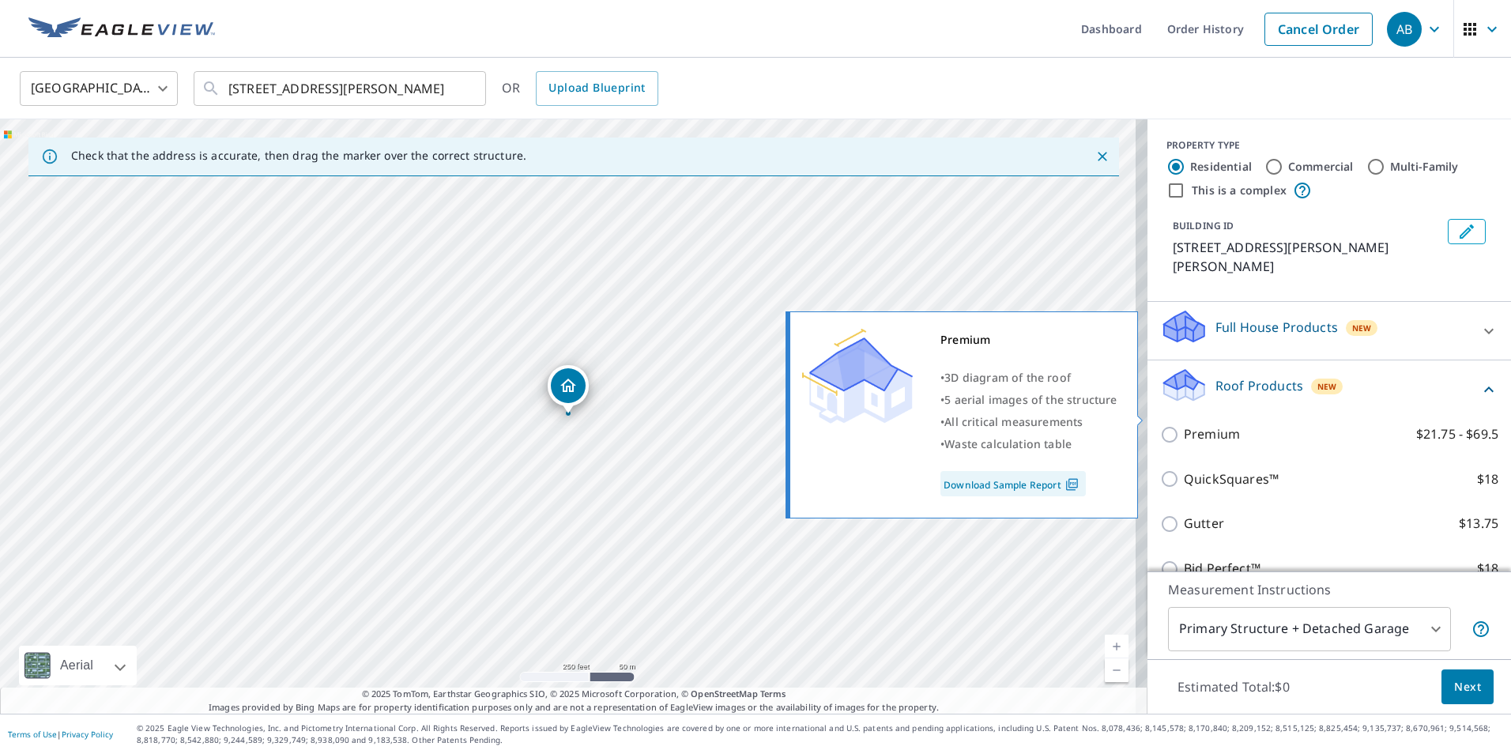
click at [1160, 425] on input "Premium $21.75 - $69.5" at bounding box center [1172, 434] width 24 height 19
checkbox input "true"
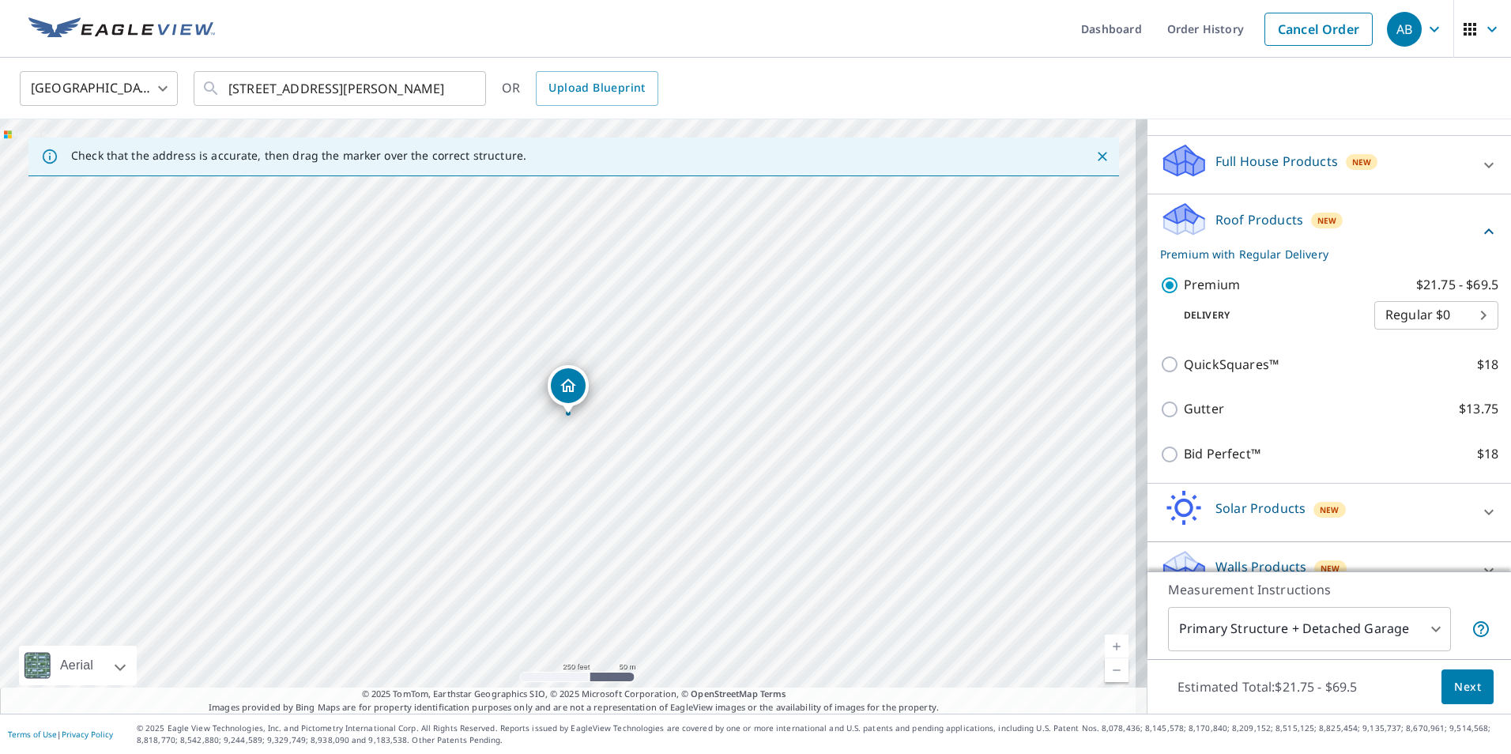
scroll to position [176, 0]
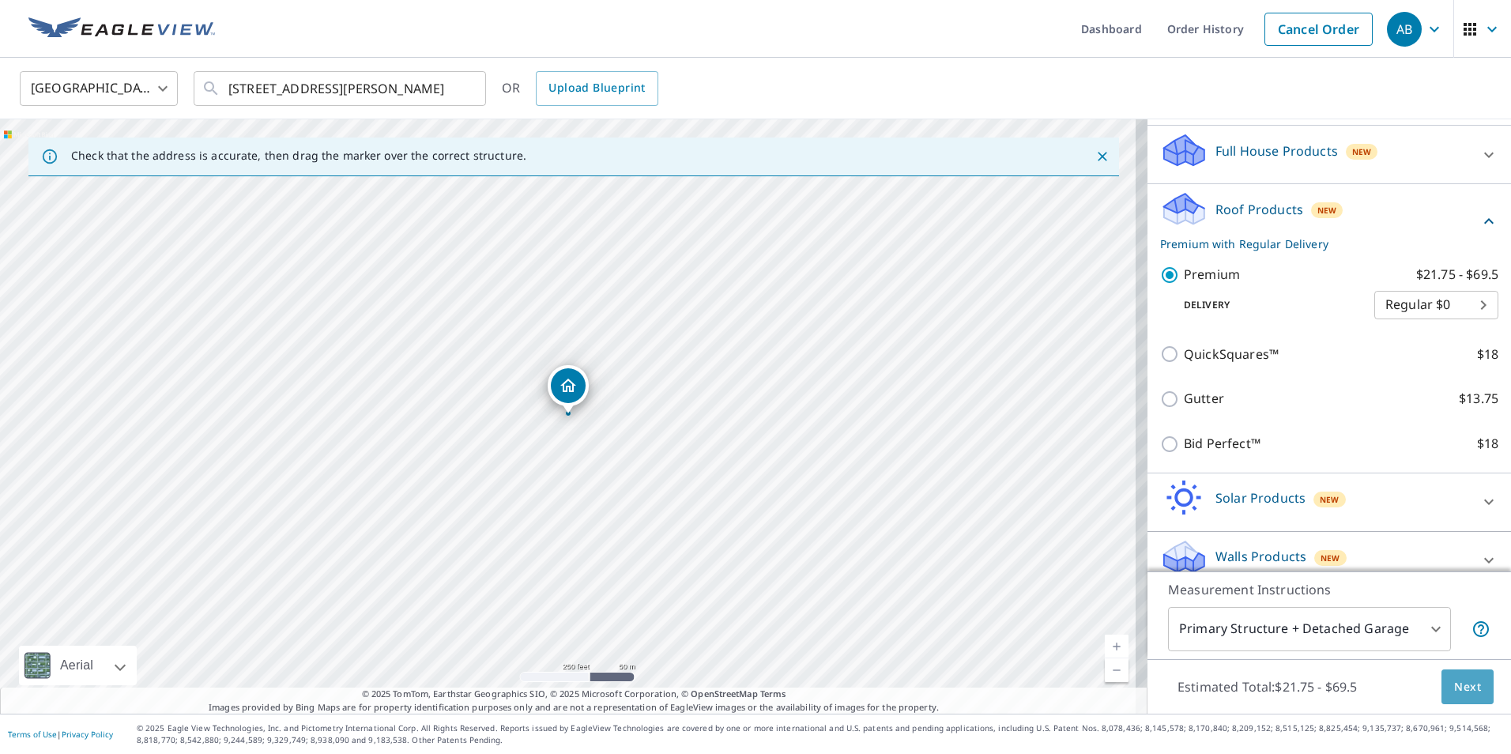
click at [1468, 689] on span "Next" at bounding box center [1467, 687] width 27 height 20
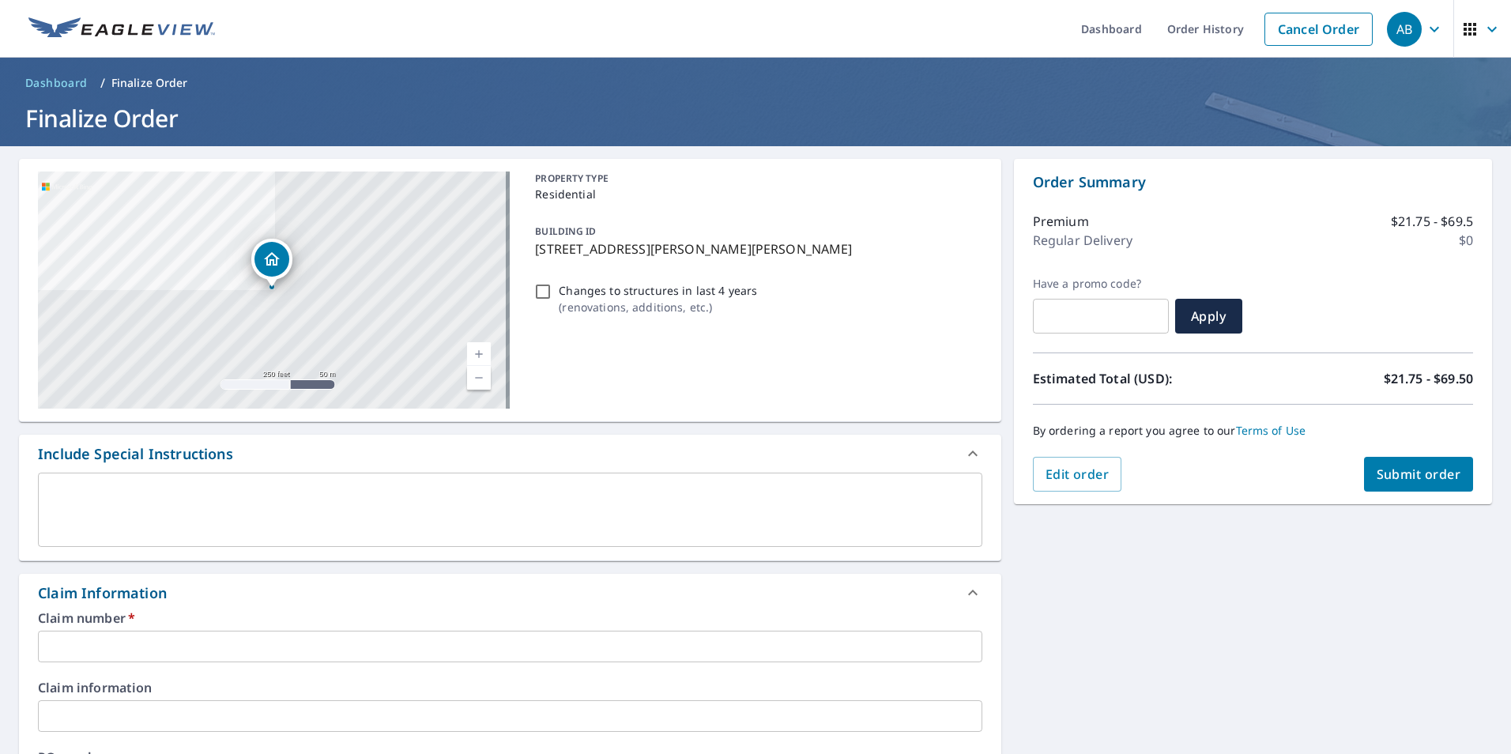
scroll to position [79, 0]
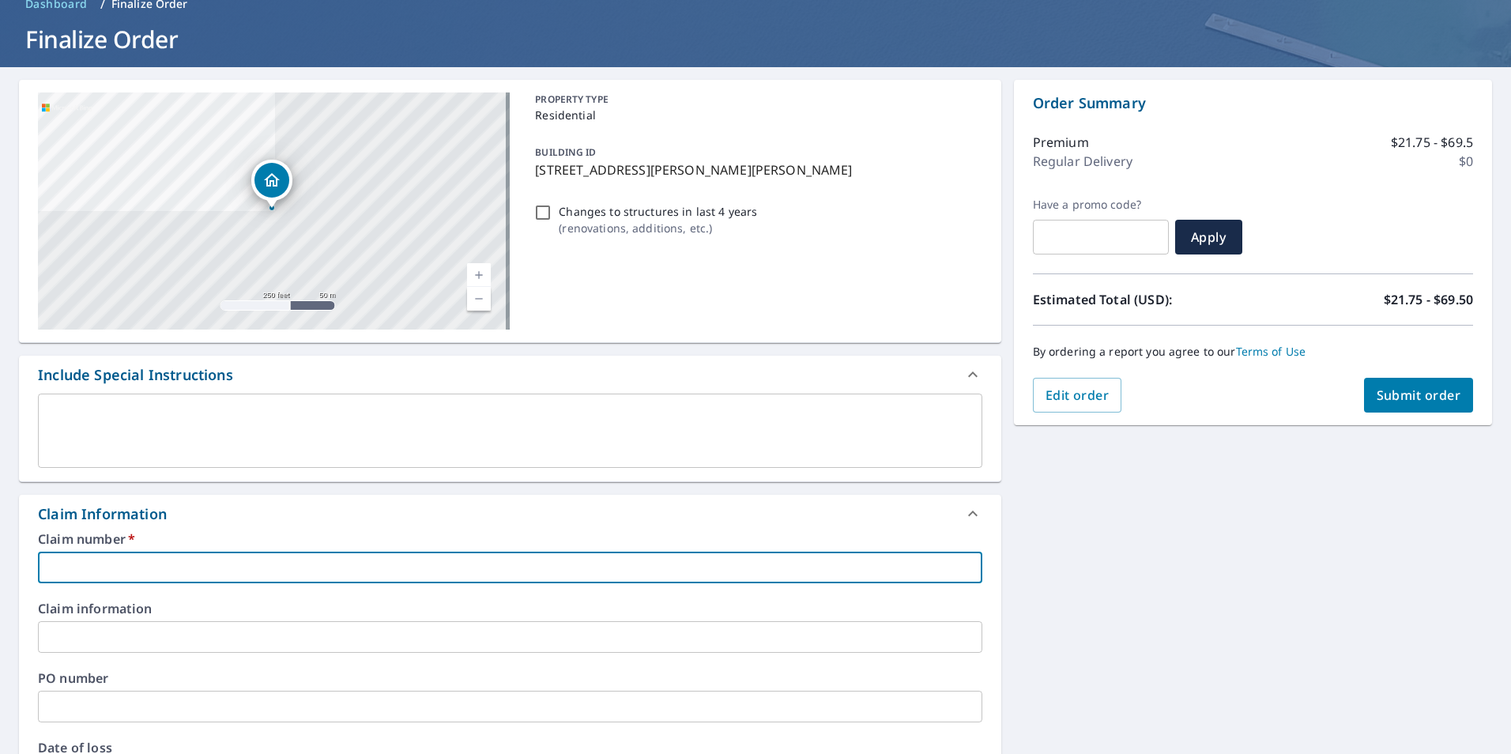
click at [141, 560] on input "text" at bounding box center [510, 568] width 945 height 32
type input "I"
checkbox input "true"
type input "Il"
checkbox input "true"
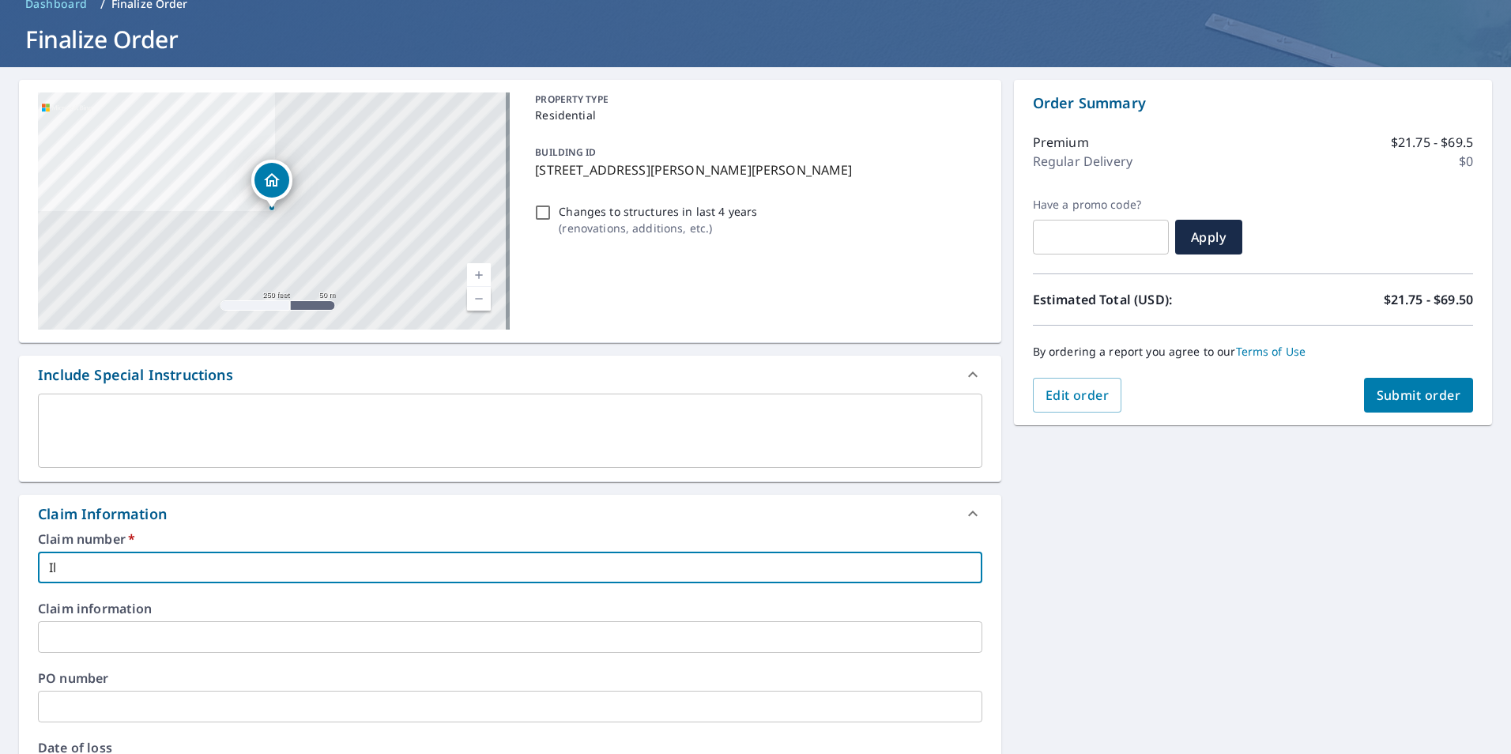
type input "Ill"
checkbox input "true"
type input "Illi"
checkbox input "true"
type input "Illin"
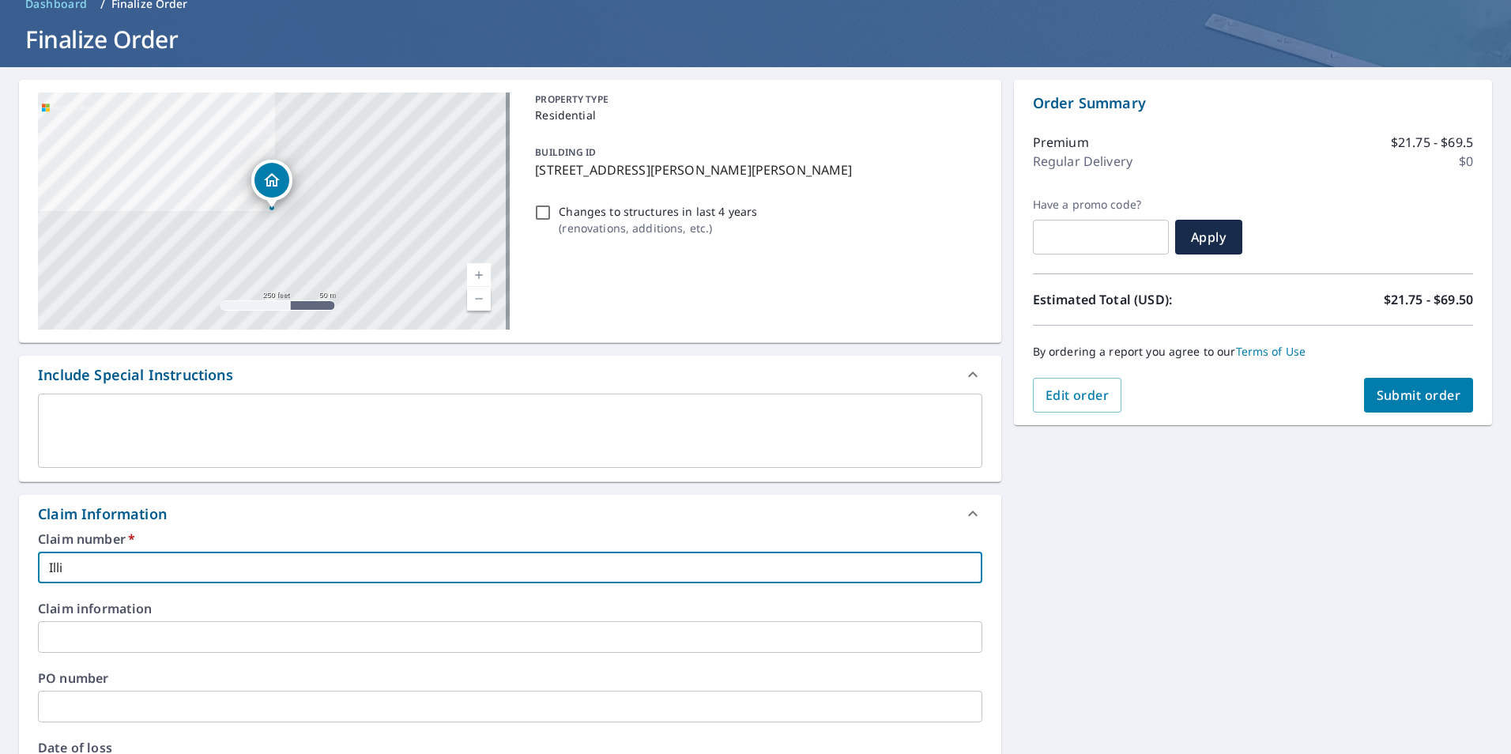
checkbox input "true"
type input "Illino"
checkbox input "true"
type input "Illinoi"
checkbox input "true"
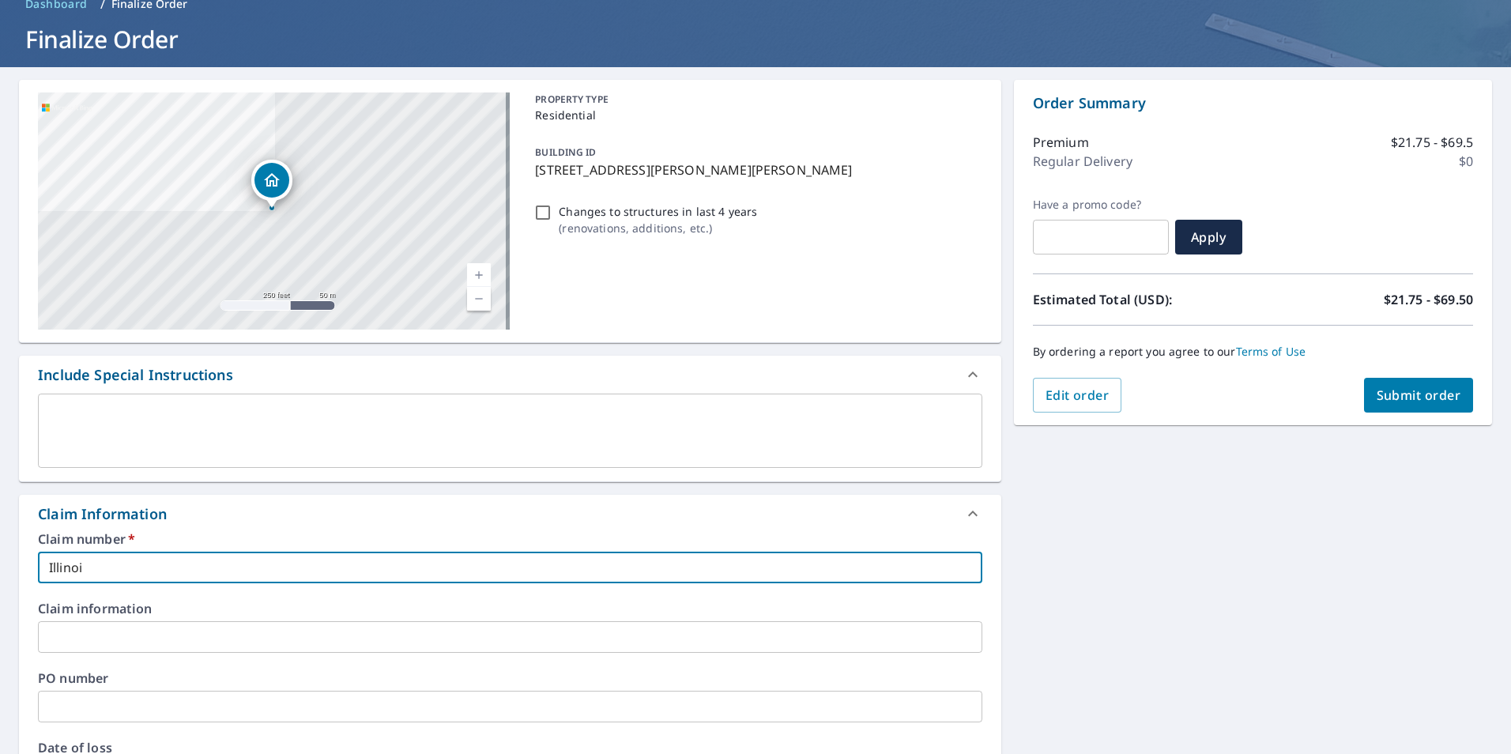
type input "[US_STATE]"
checkbox input "true"
type input "[US_STATE]"
checkbox input "true"
type input "[US_STATE] H"
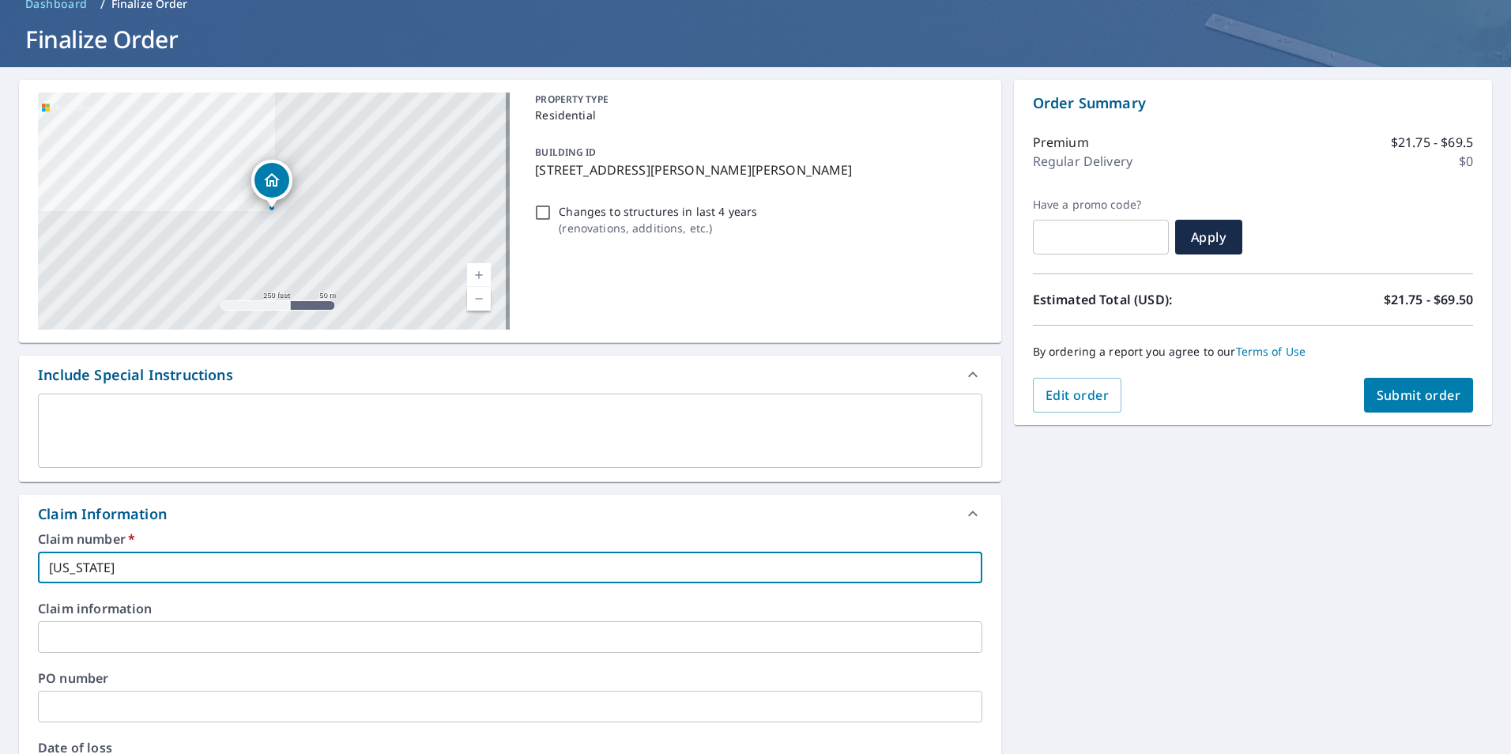
checkbox input "true"
type input "[US_STATE] Ho"
checkbox input "true"
type input "[US_STATE] Hom"
checkbox input "true"
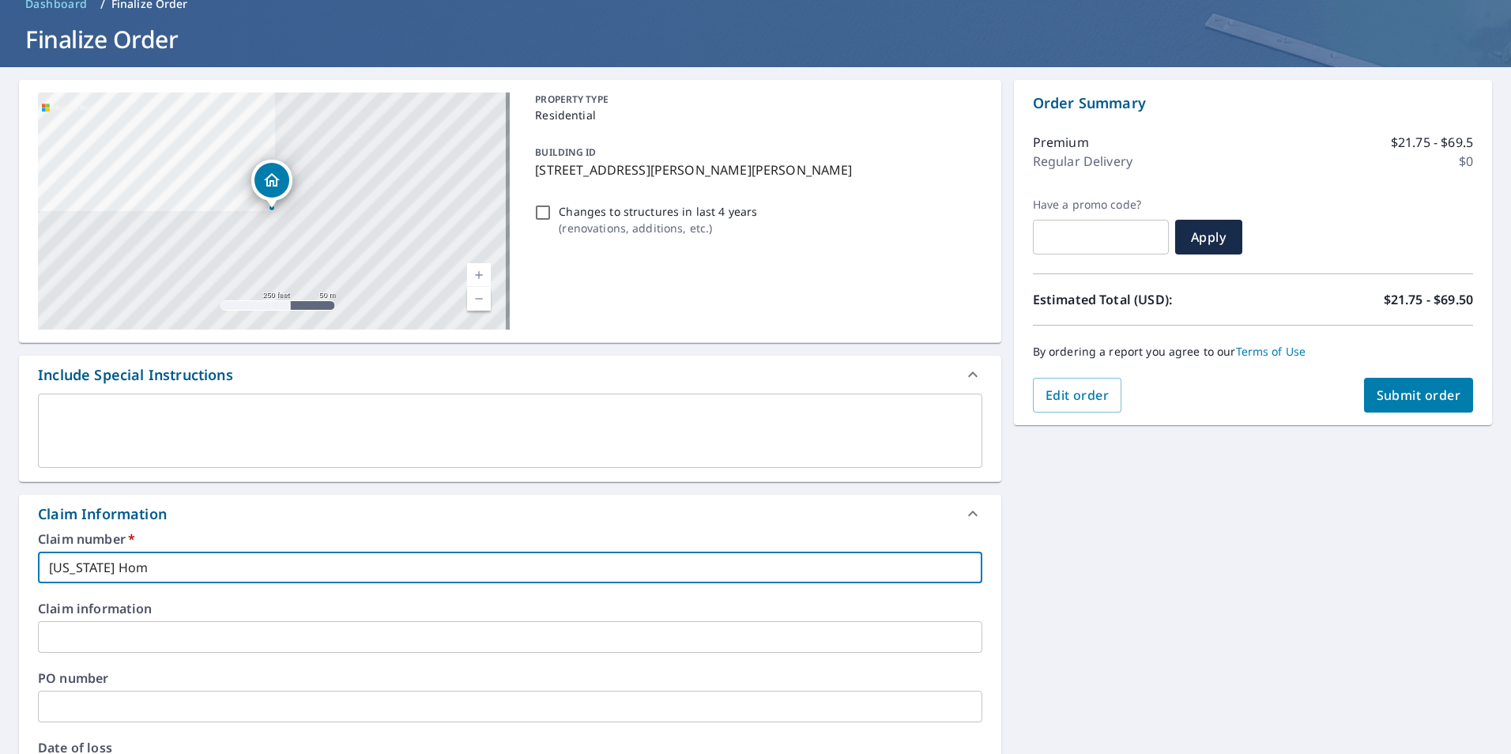
type input "[US_STATE] Home"
checkbox input "true"
type input "[US_STATE] Home"
checkbox input "true"
type input "[US_STATE] Home R"
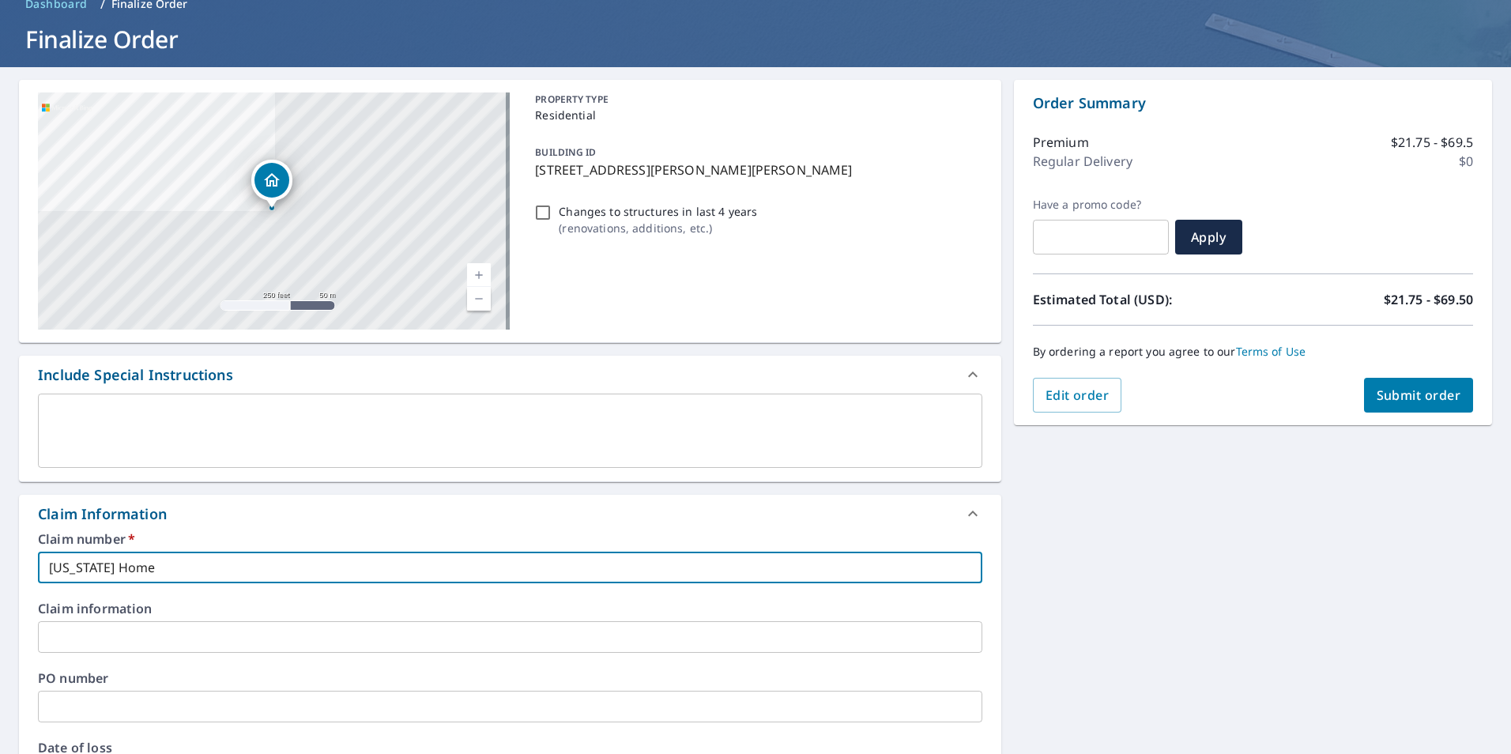
checkbox input "true"
type input "[US_STATE] Home Re"
checkbox input "true"
type input "[US_STATE] Home Rem"
checkbox input "true"
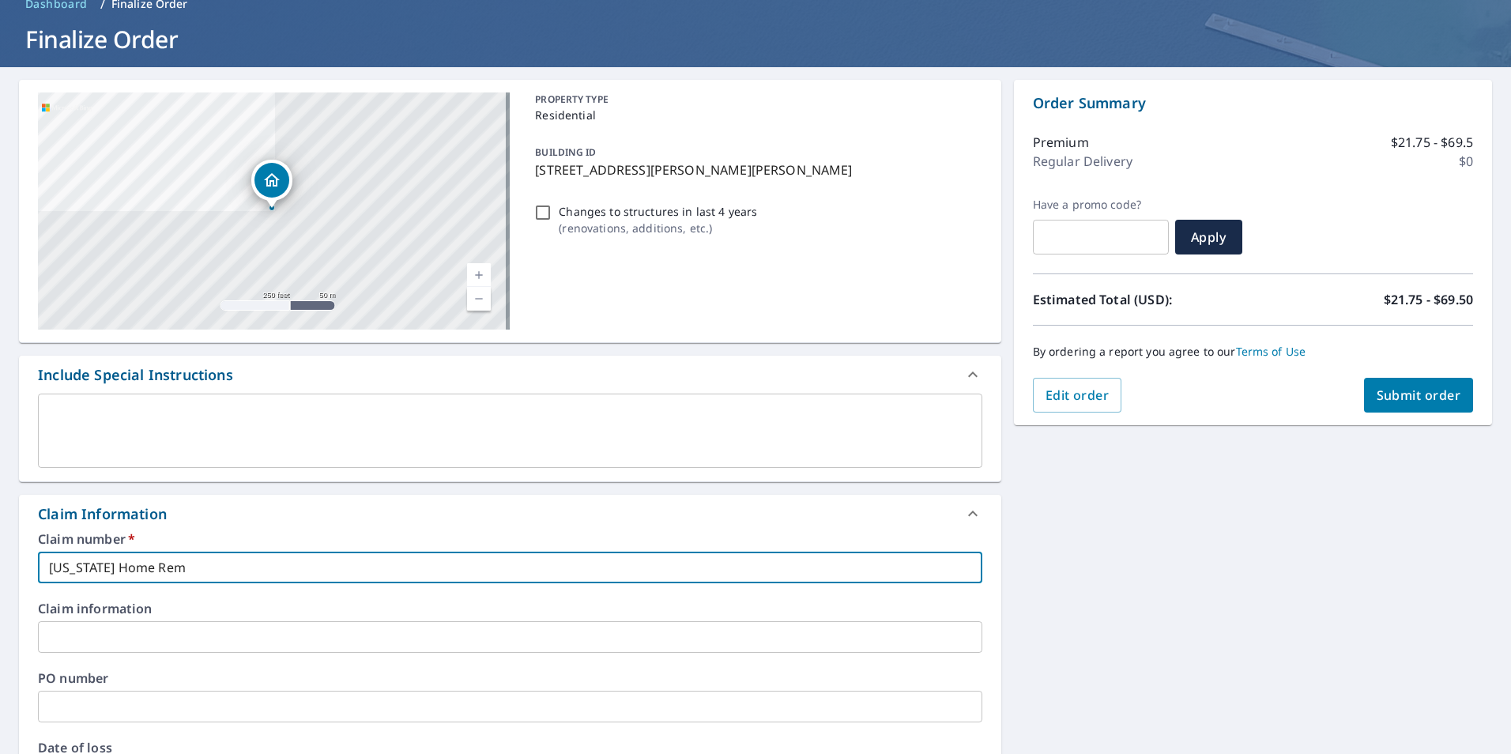
type input "[US_STATE] Home Remo"
checkbox input "true"
type input "[US_STATE] Home Remod"
checkbox input "true"
type input "[US_STATE] Home Remode"
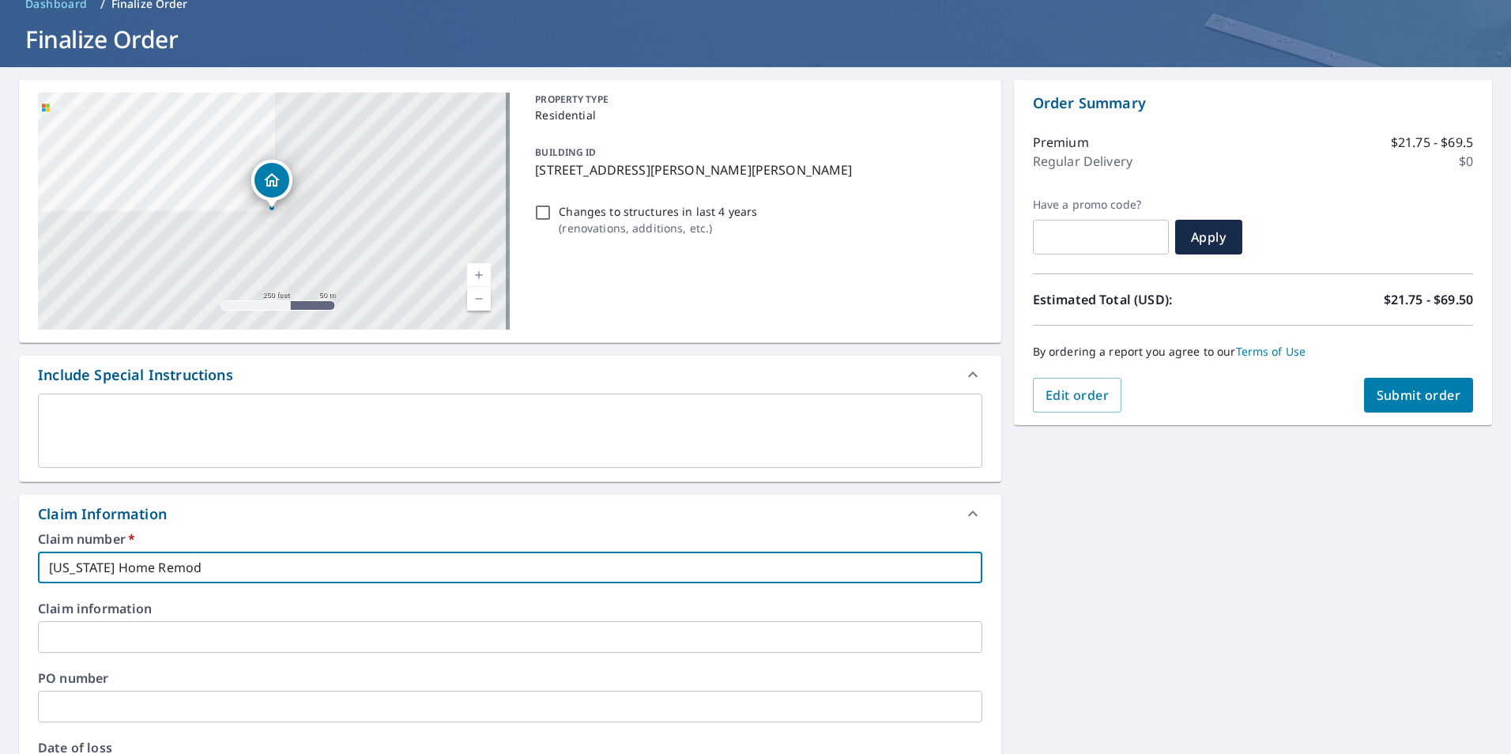
checkbox input "true"
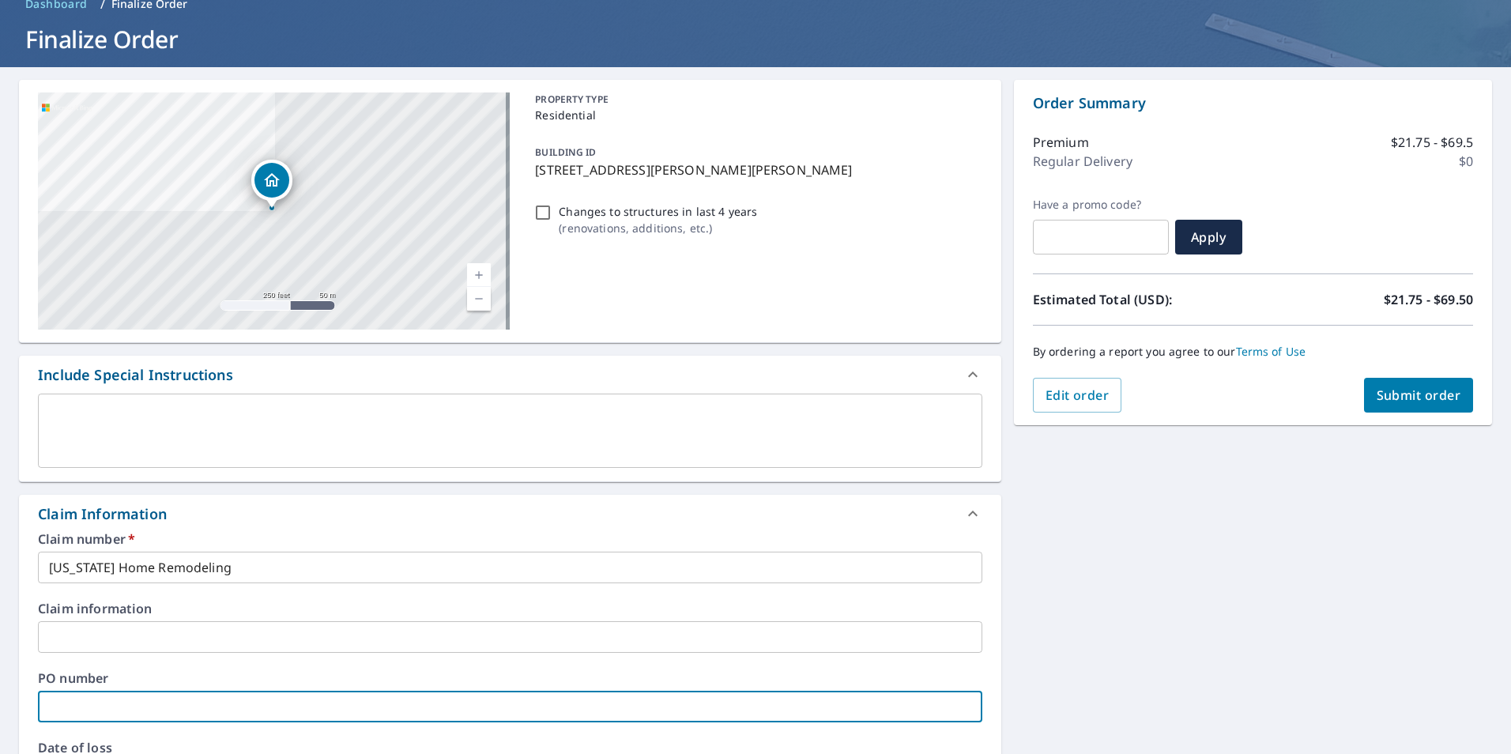
click at [159, 709] on input "text" at bounding box center [510, 707] width 945 height 32
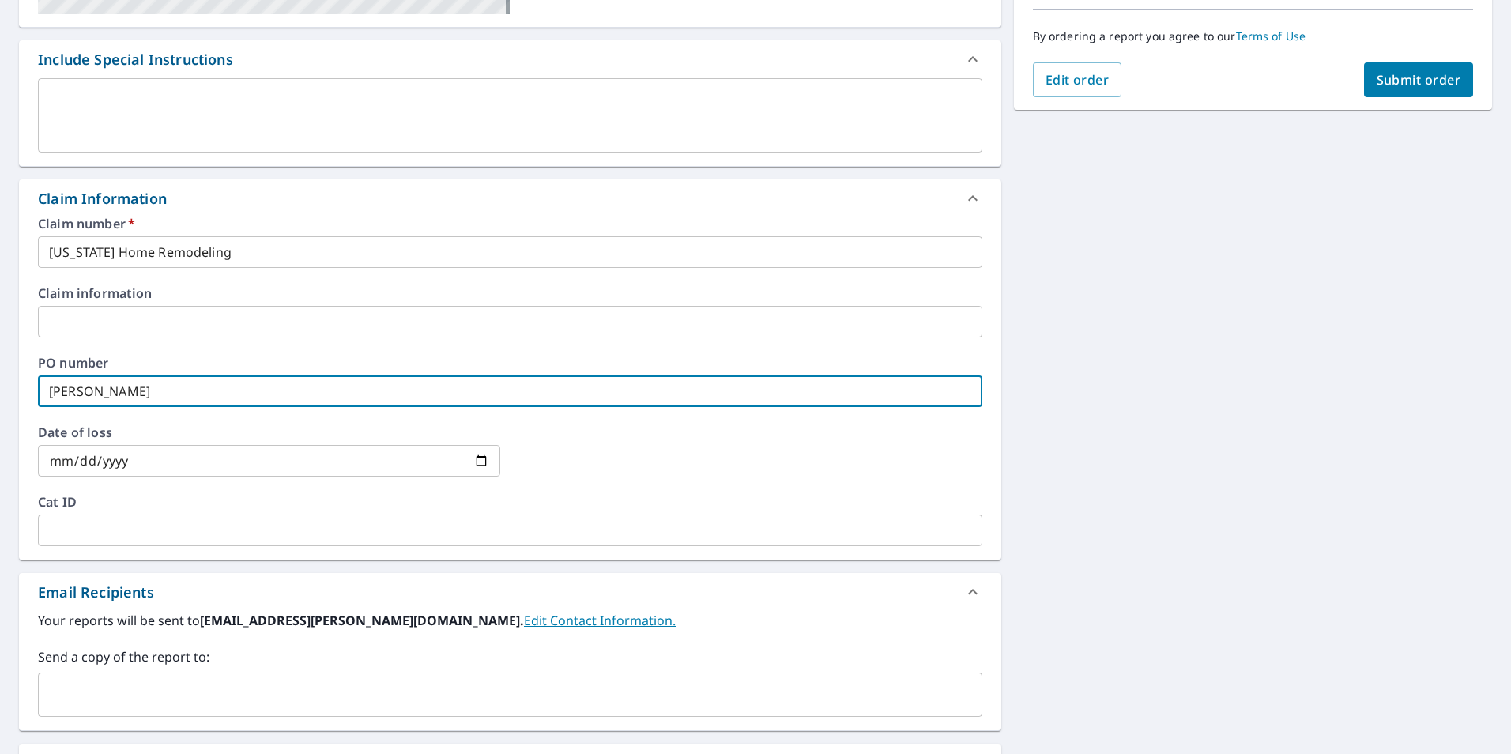
scroll to position [395, 0]
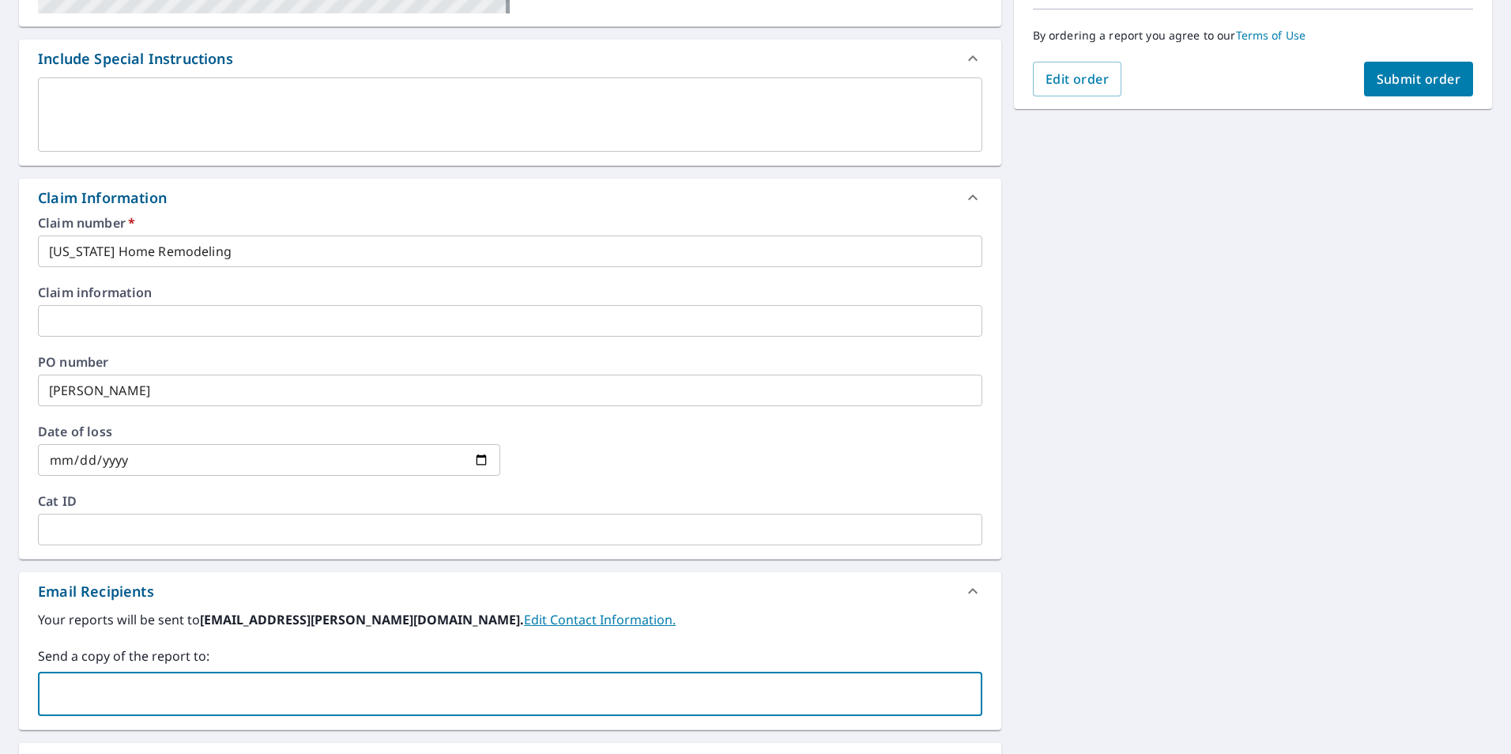
click at [151, 700] on input "text" at bounding box center [498, 694] width 907 height 30
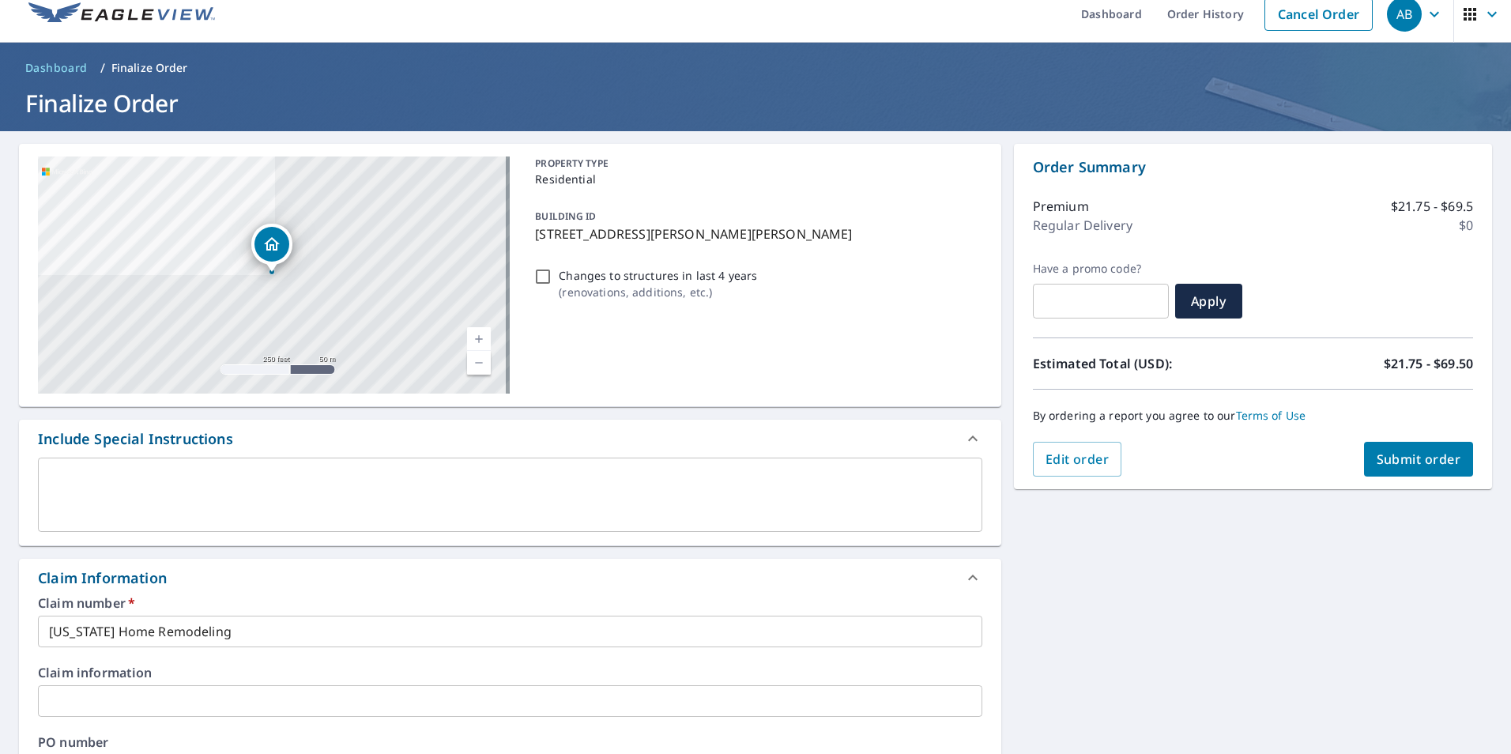
scroll to position [0, 0]
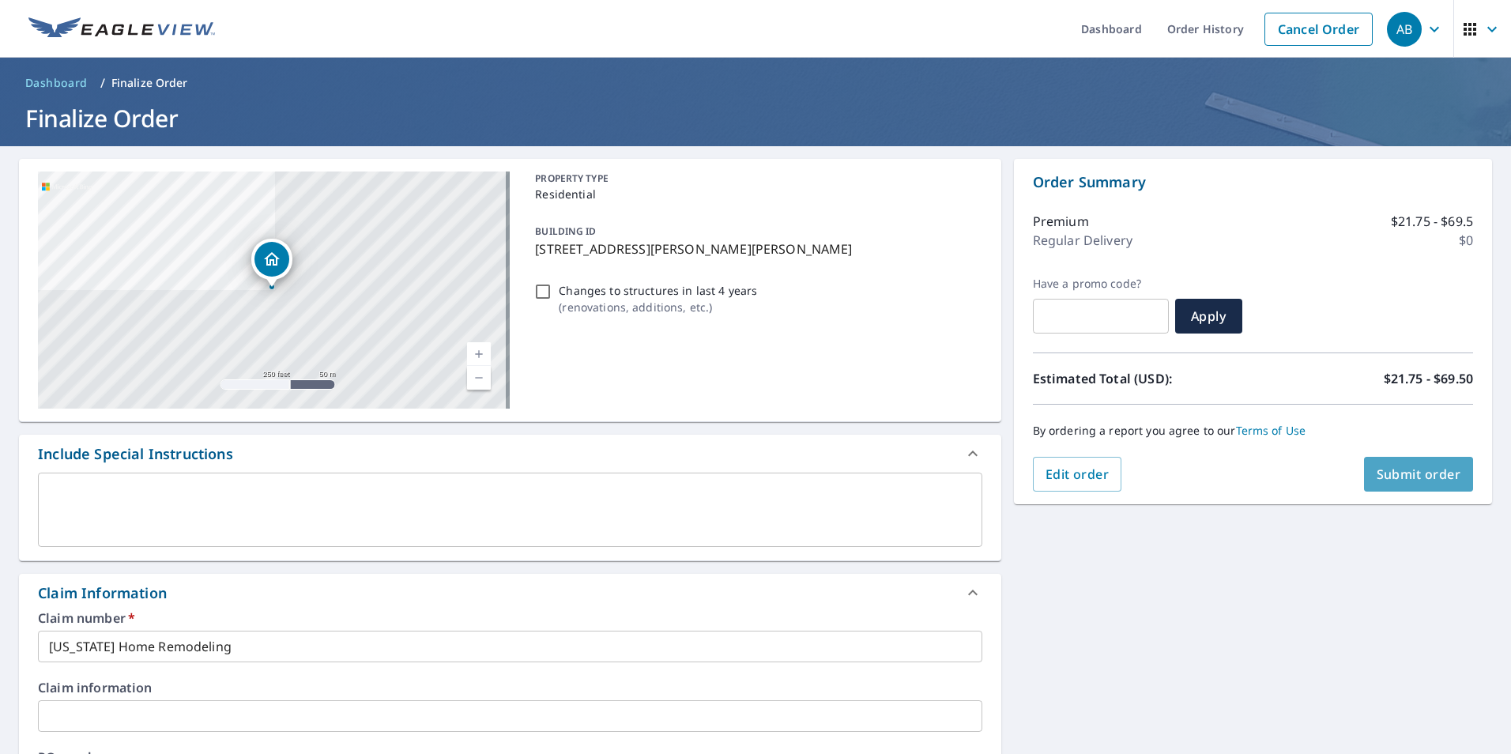
click at [1392, 469] on span "Submit order" at bounding box center [1419, 474] width 85 height 17
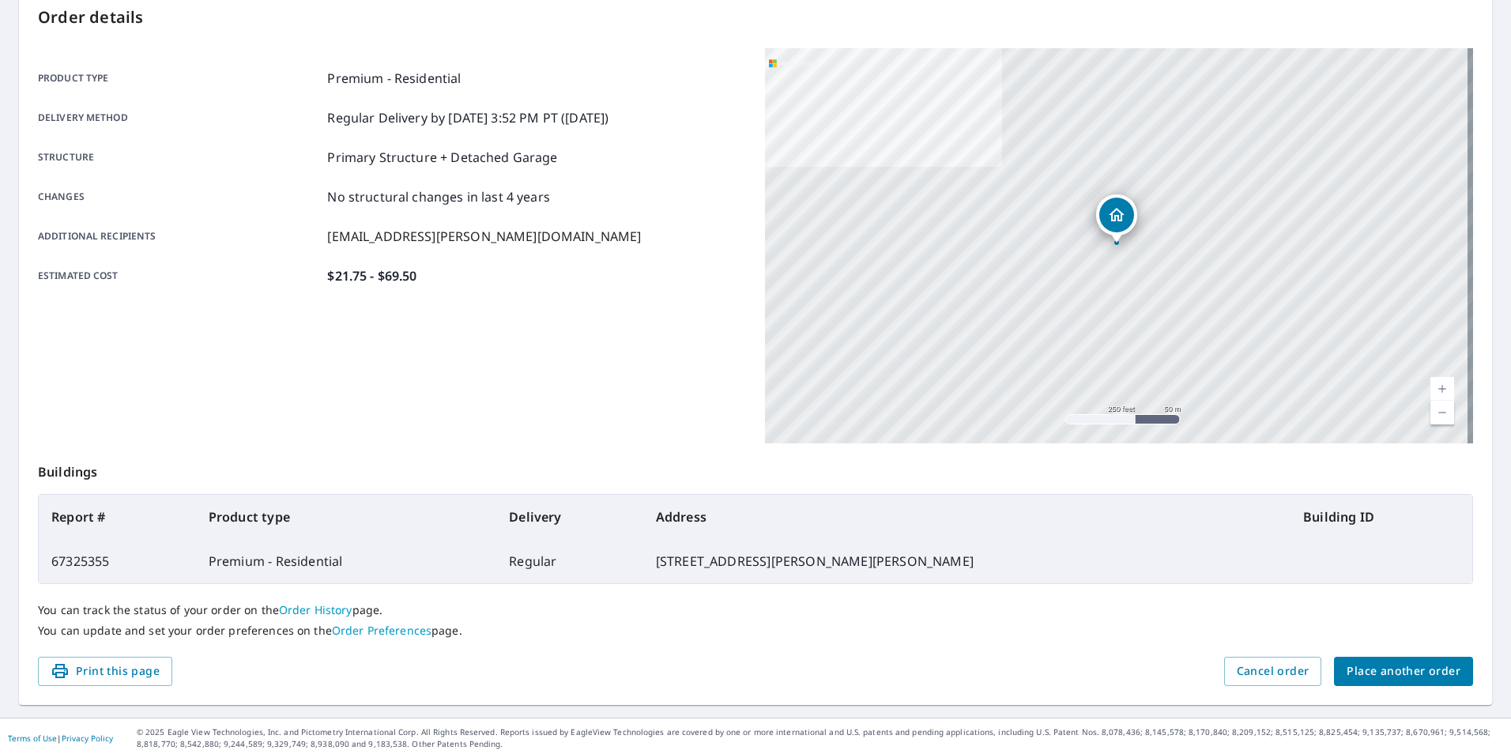
scroll to position [176, 0]
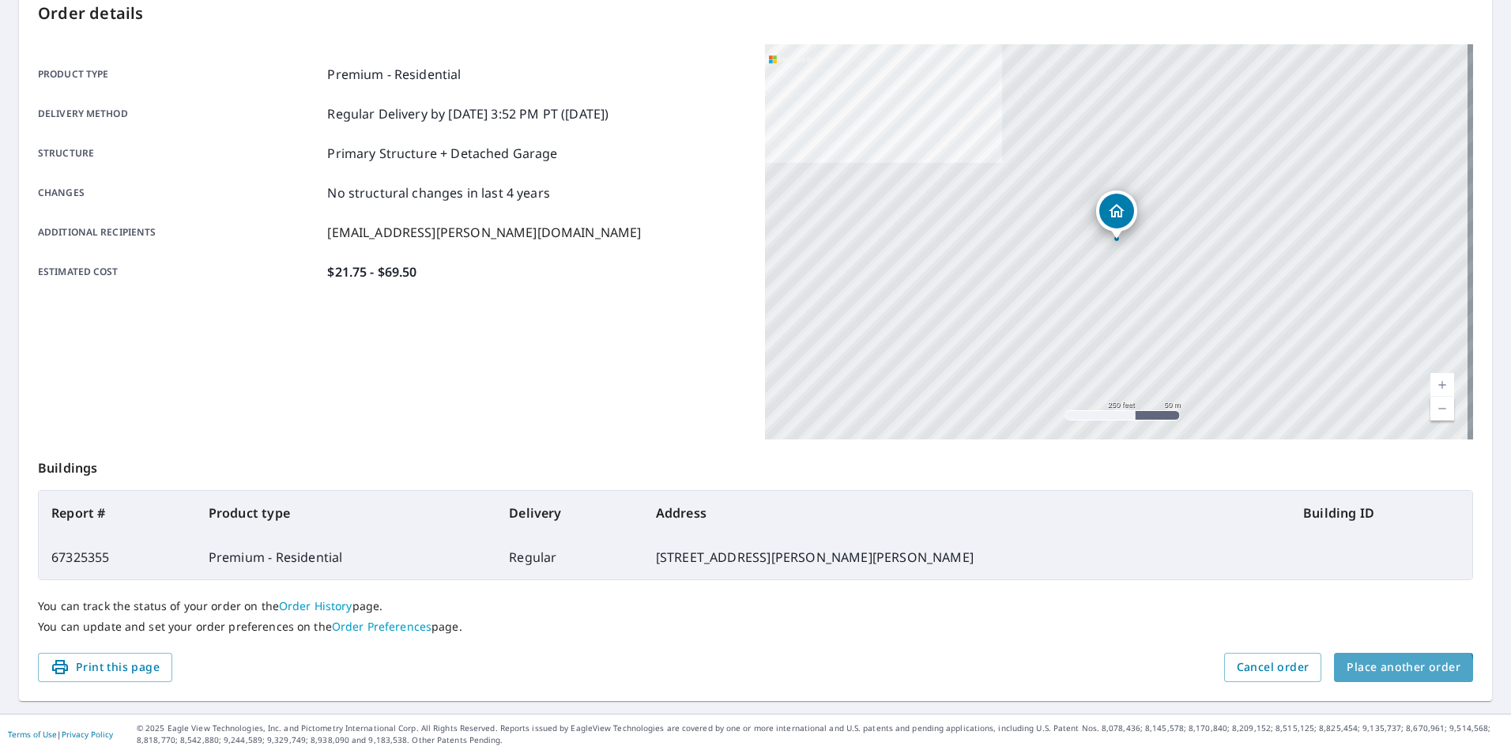
click at [1388, 679] on button "Place another order" at bounding box center [1403, 667] width 139 height 29
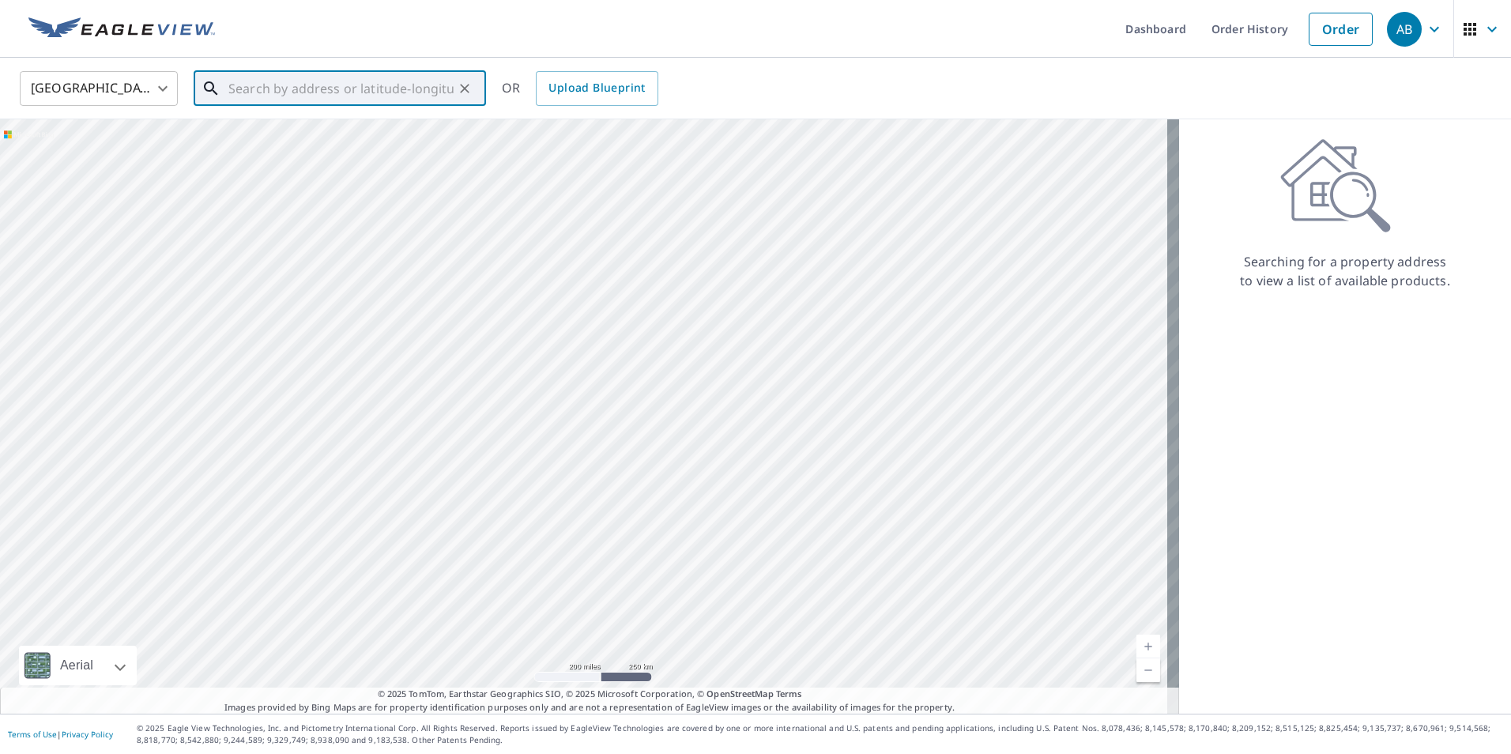
click at [325, 76] on input "text" at bounding box center [340, 88] width 225 height 44
paste input "[STREET_ADDRESS]"
click at [305, 139] on span "3505 Treaty Ln" at bounding box center [349, 134] width 248 height 19
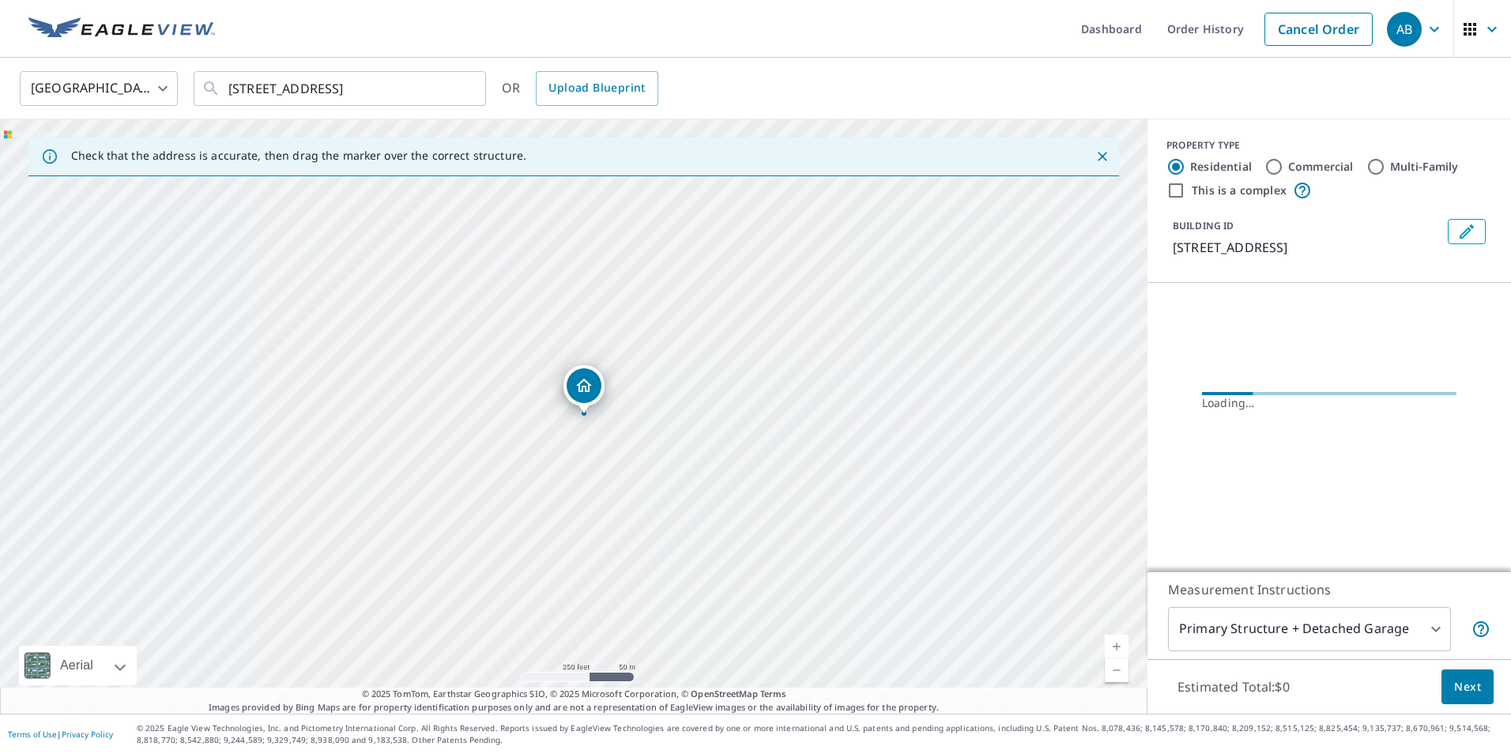
scroll to position [0, 0]
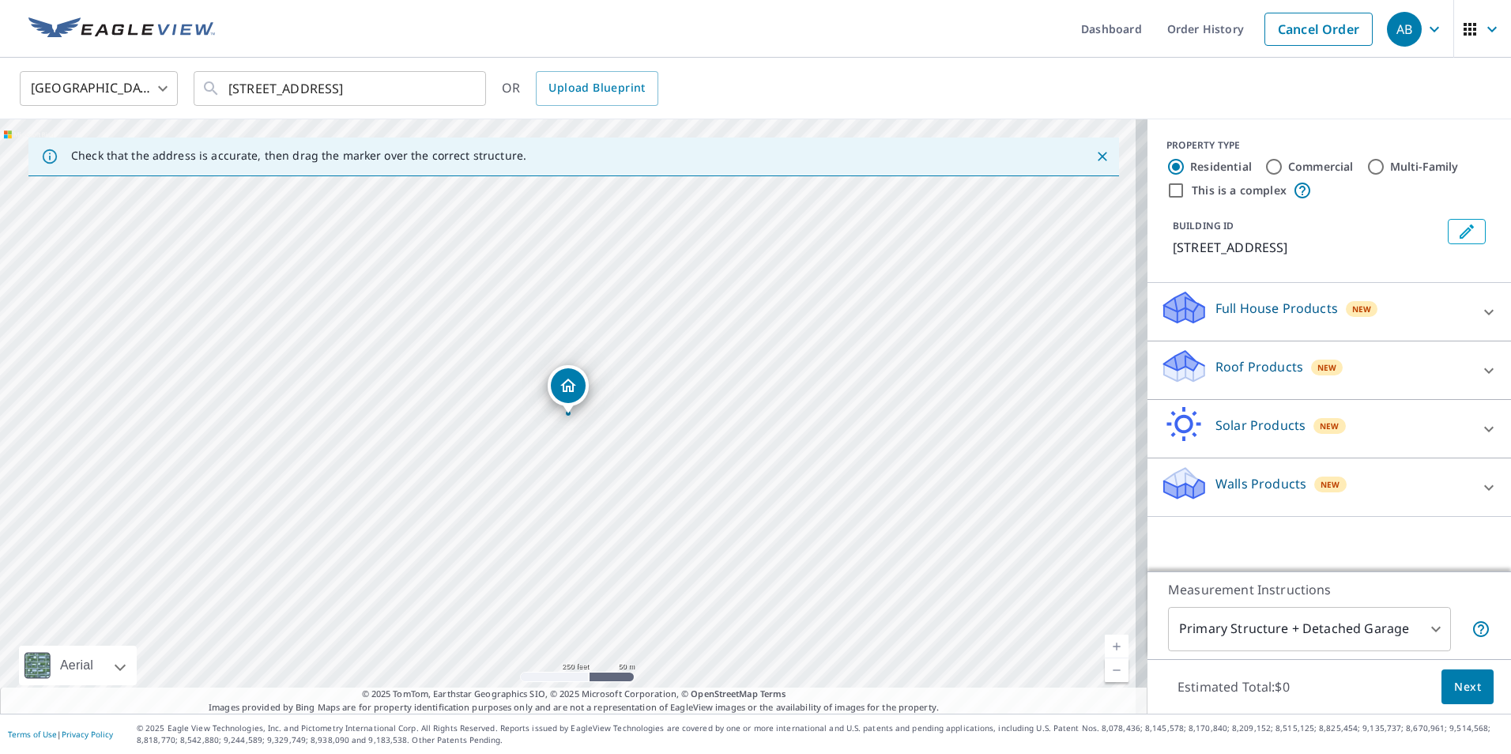
click at [1195, 356] on icon at bounding box center [1183, 366] width 47 height 37
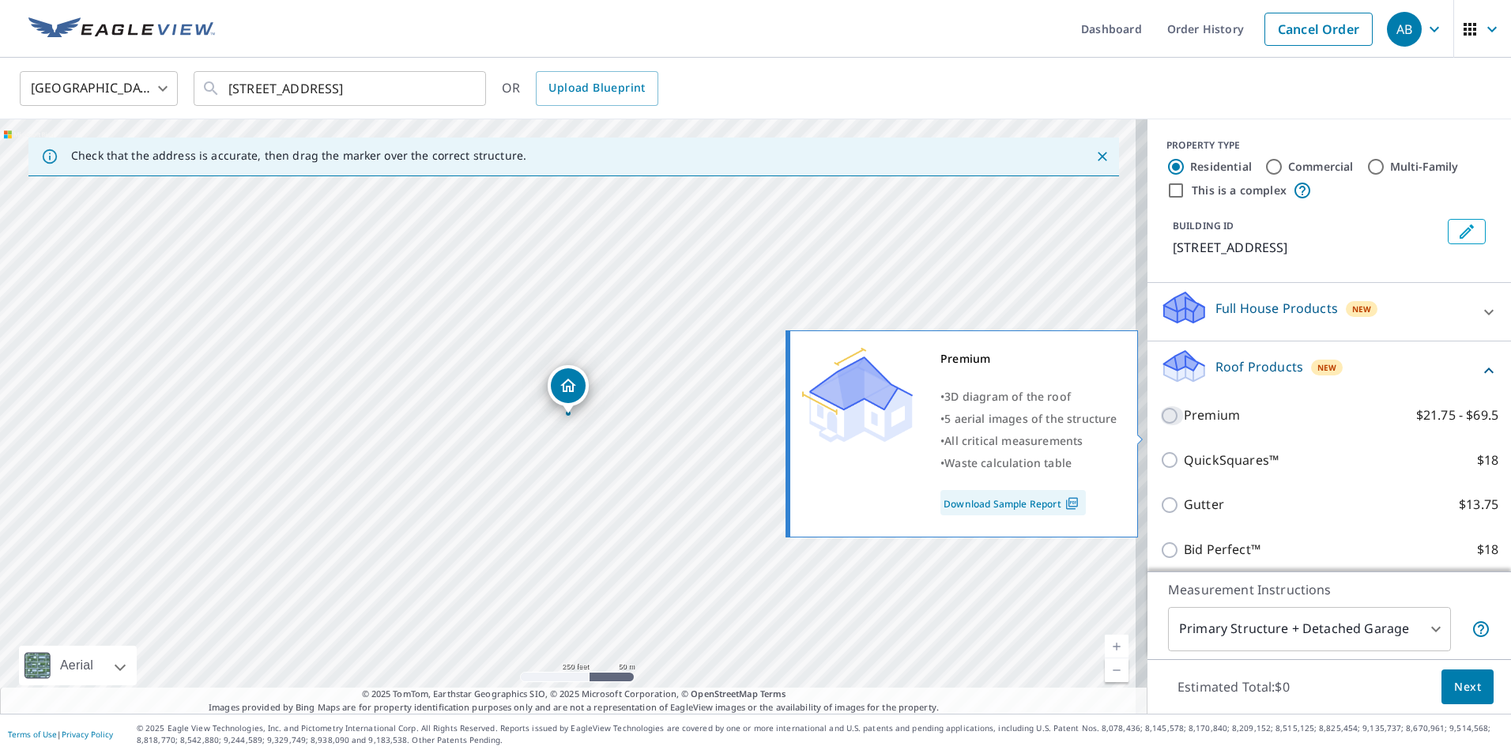
click at [1160, 425] on input "Premium $21.75 - $69.5" at bounding box center [1172, 415] width 24 height 19
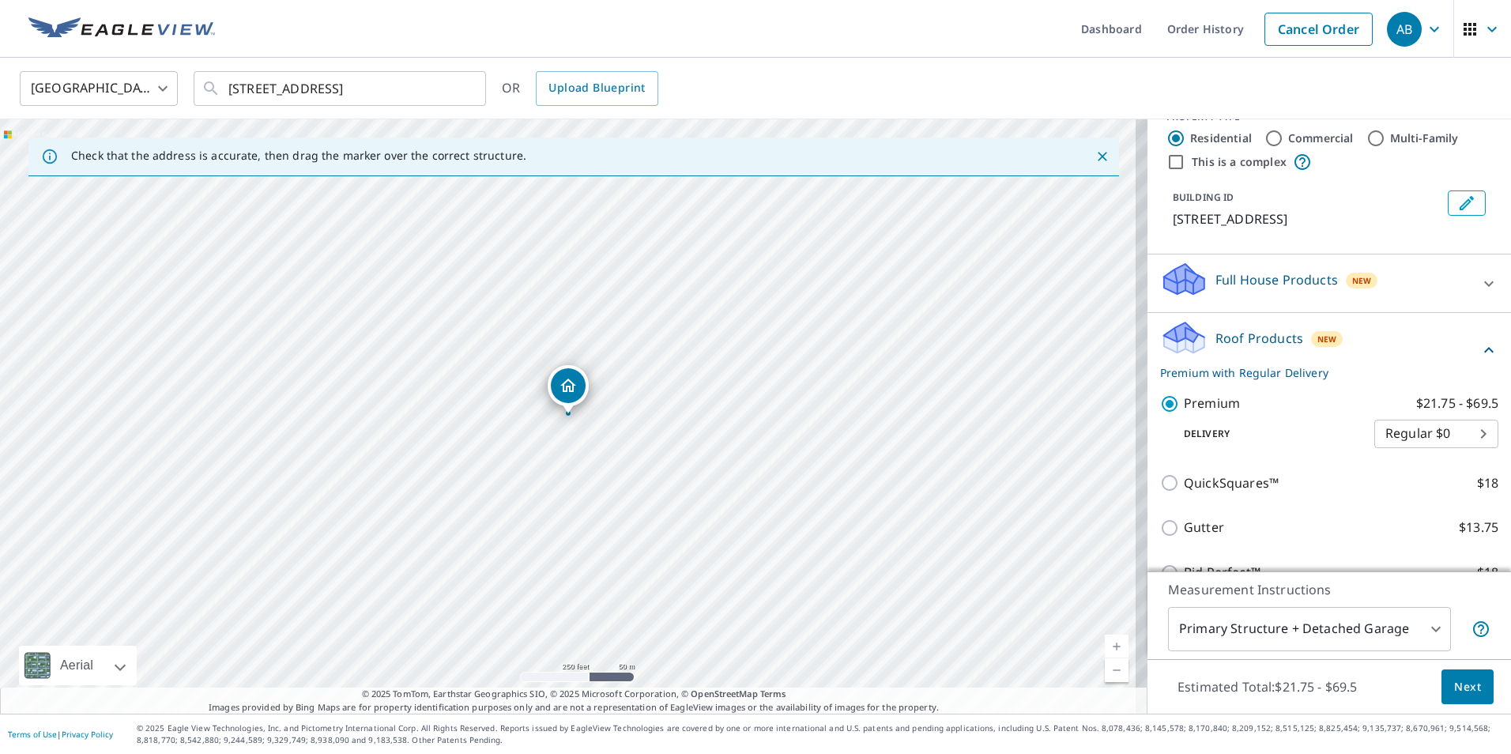
scroll to position [79, 0]
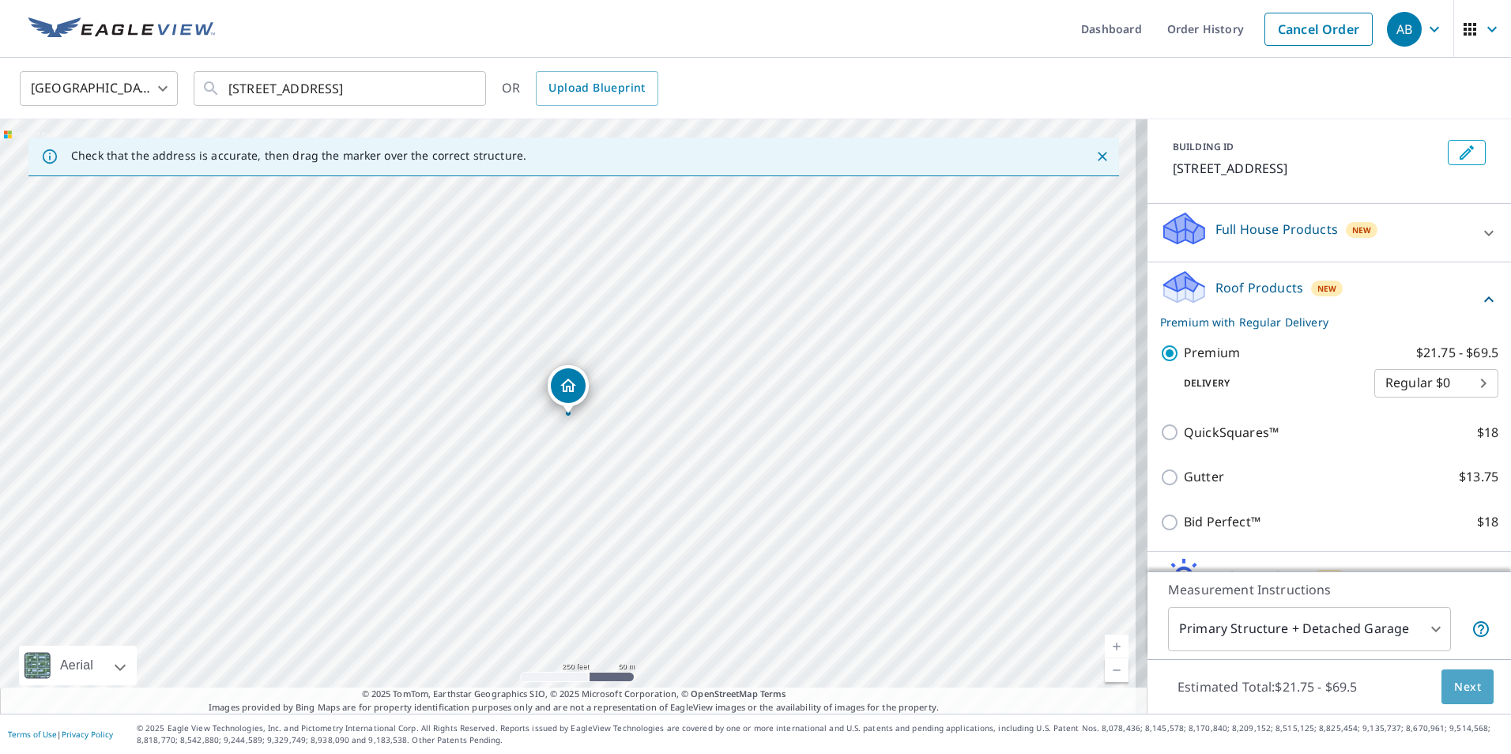
click at [1454, 681] on span "Next" at bounding box center [1467, 687] width 27 height 20
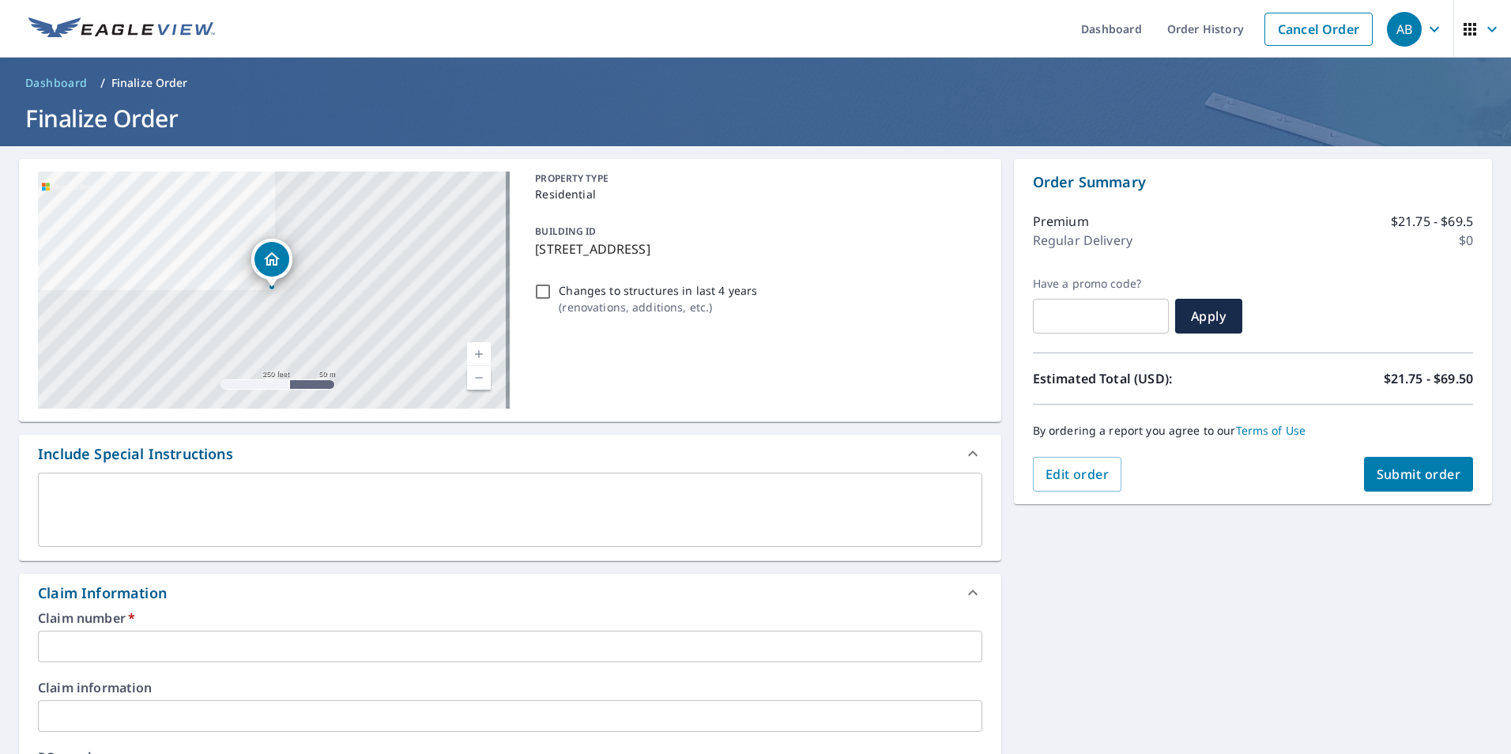
click at [113, 646] on input "text" at bounding box center [510, 647] width 945 height 32
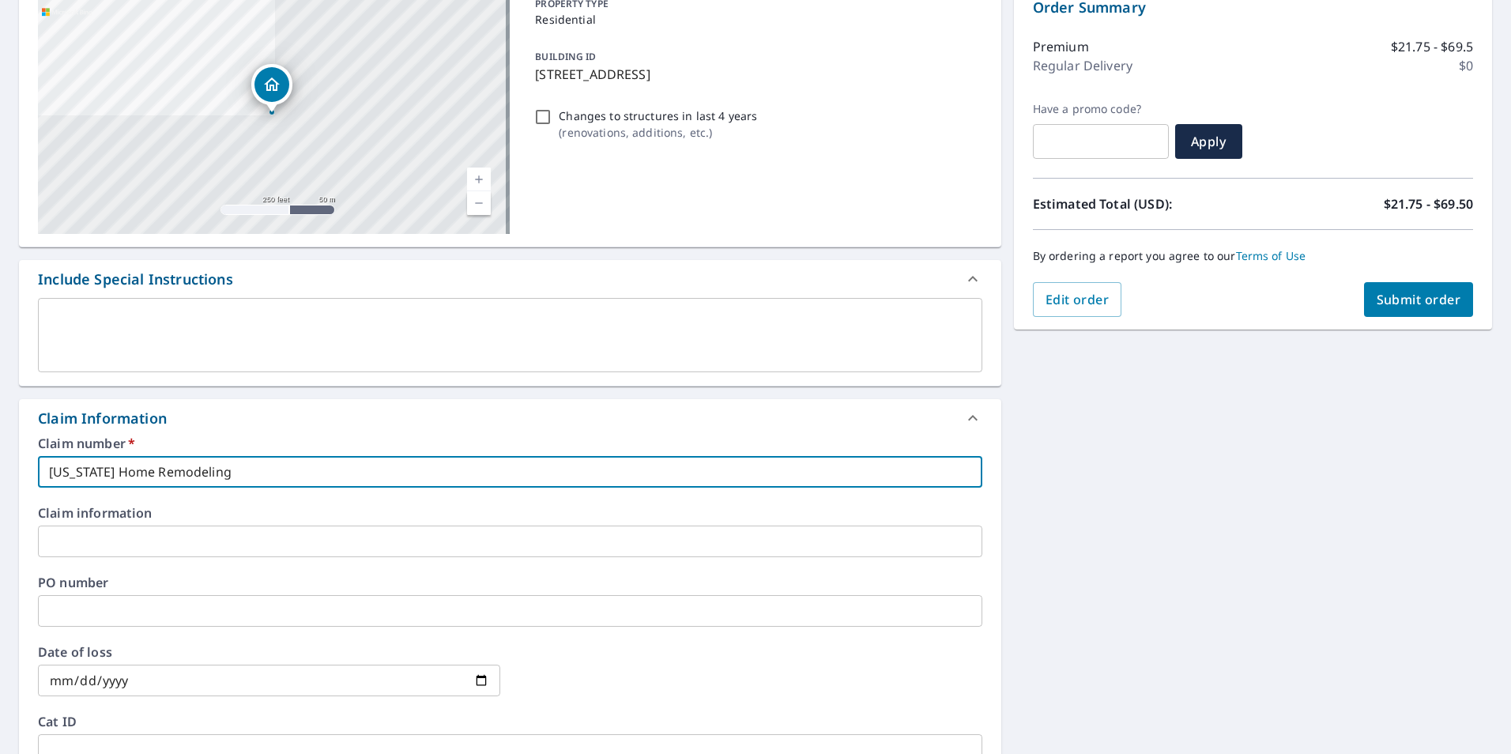
scroll to position [237, 0]
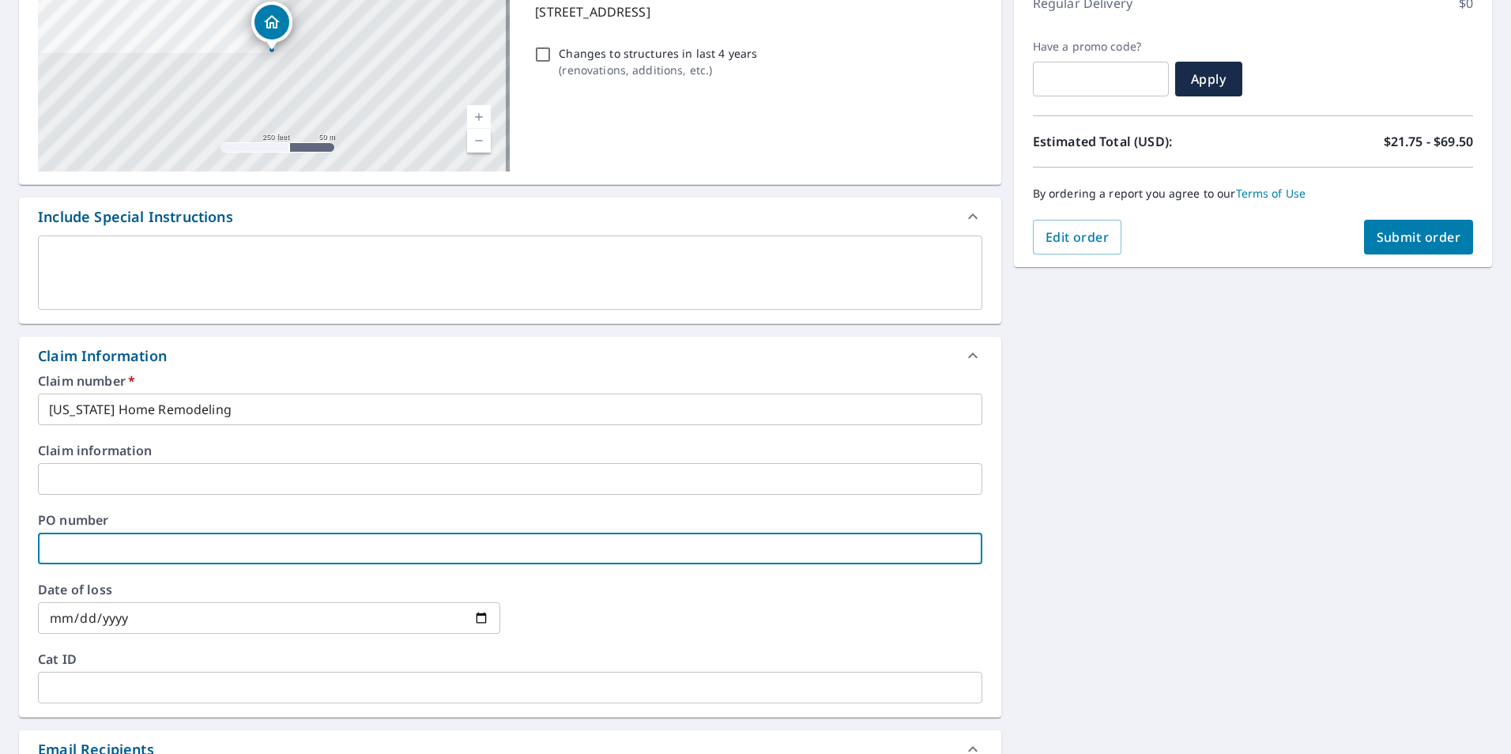
click at [79, 542] on input "text" at bounding box center [510, 549] width 945 height 32
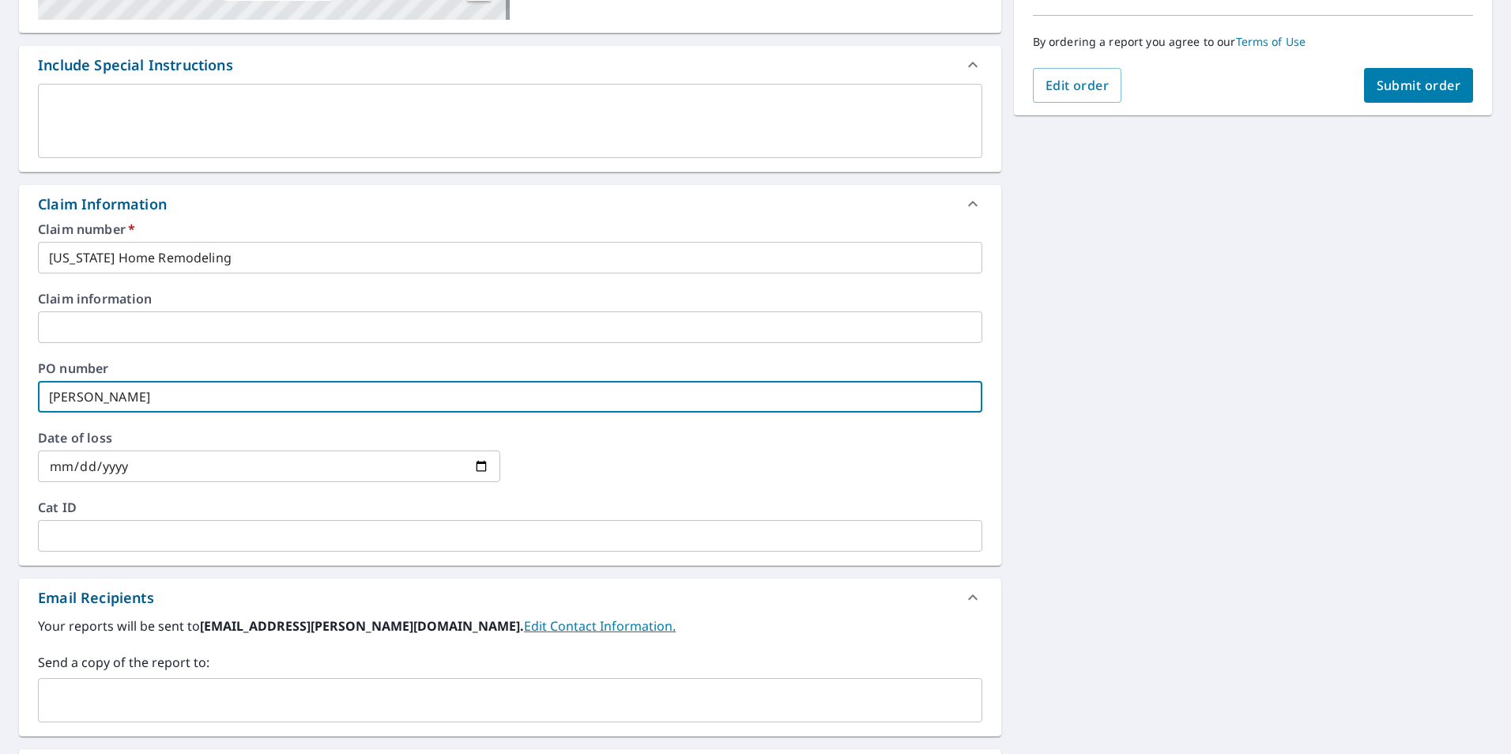
scroll to position [474, 0]
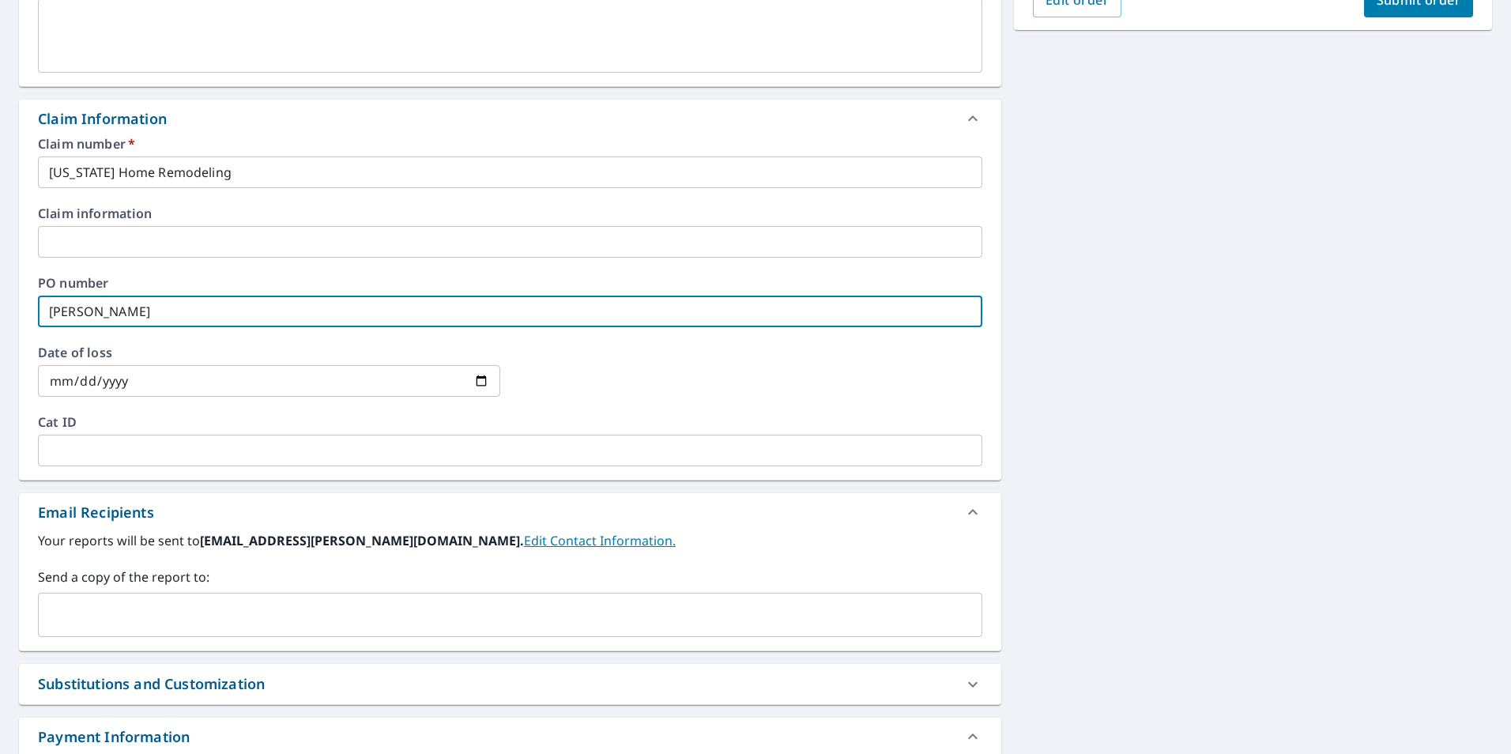
click at [122, 621] on input "text" at bounding box center [498, 615] width 907 height 30
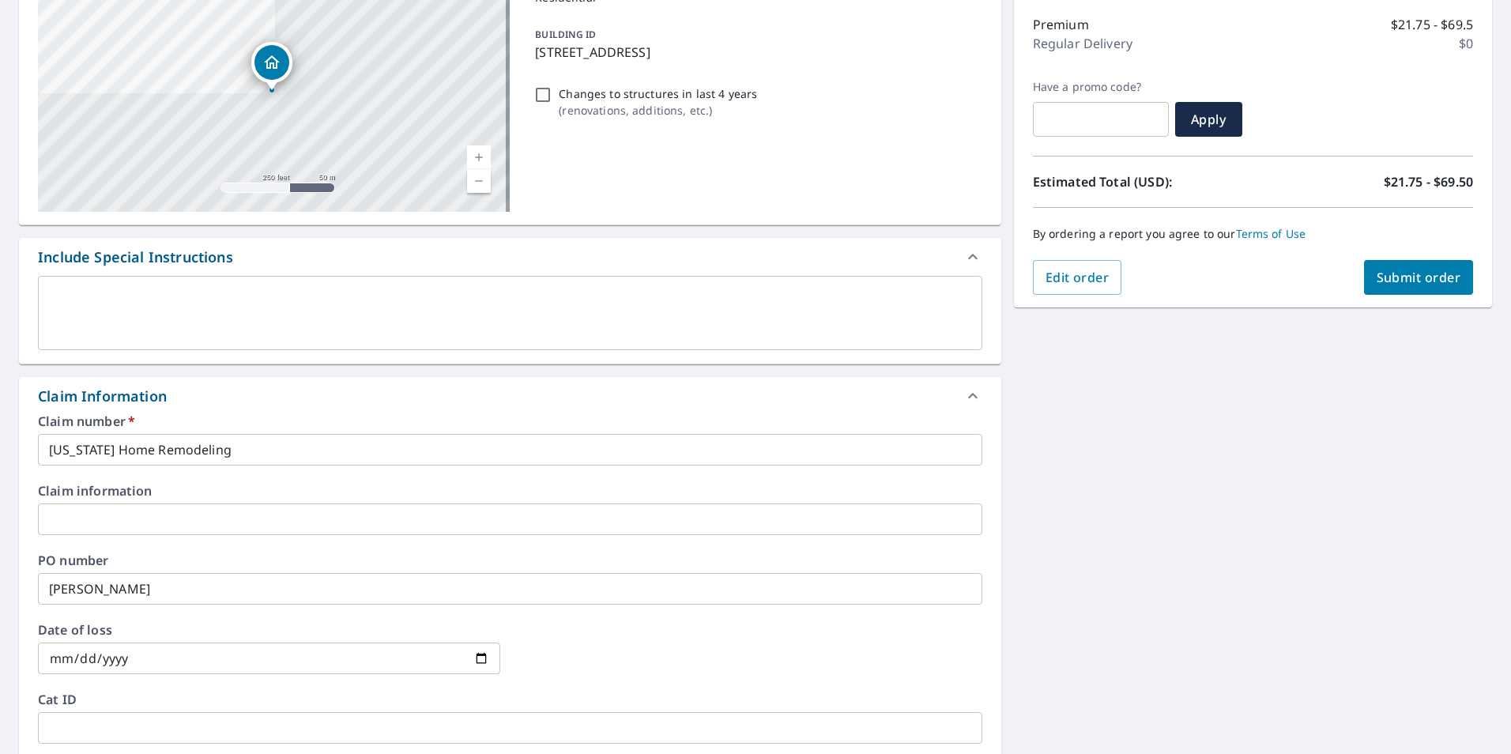
scroll to position [118, 0]
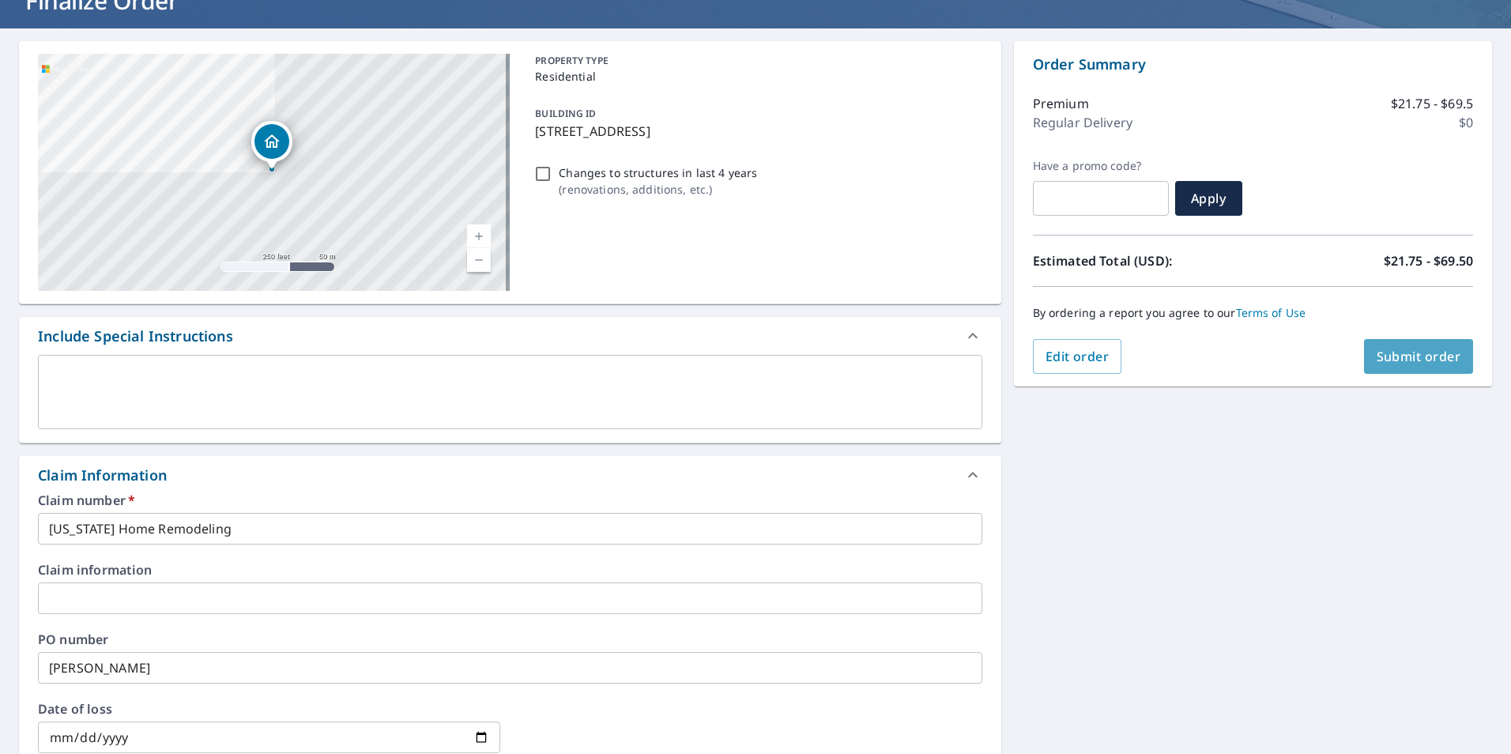
click at [1419, 349] on span "Submit order" at bounding box center [1419, 356] width 85 height 17
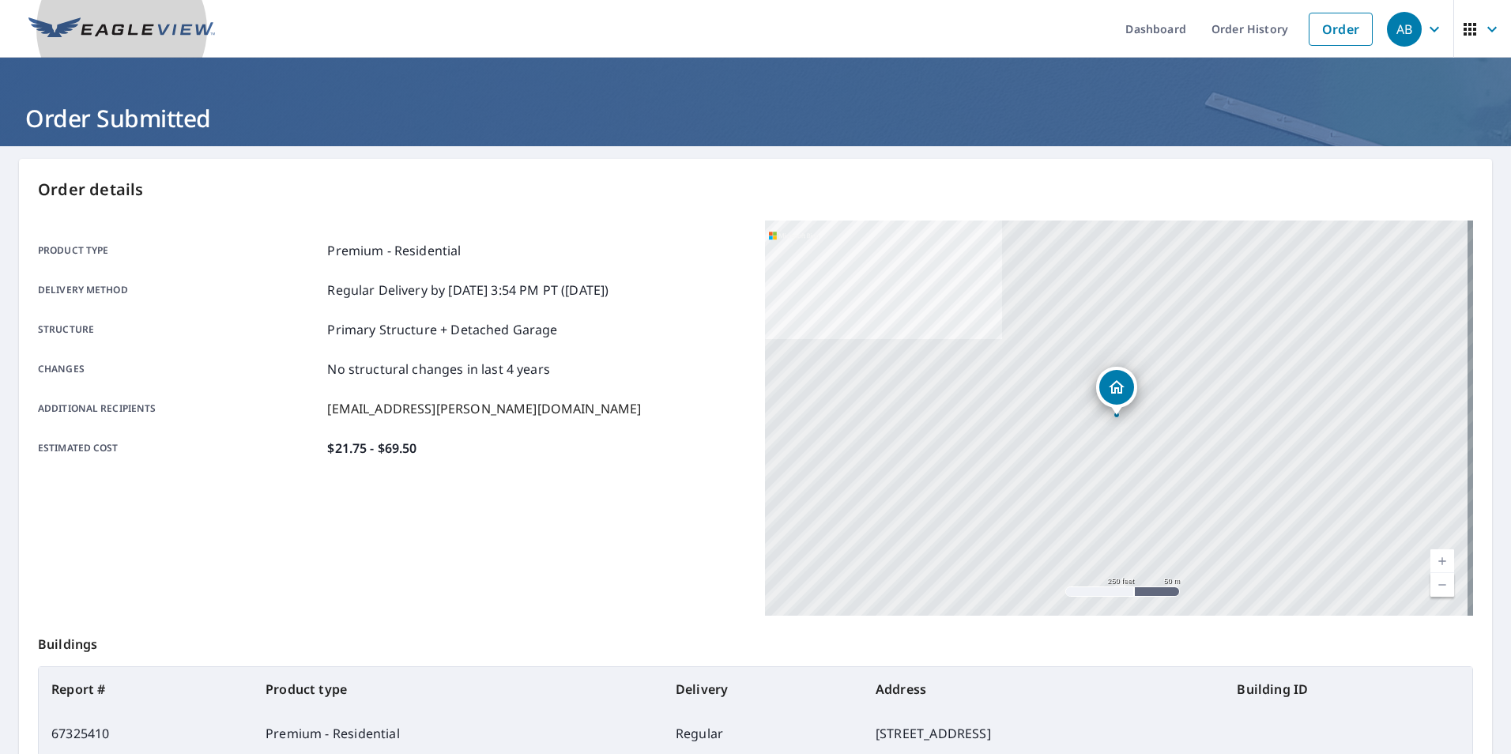
click at [152, 21] on img at bounding box center [121, 29] width 187 height 24
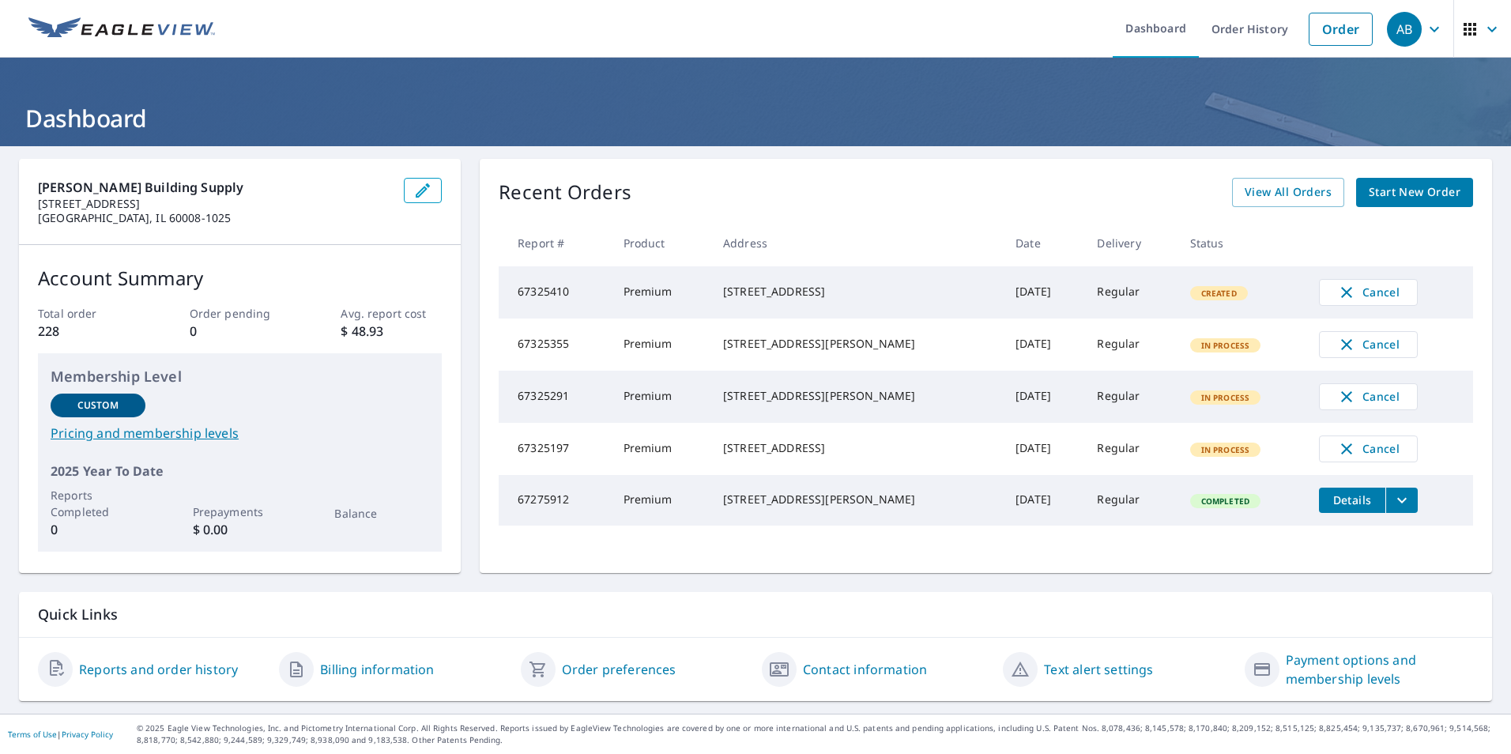
click at [111, 25] on img at bounding box center [121, 29] width 187 height 24
